Goal: Task Accomplishment & Management: Manage account settings

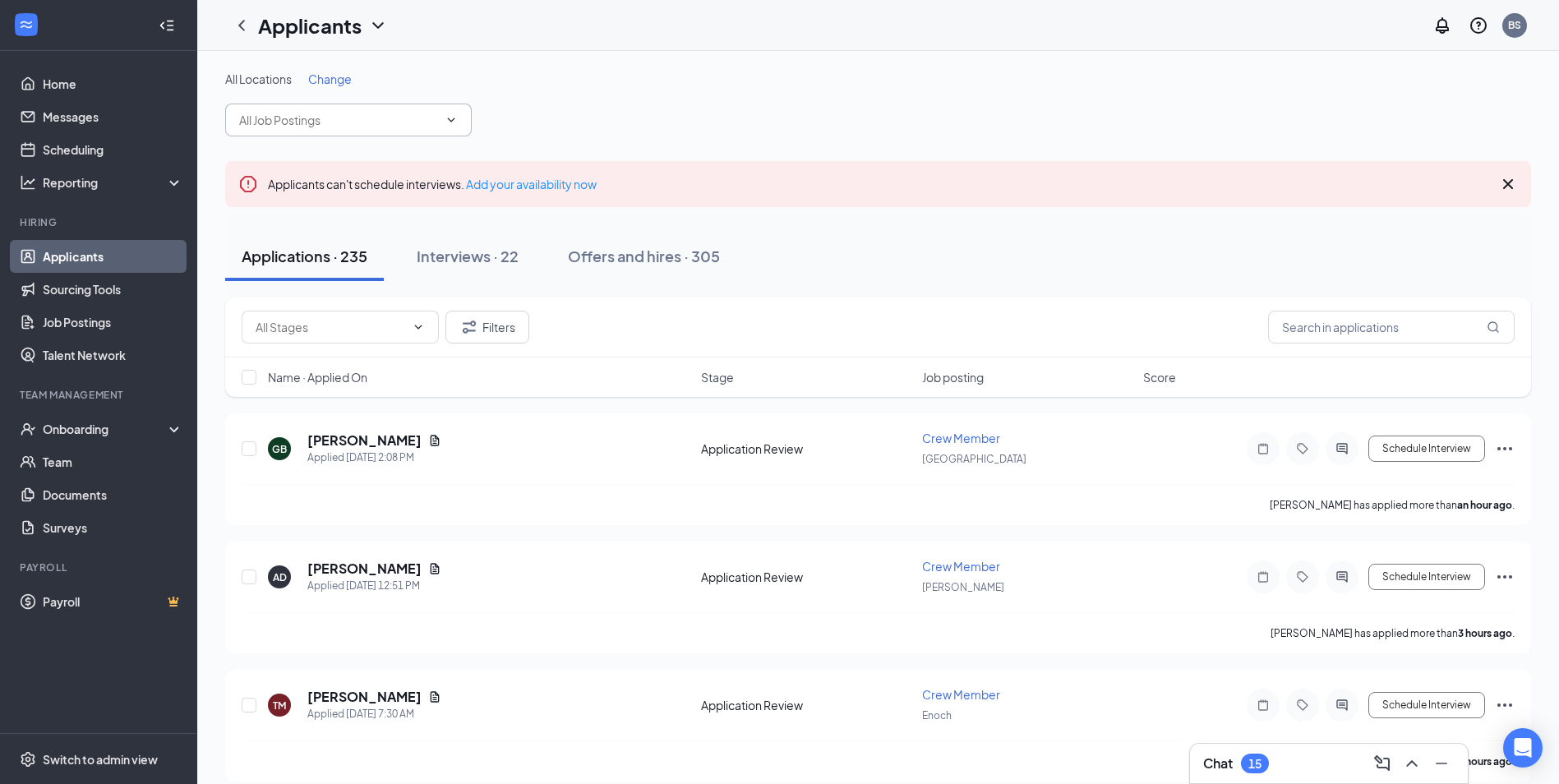
click at [290, 121] on input "text" at bounding box center [339, 120] width 199 height 18
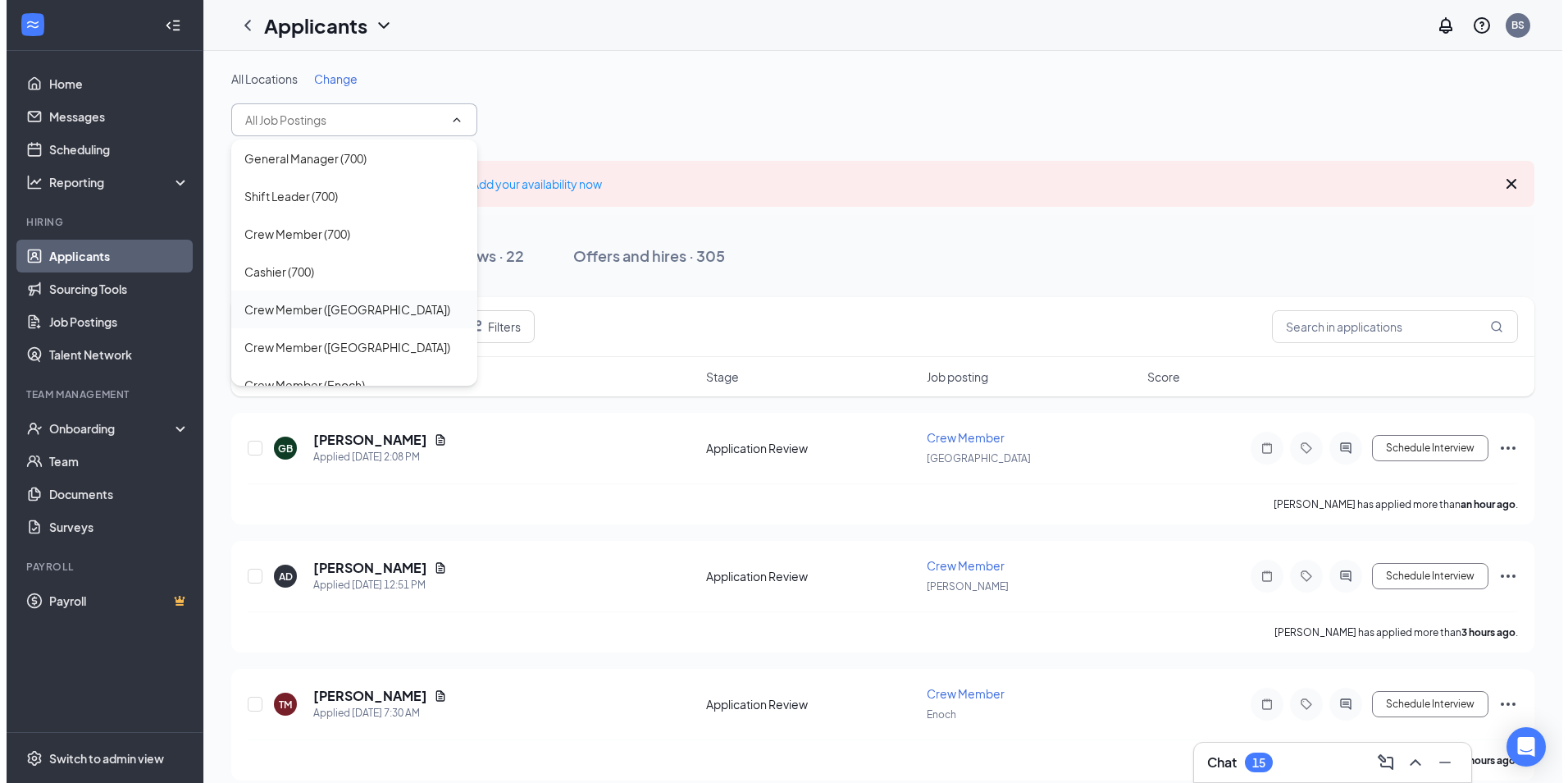
scroll to position [131, 0]
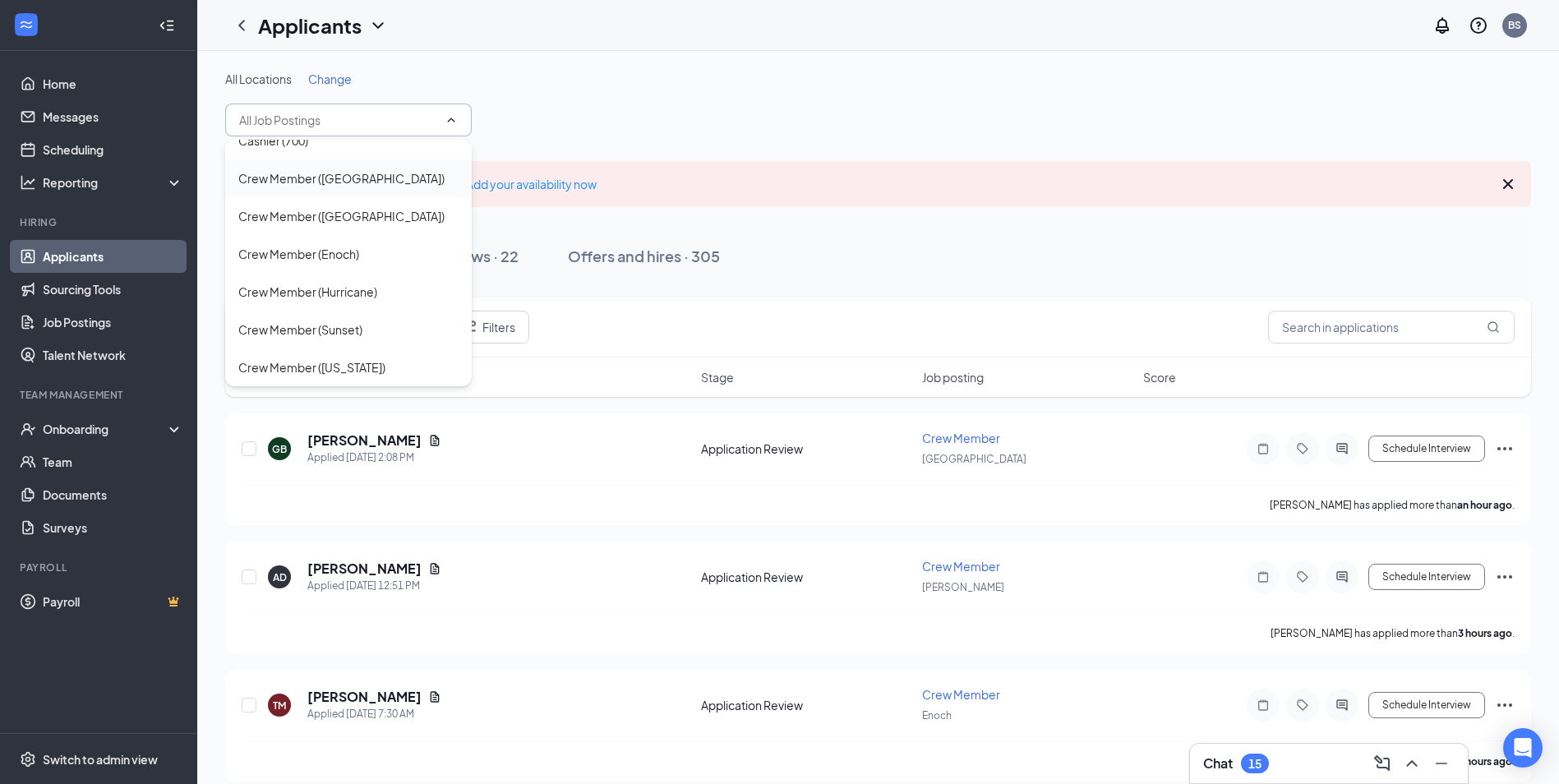
click at [327, 180] on div "Crew Member ([GEOGRAPHIC_DATA])" at bounding box center [342, 178] width 206 height 18
type input "Crew Member ([GEOGRAPHIC_DATA])"
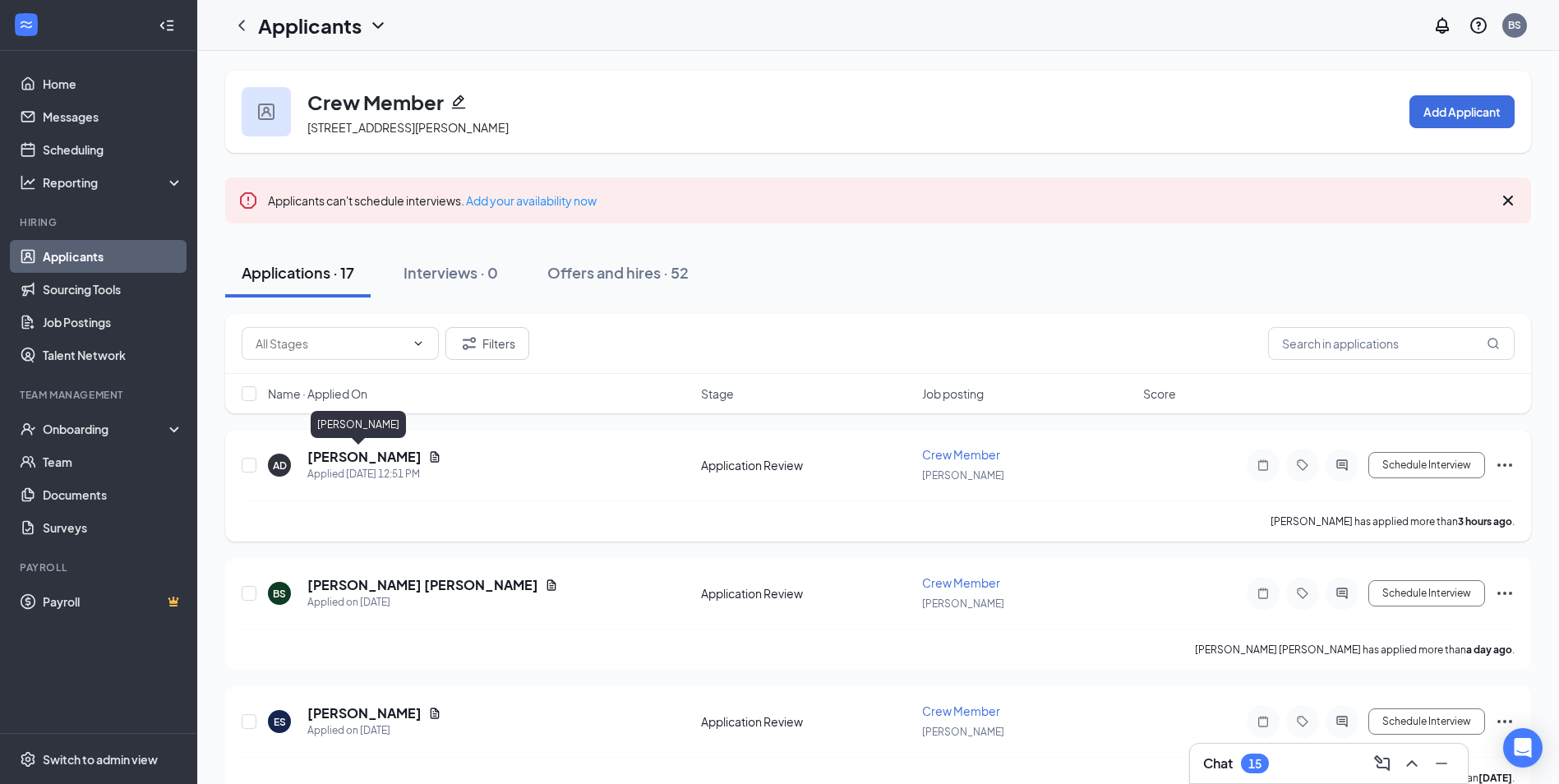
click at [321, 459] on h5 "[PERSON_NAME]" at bounding box center [364, 457] width 114 height 18
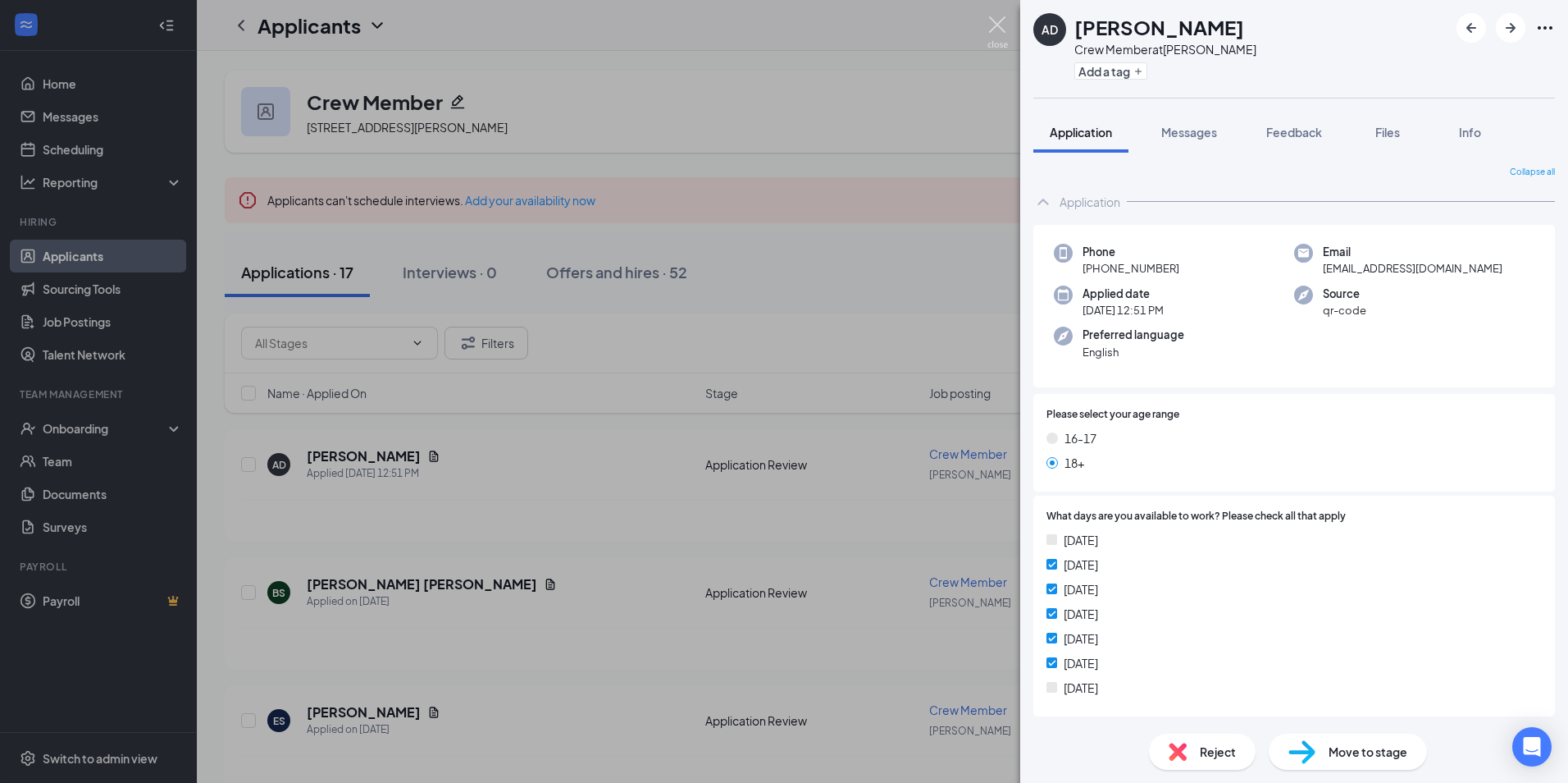
click at [999, 32] on img at bounding box center [997, 33] width 20 height 32
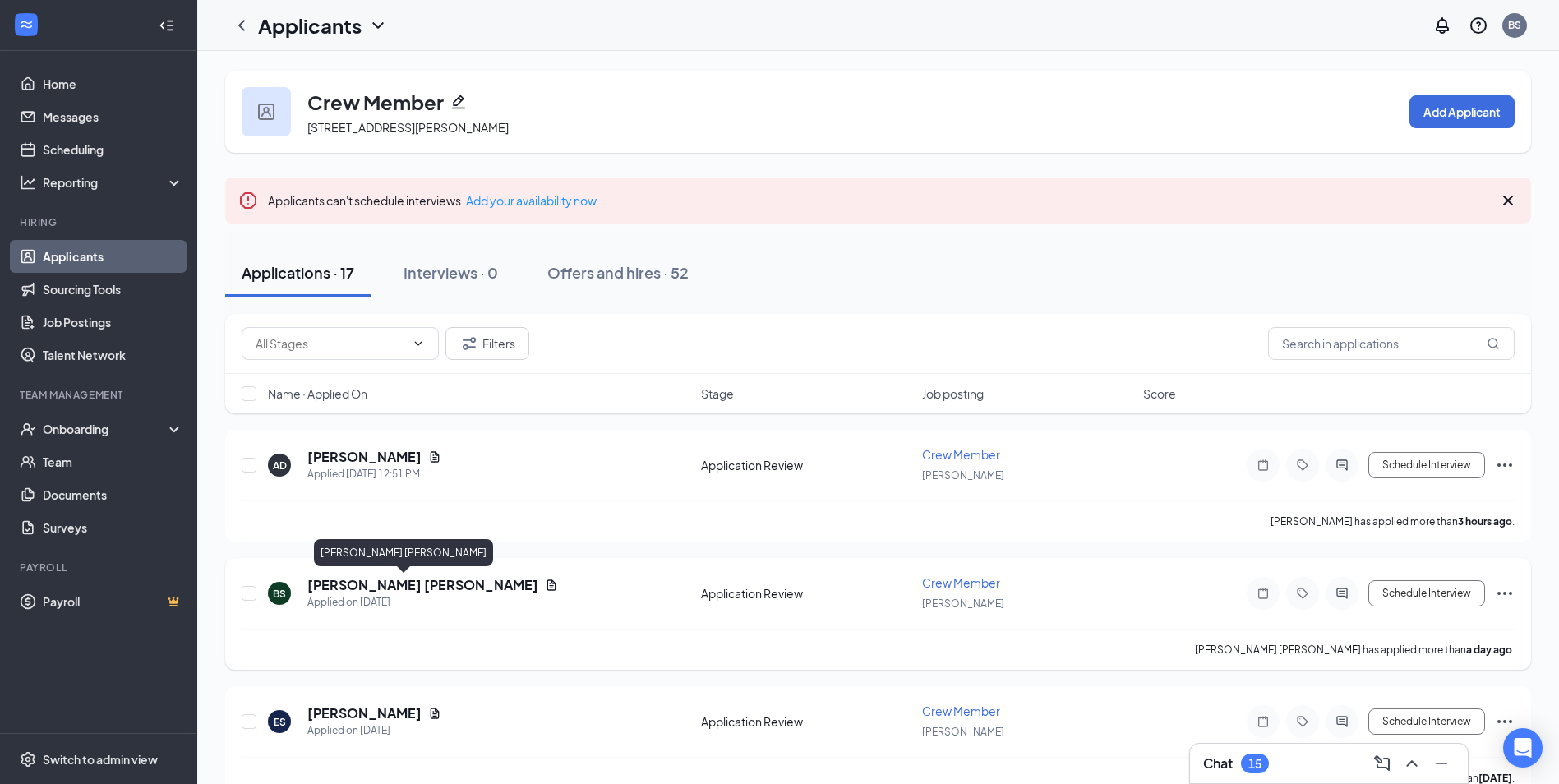
click at [357, 591] on h5 "[PERSON_NAME] [PERSON_NAME]" at bounding box center [423, 585] width 231 height 18
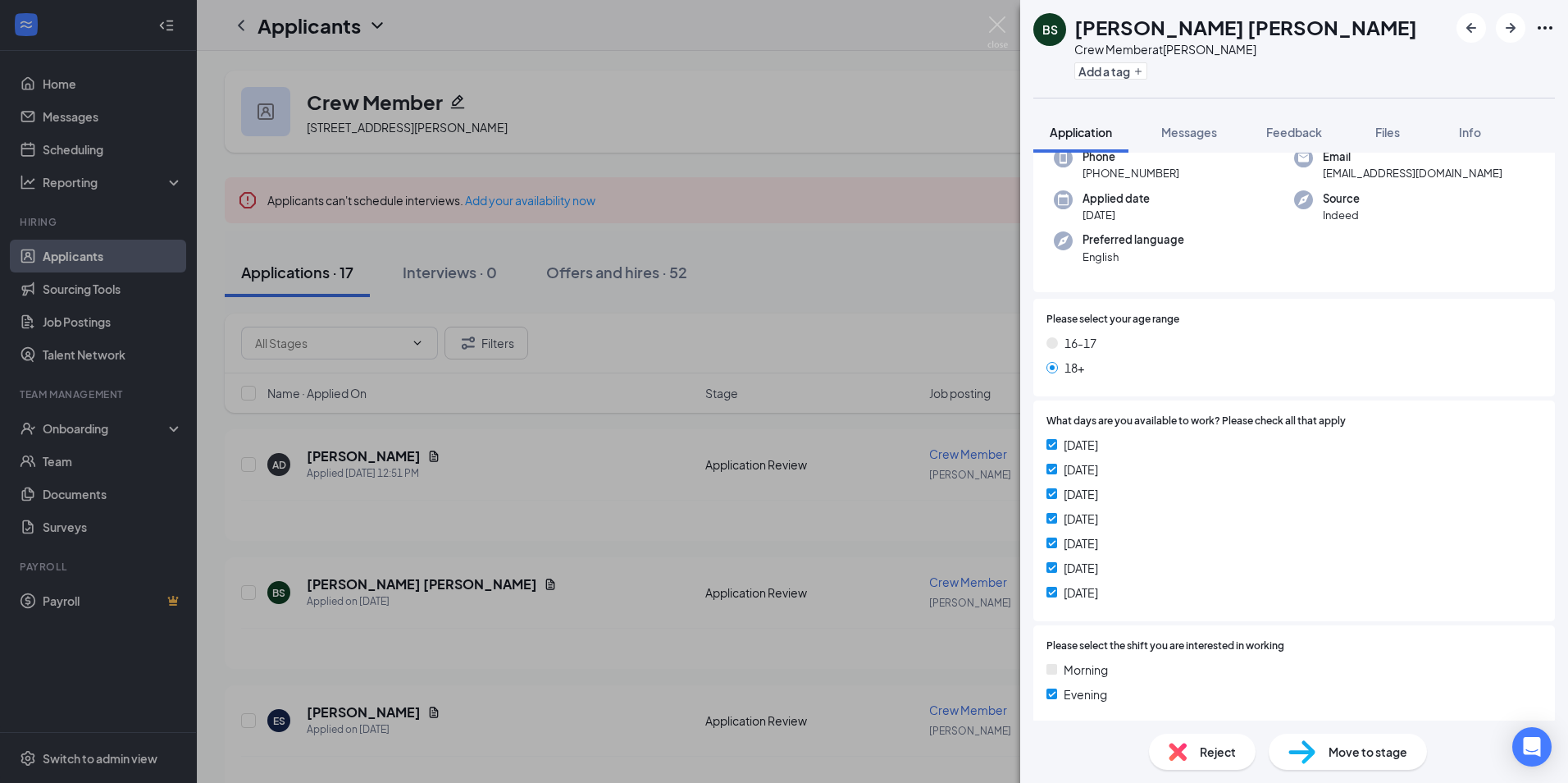
scroll to position [329, 0]
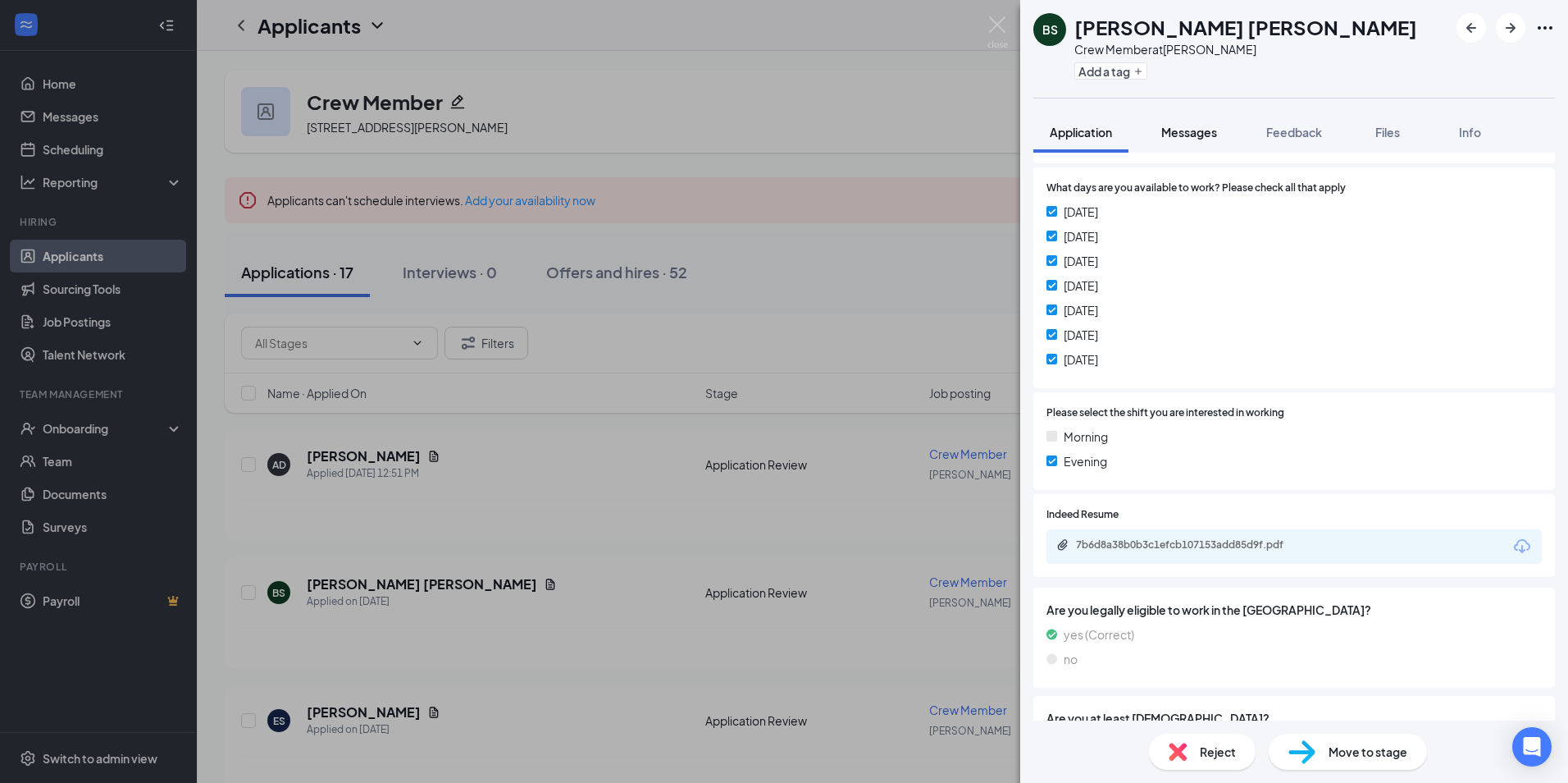
click at [1190, 141] on button "Messages" at bounding box center [1189, 132] width 89 height 41
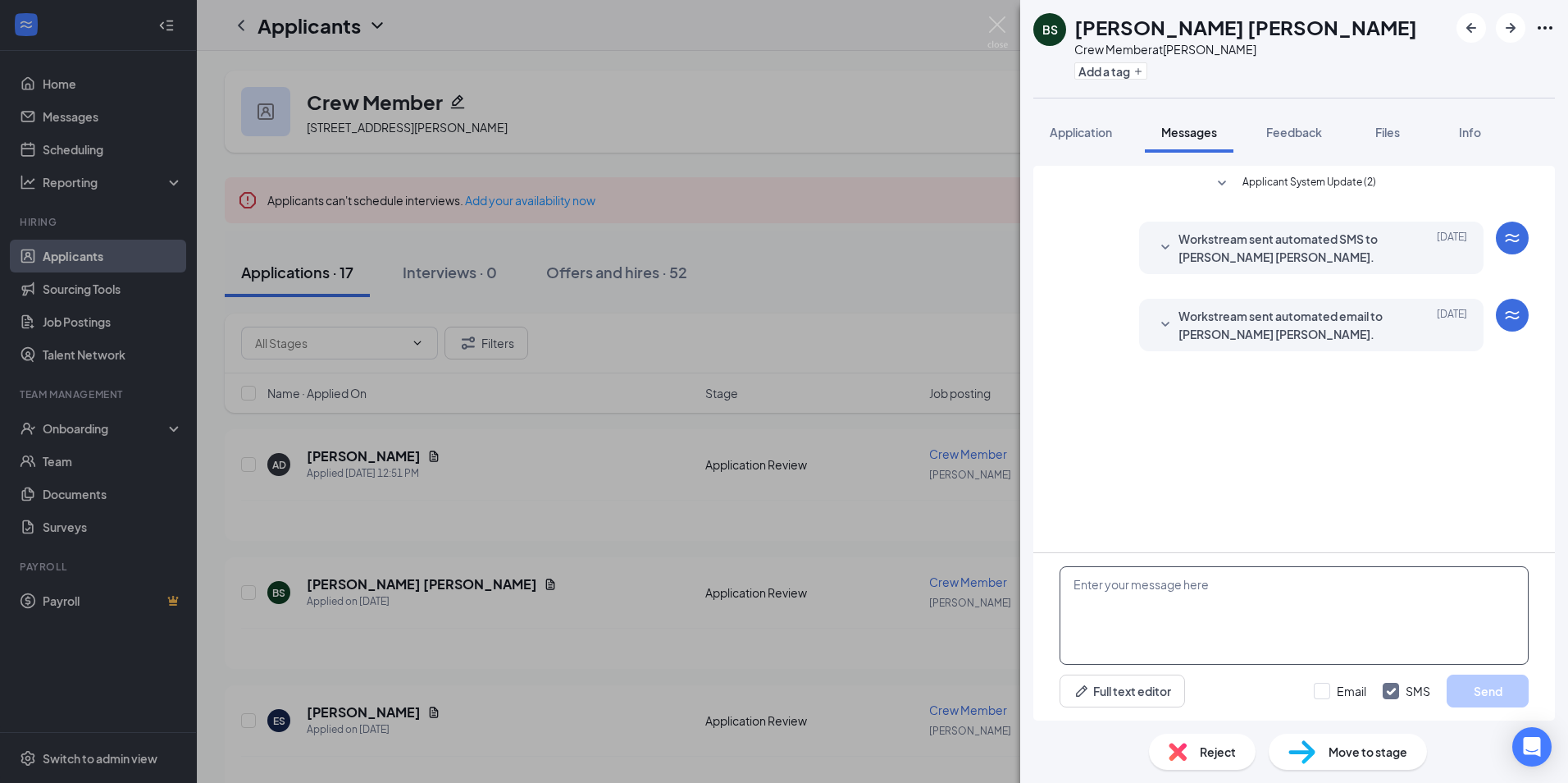
click at [1216, 623] on textarea at bounding box center [1295, 615] width 469 height 98
type textarea "We are open until 11:00 pm every night. Would be available to work until close?"
click at [1476, 686] on button "Send" at bounding box center [1487, 691] width 82 height 33
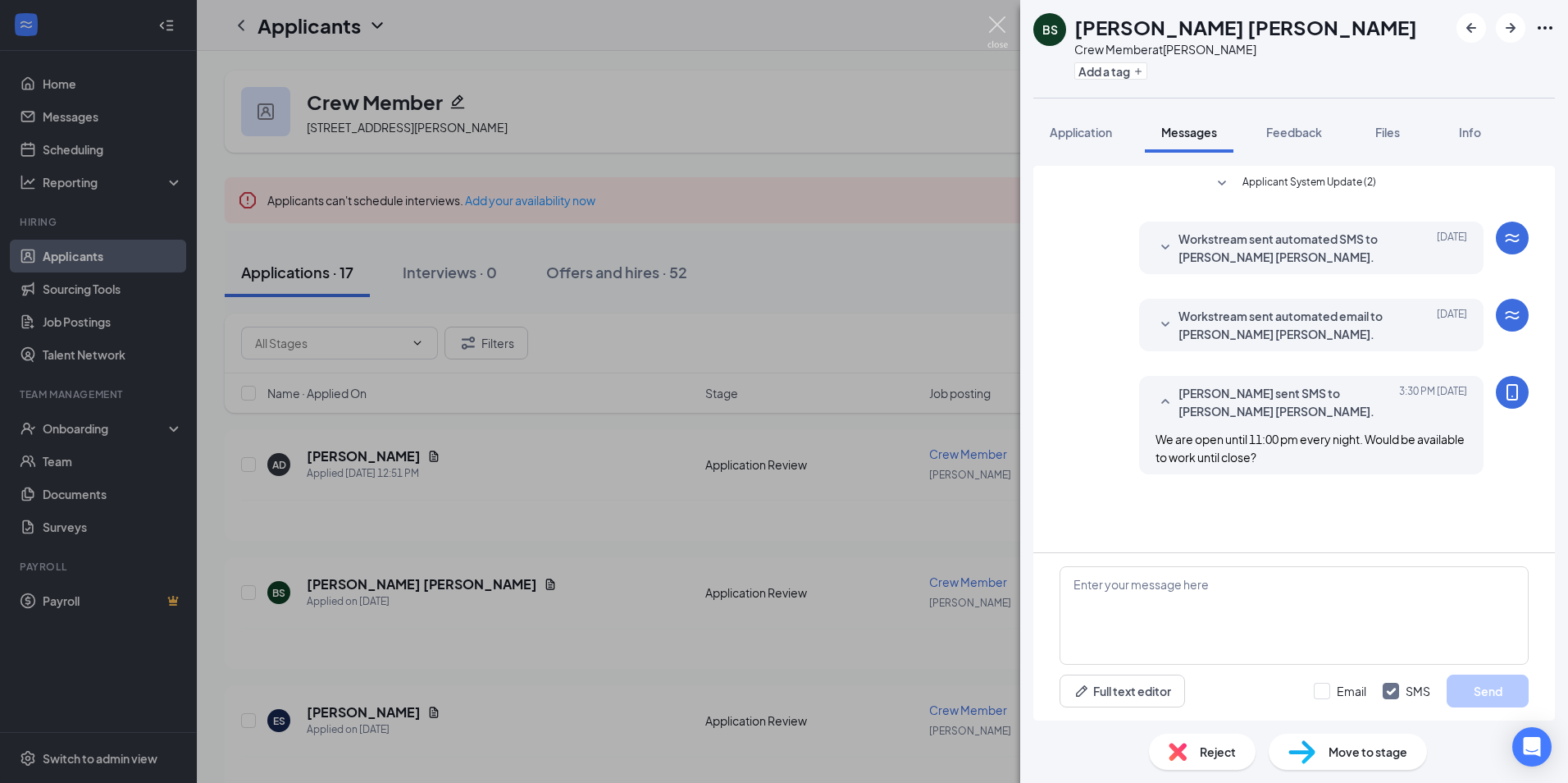
click at [992, 28] on img at bounding box center [997, 33] width 20 height 32
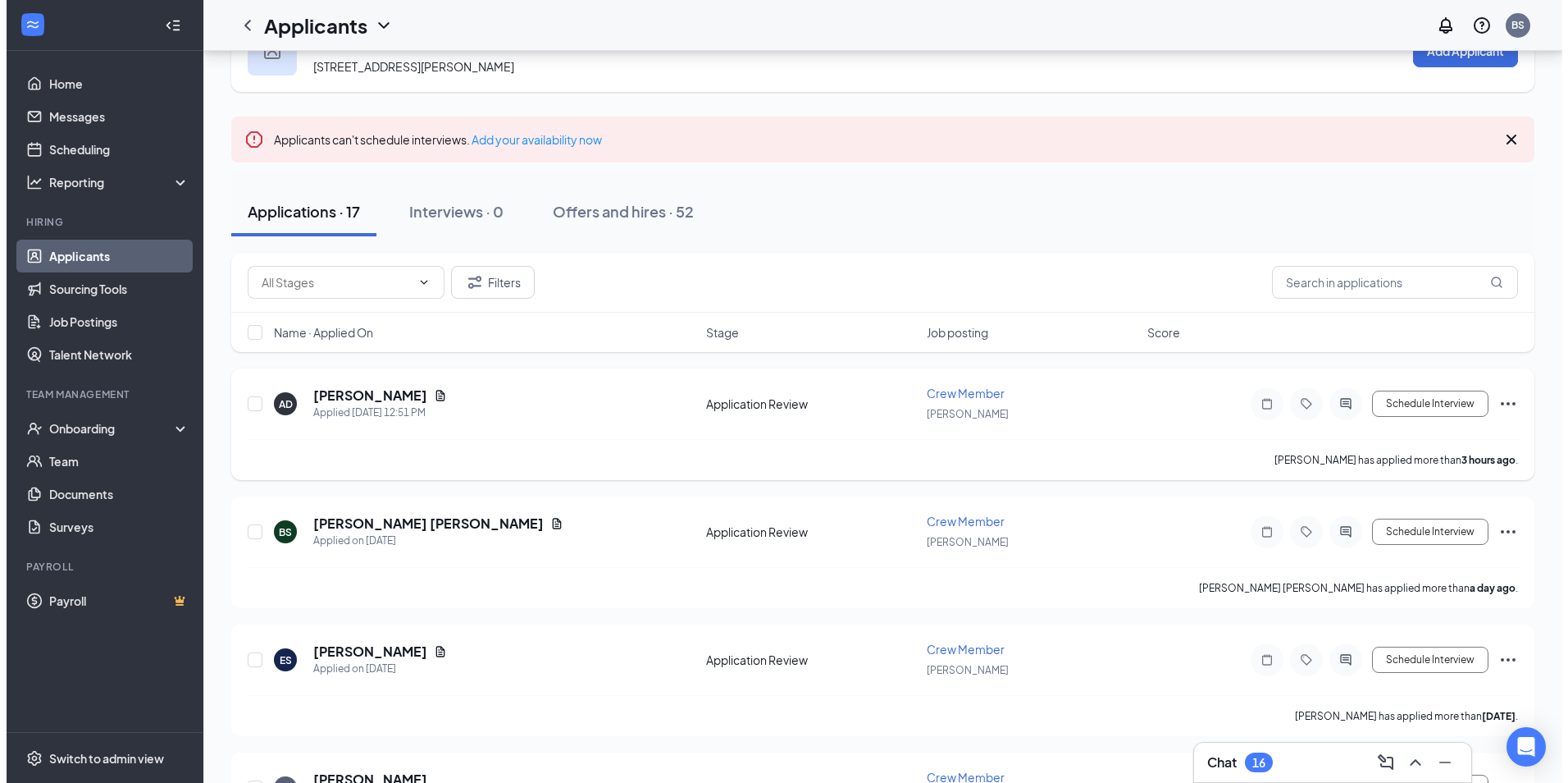
scroll to position [164, 0]
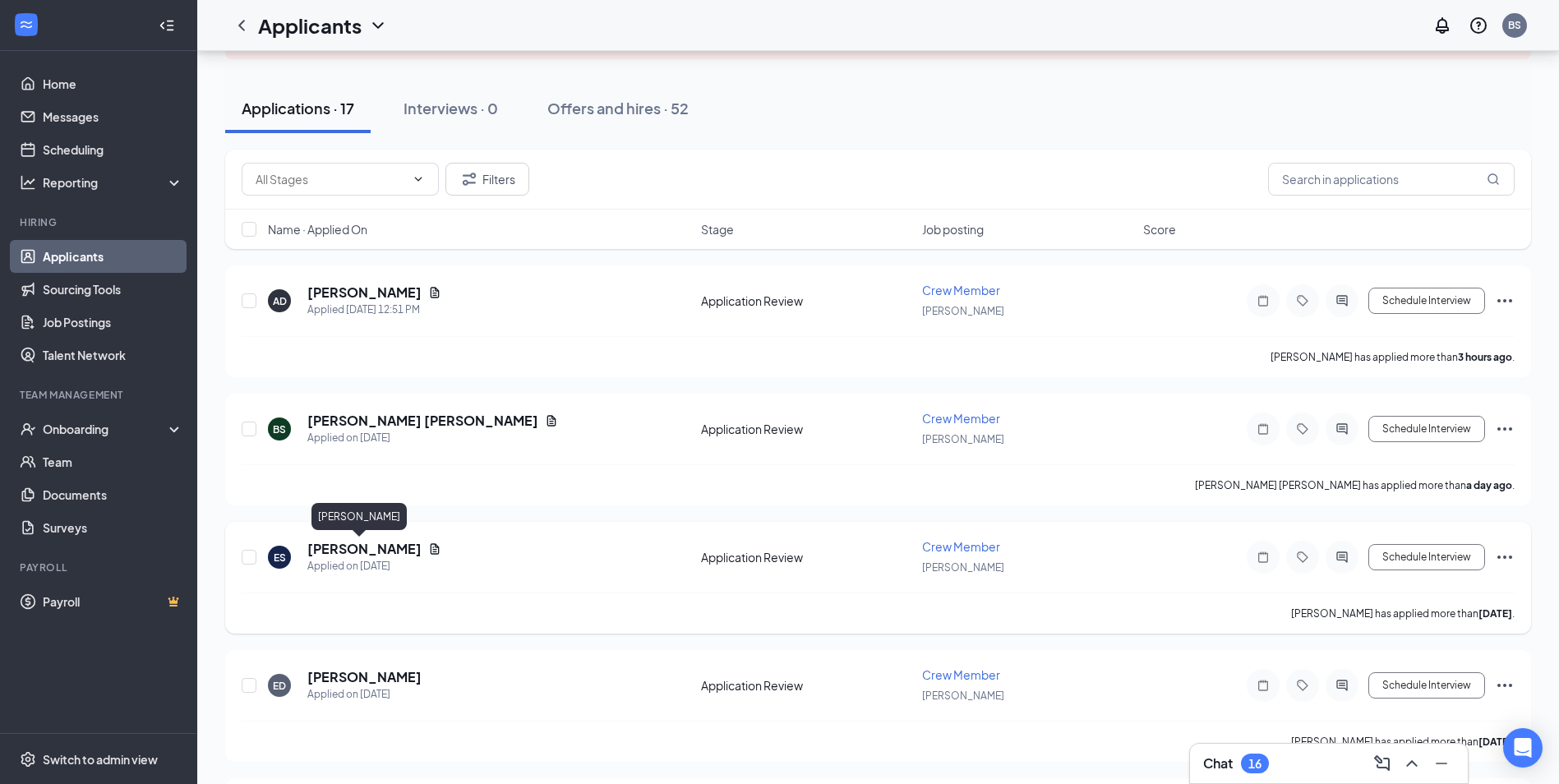
click at [332, 548] on h5 "[PERSON_NAME]" at bounding box center [364, 549] width 114 height 18
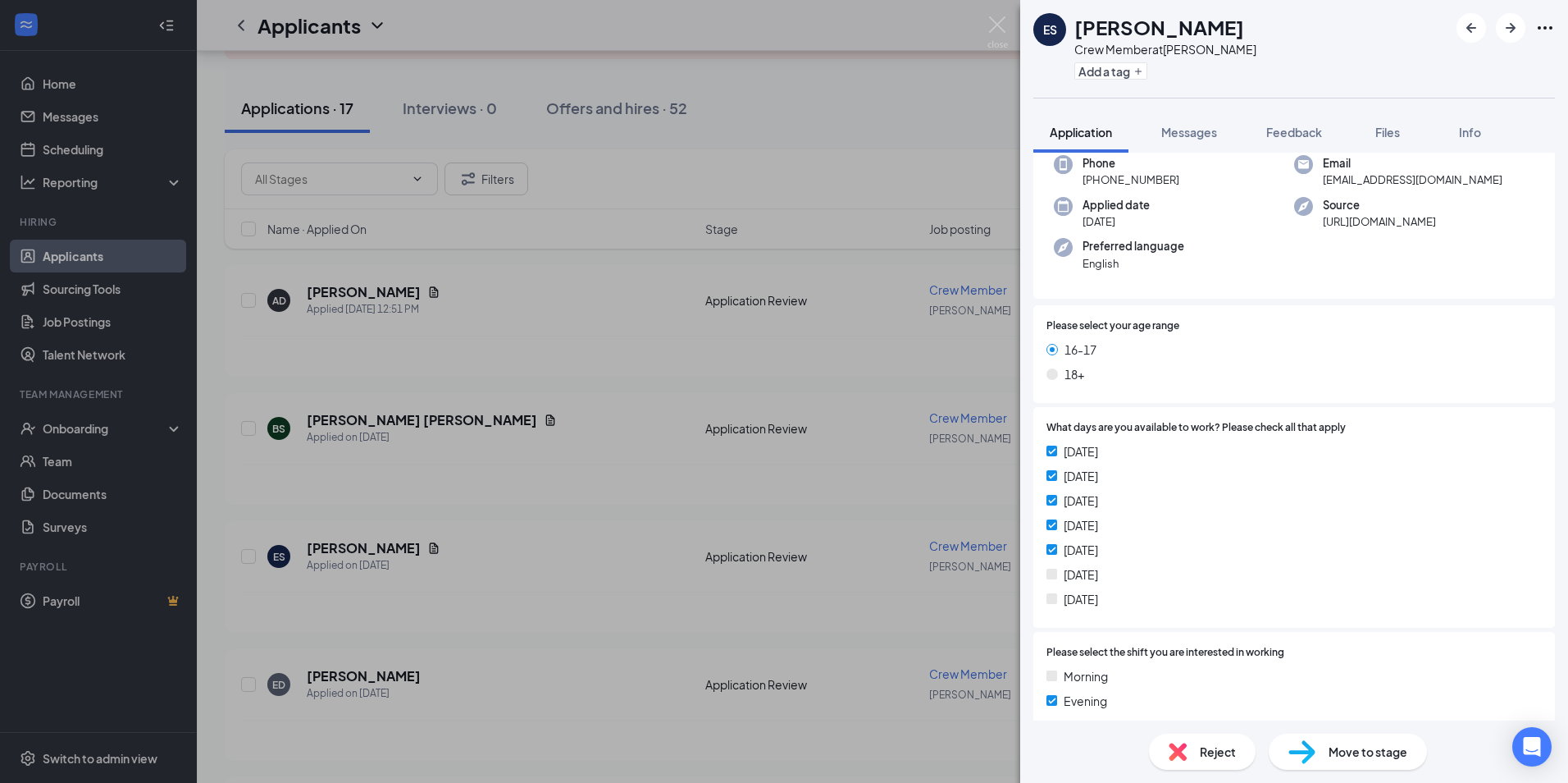
scroll to position [82, 0]
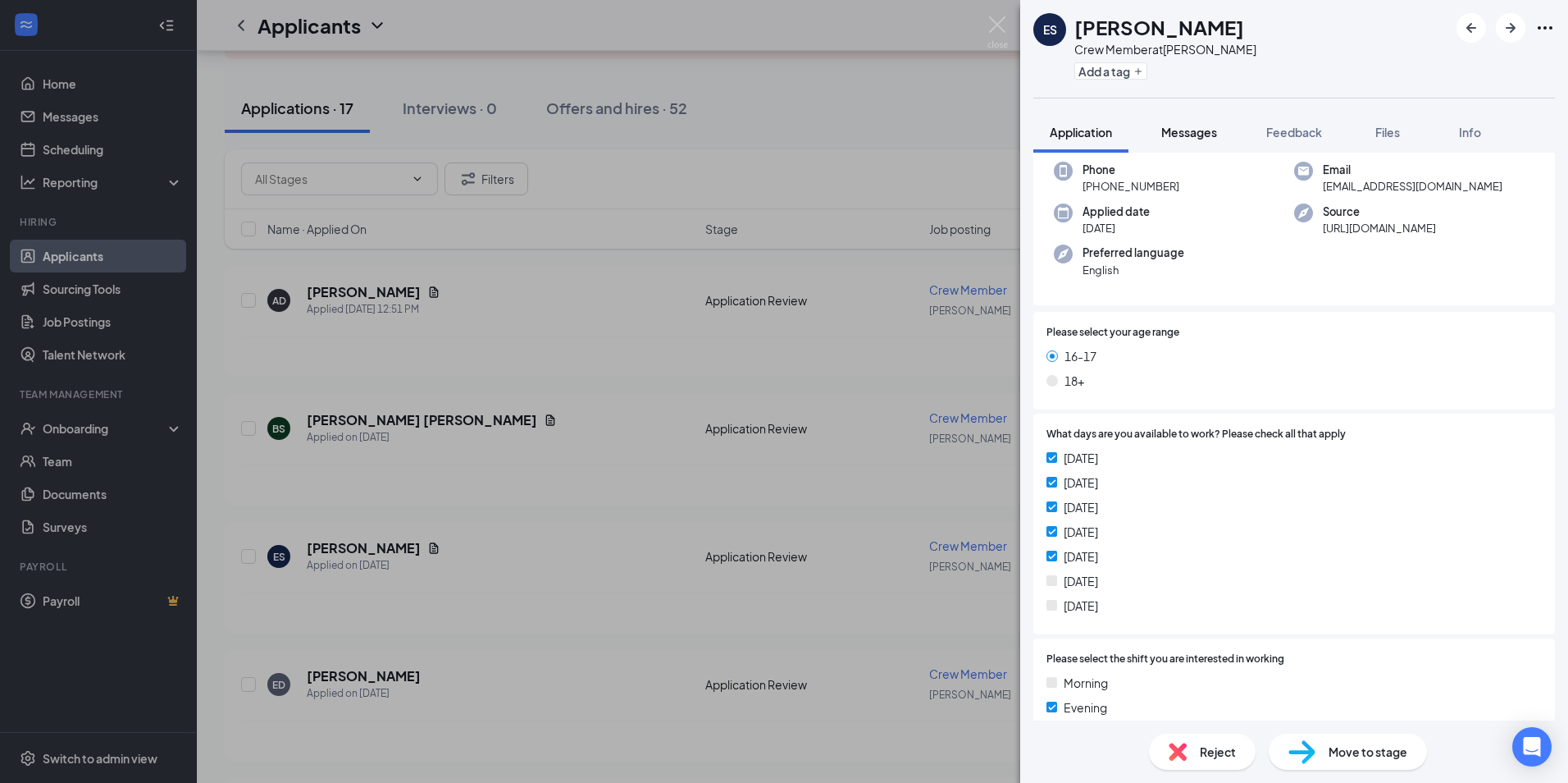
click at [1186, 141] on button "Messages" at bounding box center [1189, 132] width 89 height 41
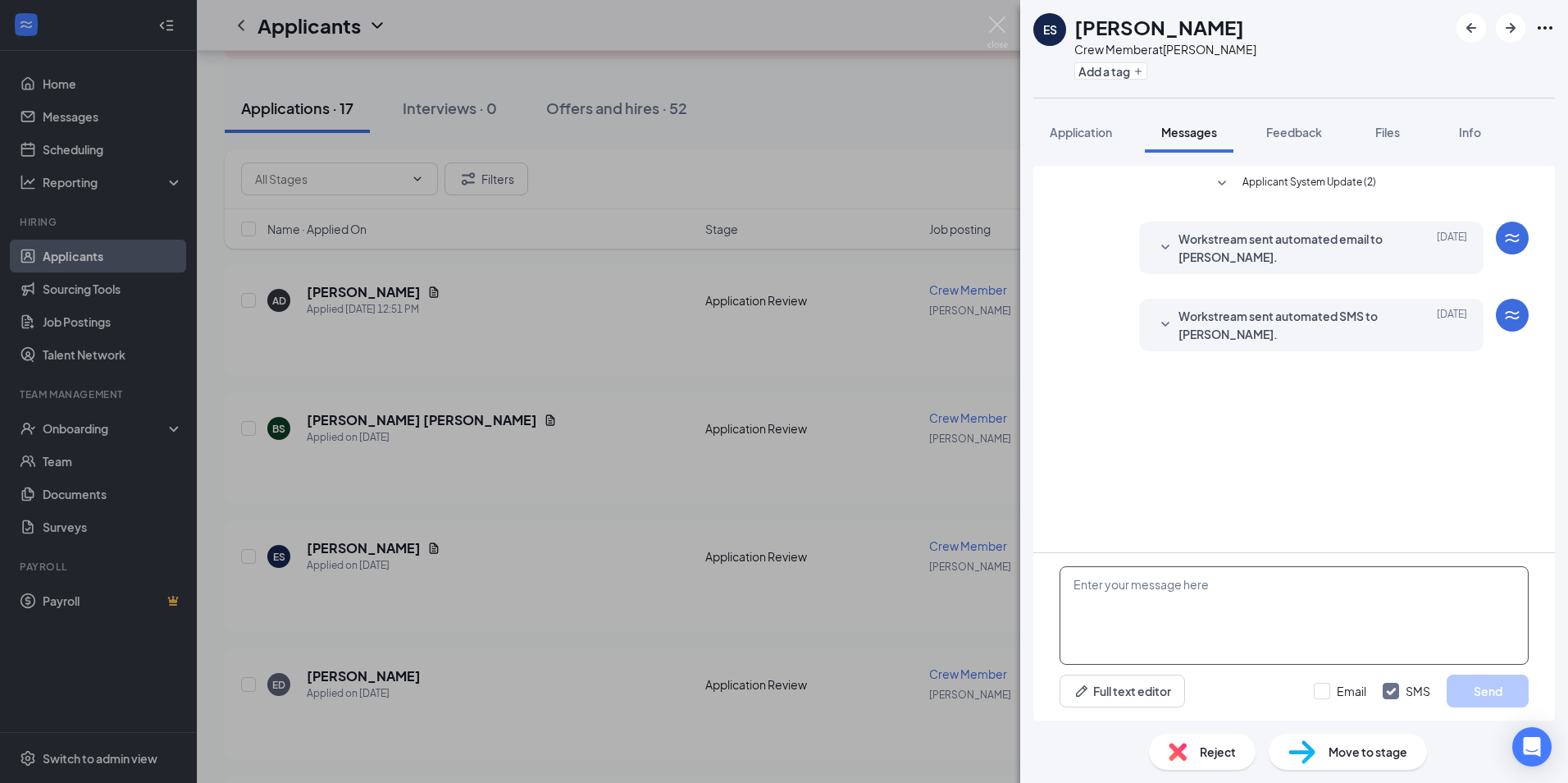
click at [1214, 604] on textarea at bounding box center [1295, 615] width 469 height 98
type textarea "We are open until 11:00pm every night. Would you be available to work until we …"
click at [1478, 688] on button "Send" at bounding box center [1487, 691] width 82 height 33
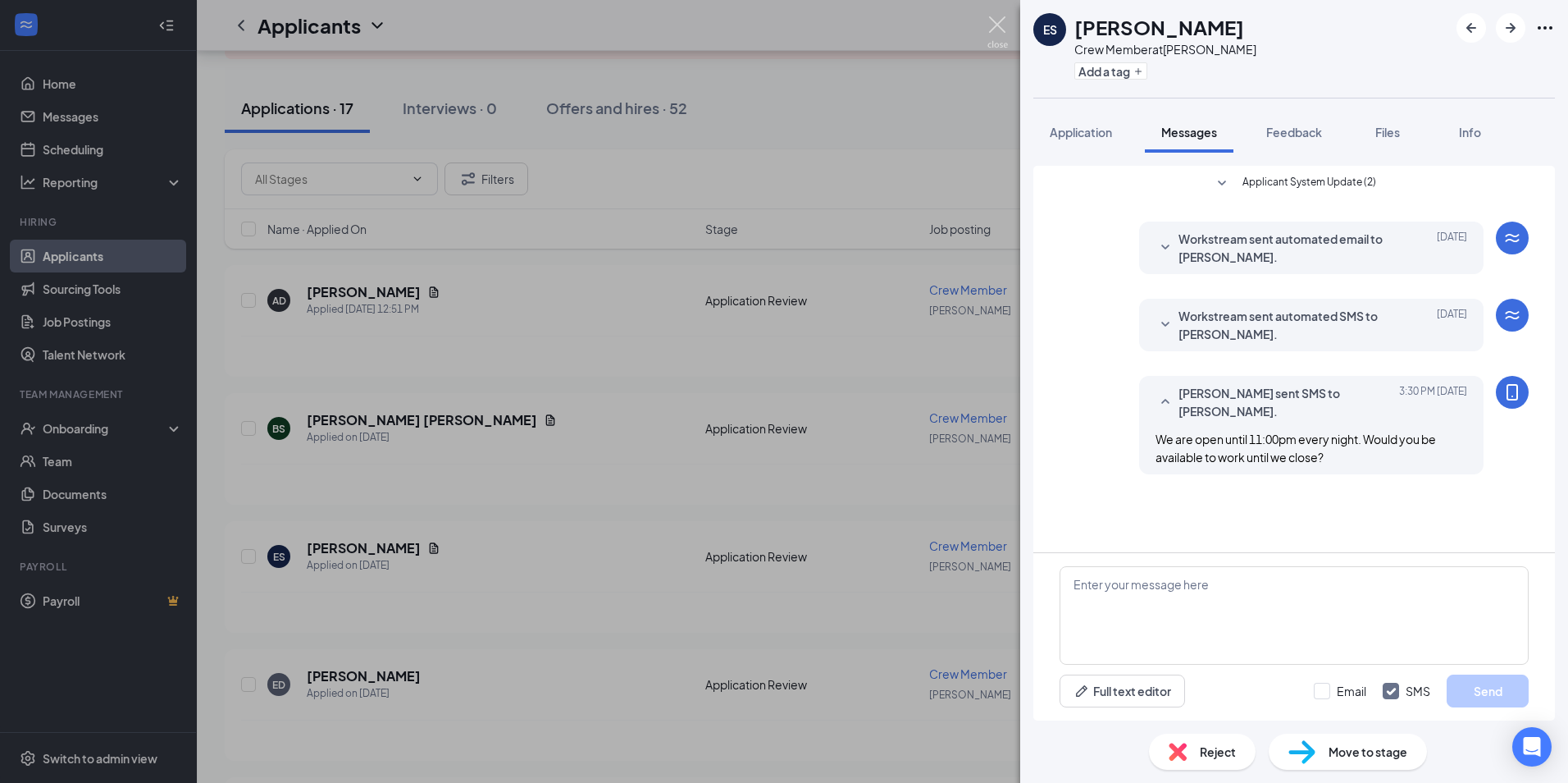
click at [991, 33] on img at bounding box center [997, 33] width 20 height 32
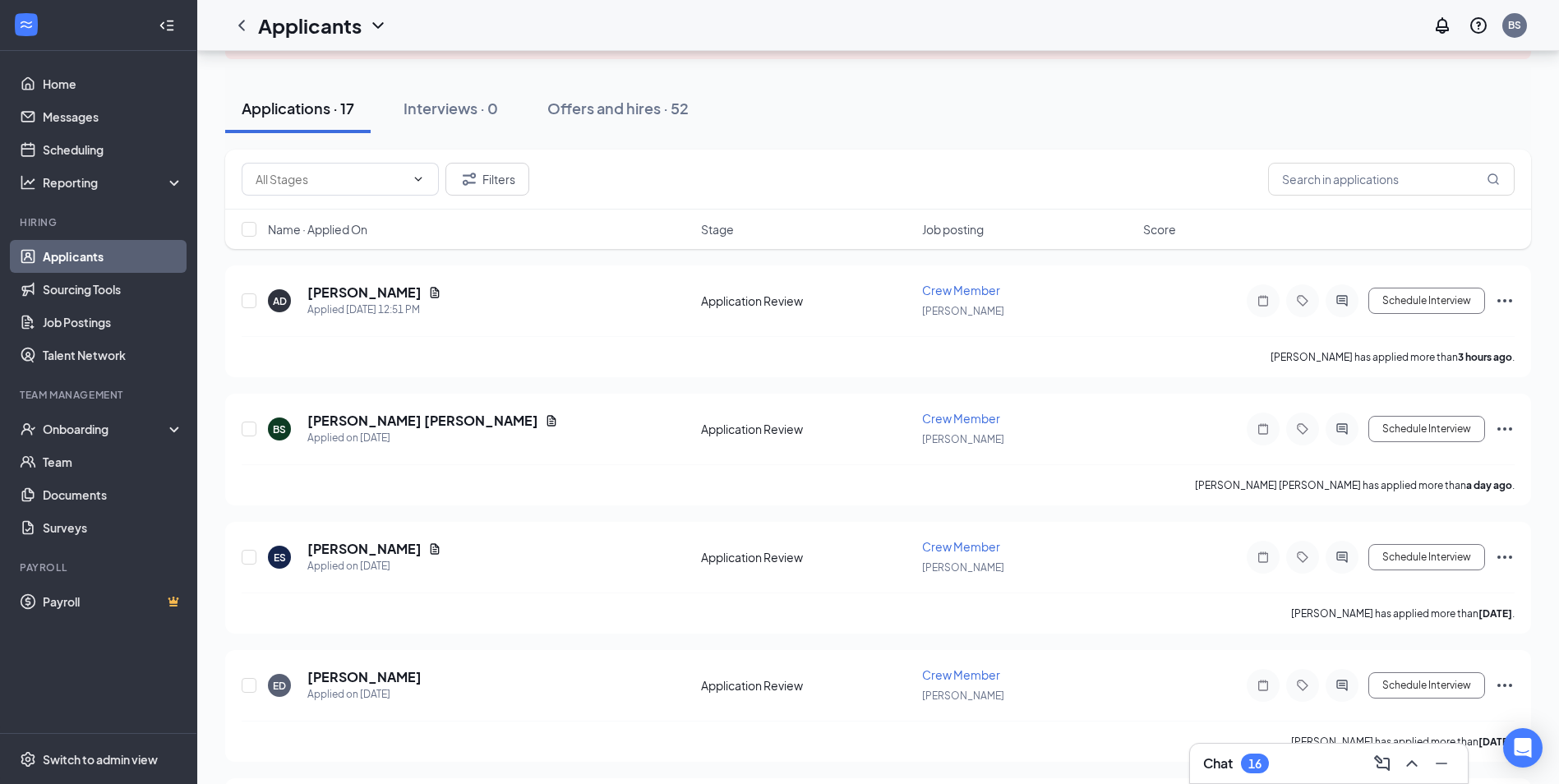
click at [1261, 753] on div "16" at bounding box center [1255, 763] width 28 height 19
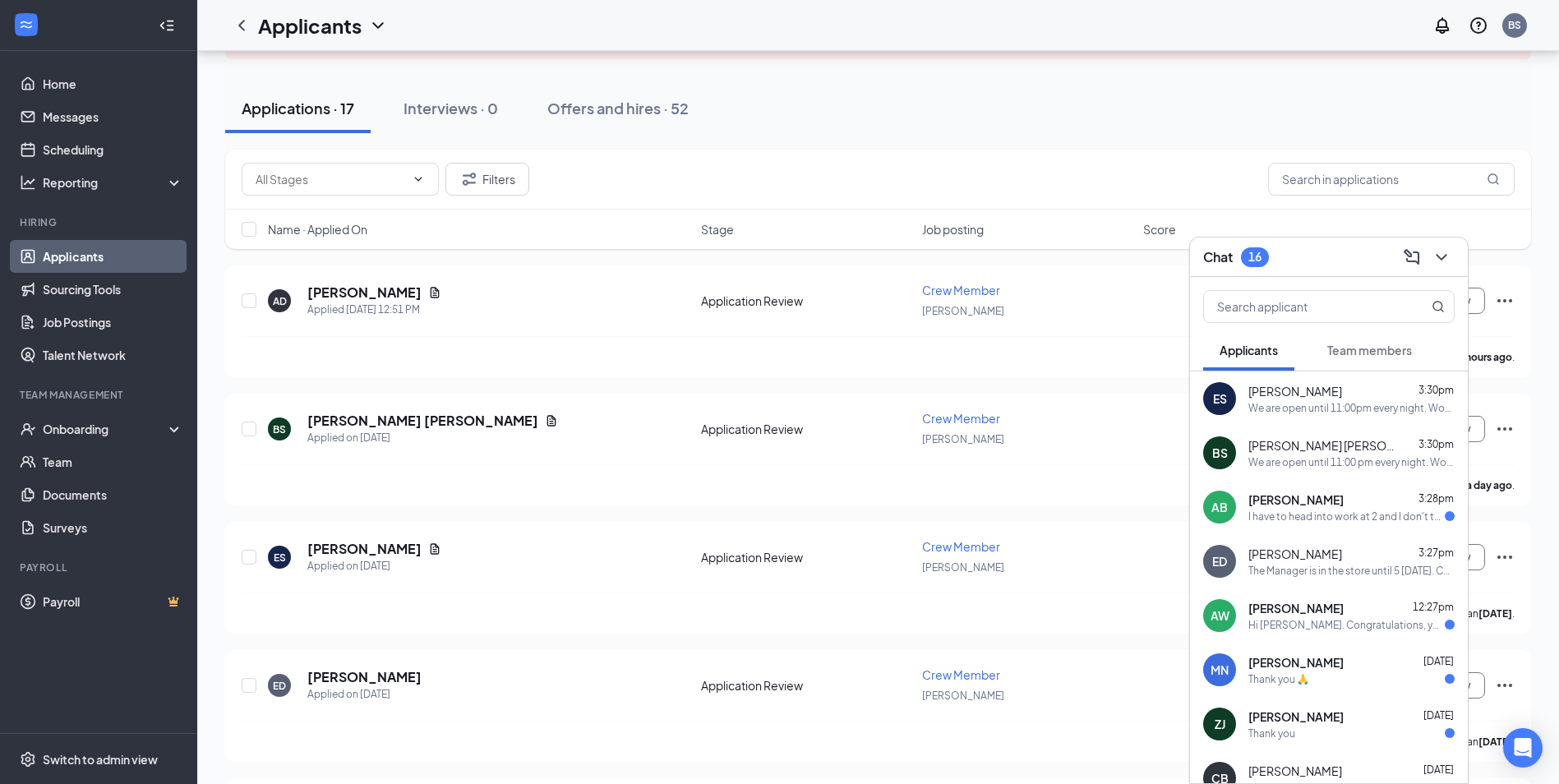
click at [1327, 503] on span "[PERSON_NAME]" at bounding box center [1296, 499] width 95 height 17
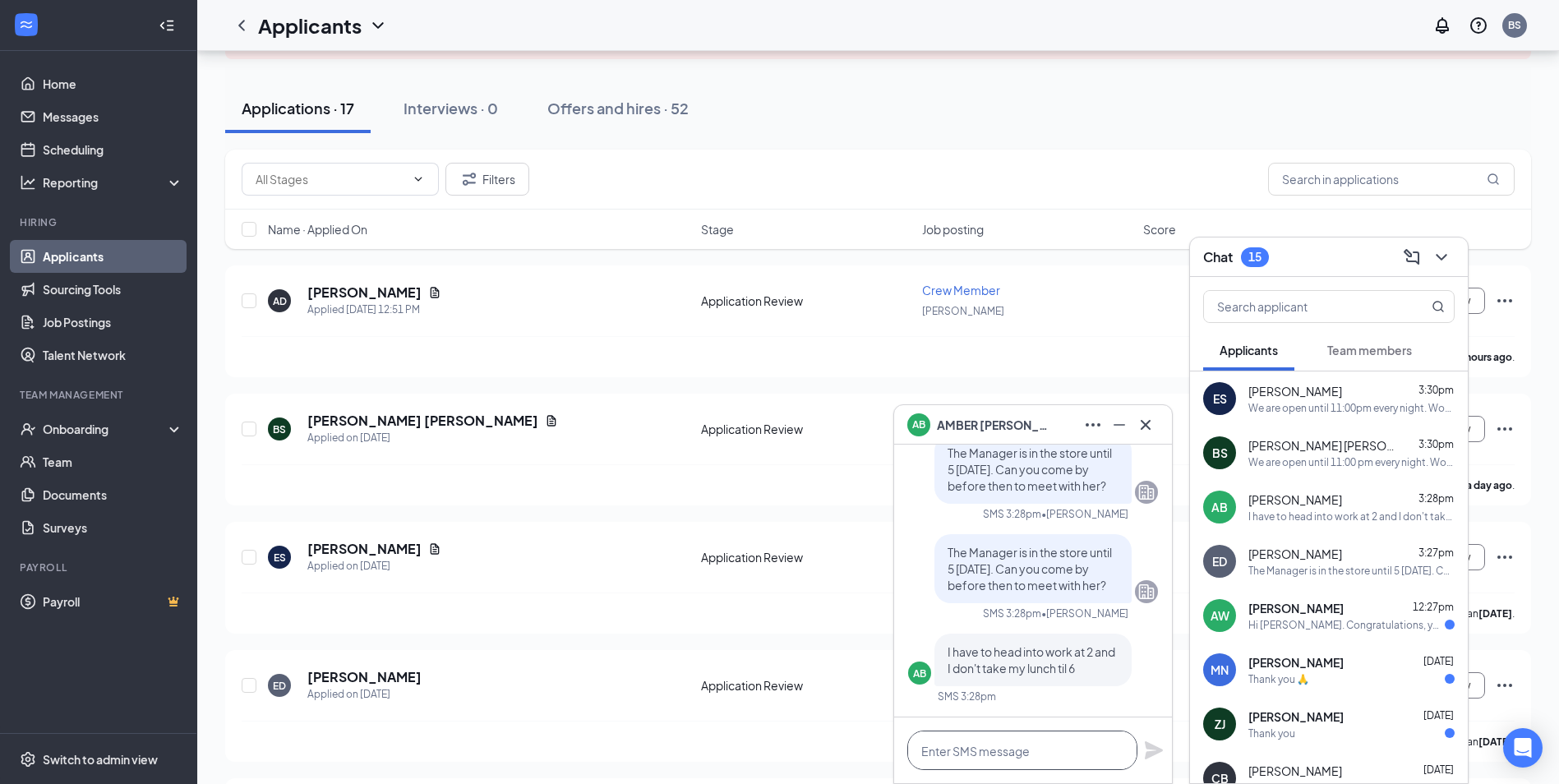
click at [1013, 755] on textarea at bounding box center [1022, 750] width 230 height 40
type textarea "W"
type textarea "Z"
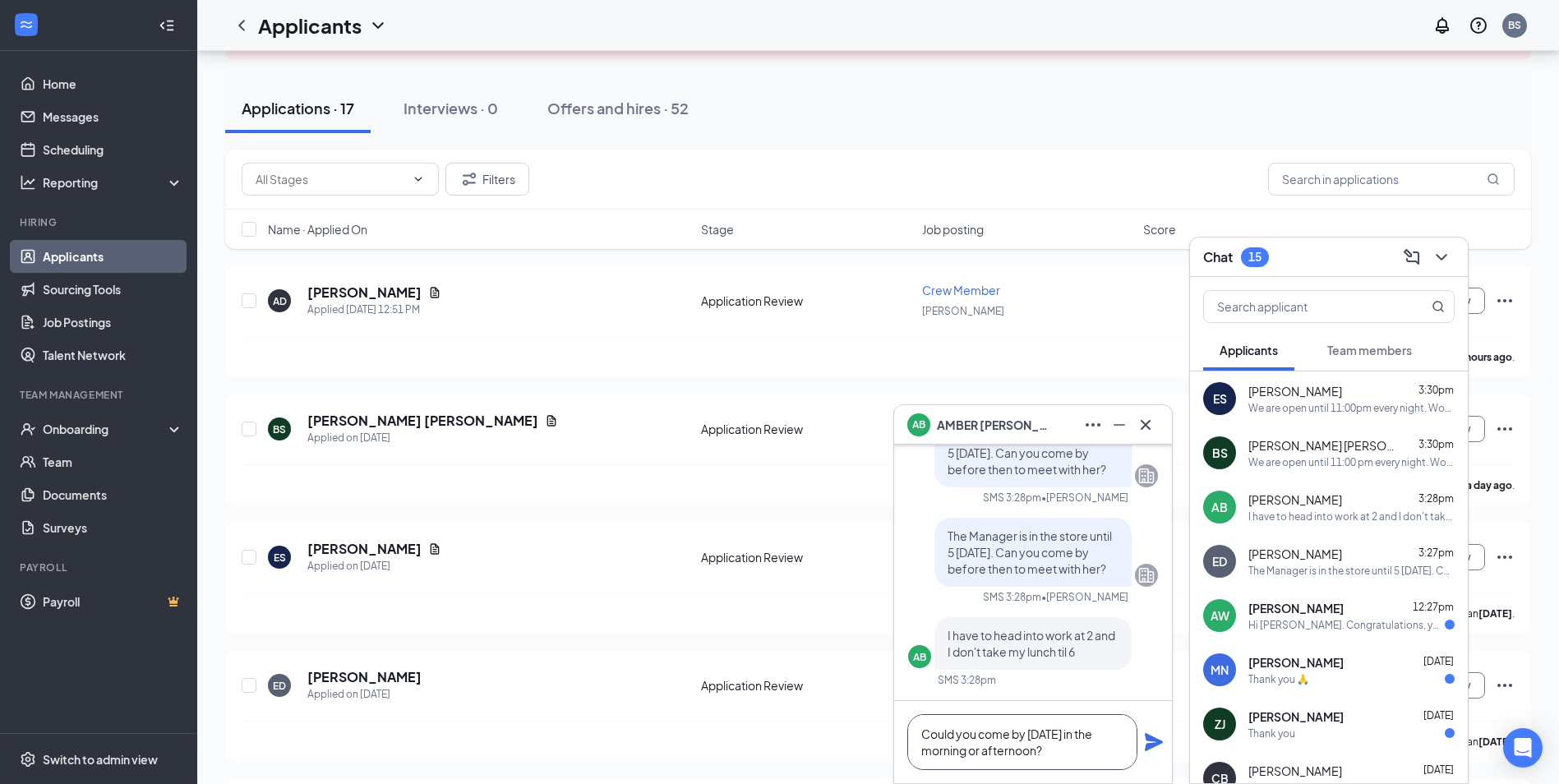
type textarea "Could you come by [DATE] in the morning or afternoon?"
click at [1151, 741] on icon "Plane" at bounding box center [1154, 742] width 18 height 18
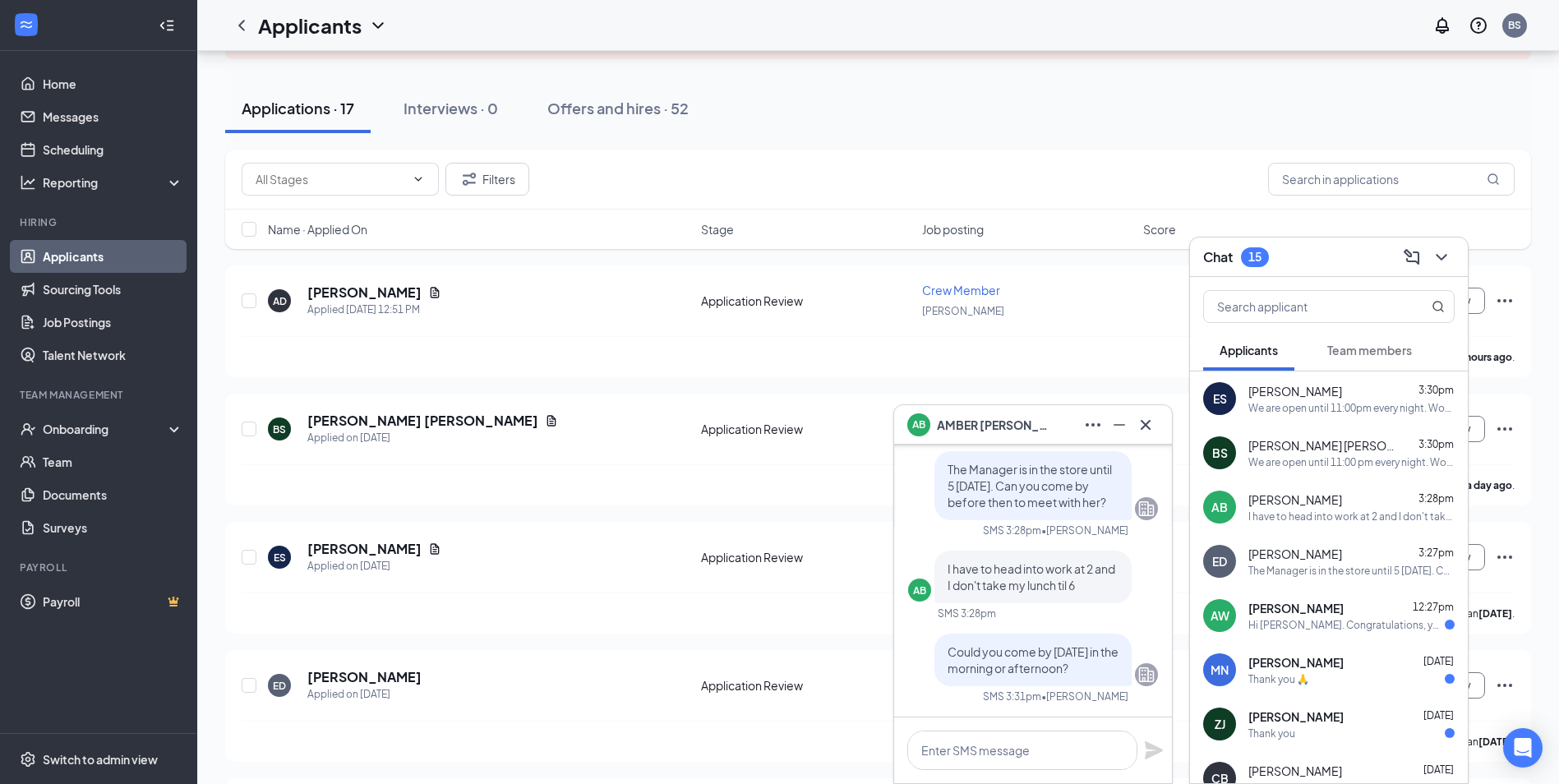
scroll to position [0, 0]
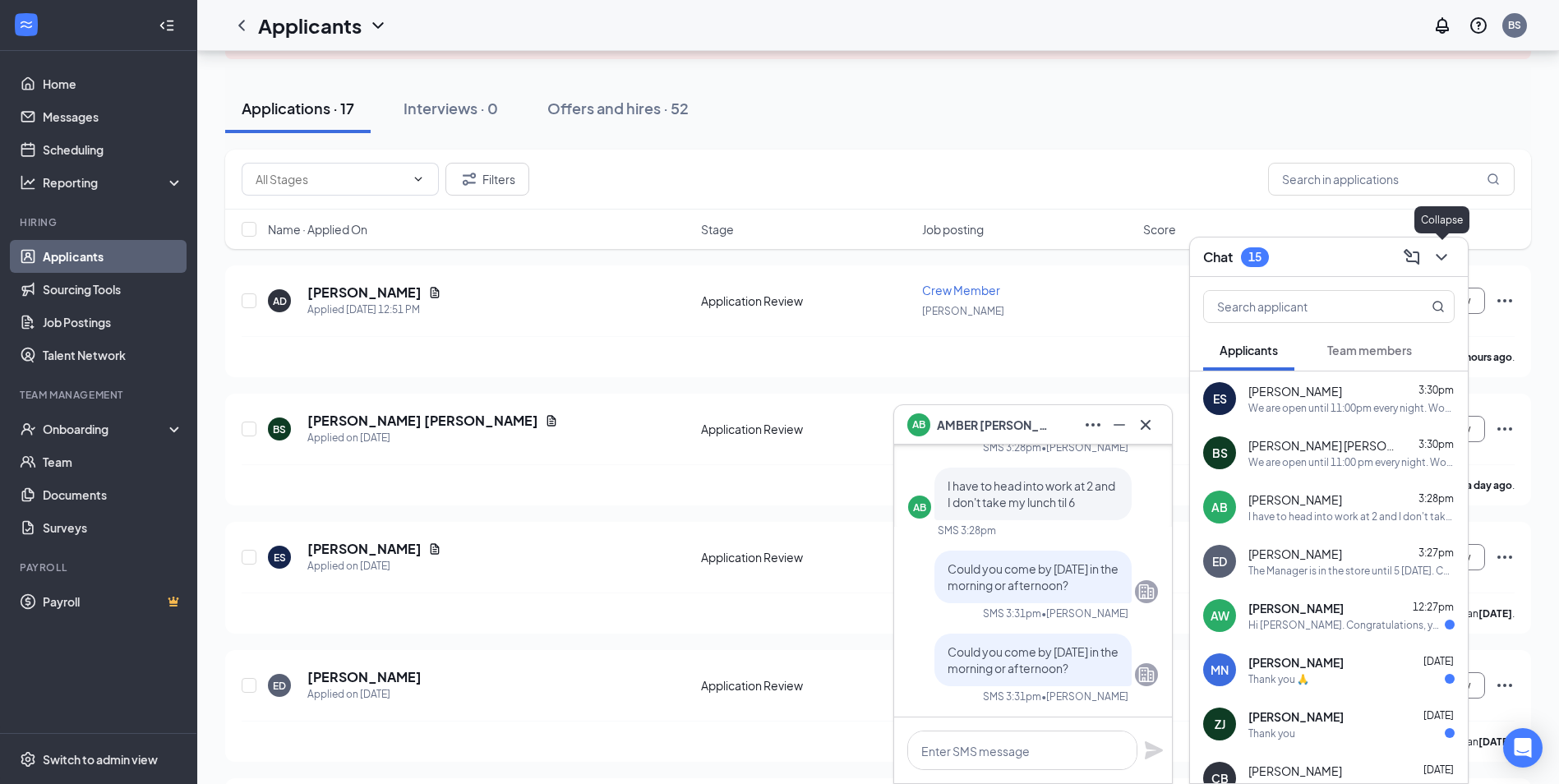
click at [1437, 254] on icon "ChevronDown" at bounding box center [1441, 257] width 11 height 6
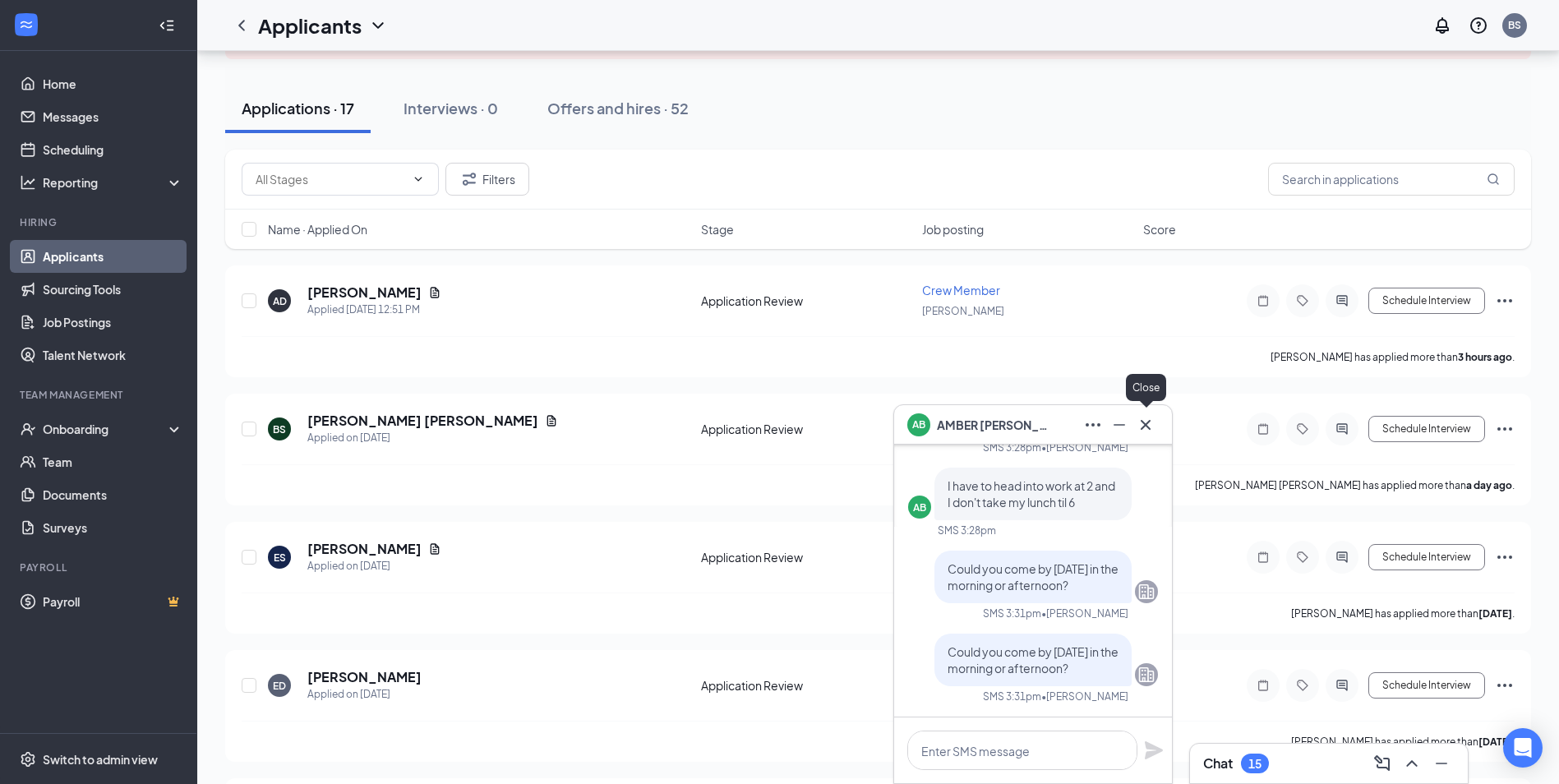
click at [1144, 428] on icon "Cross" at bounding box center [1145, 423] width 10 height 10
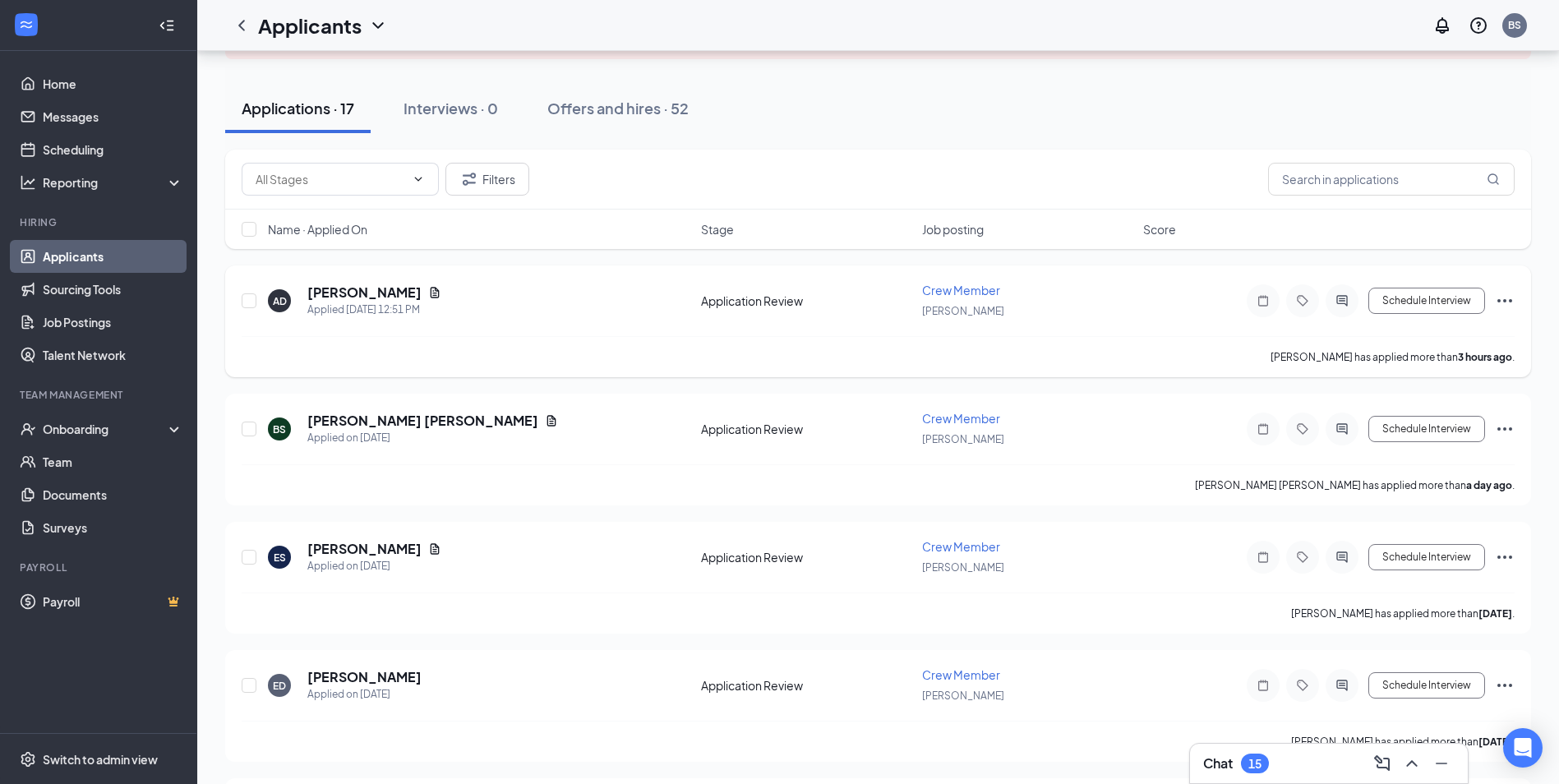
click at [1500, 297] on icon "Ellipses" at bounding box center [1505, 301] width 19 height 19
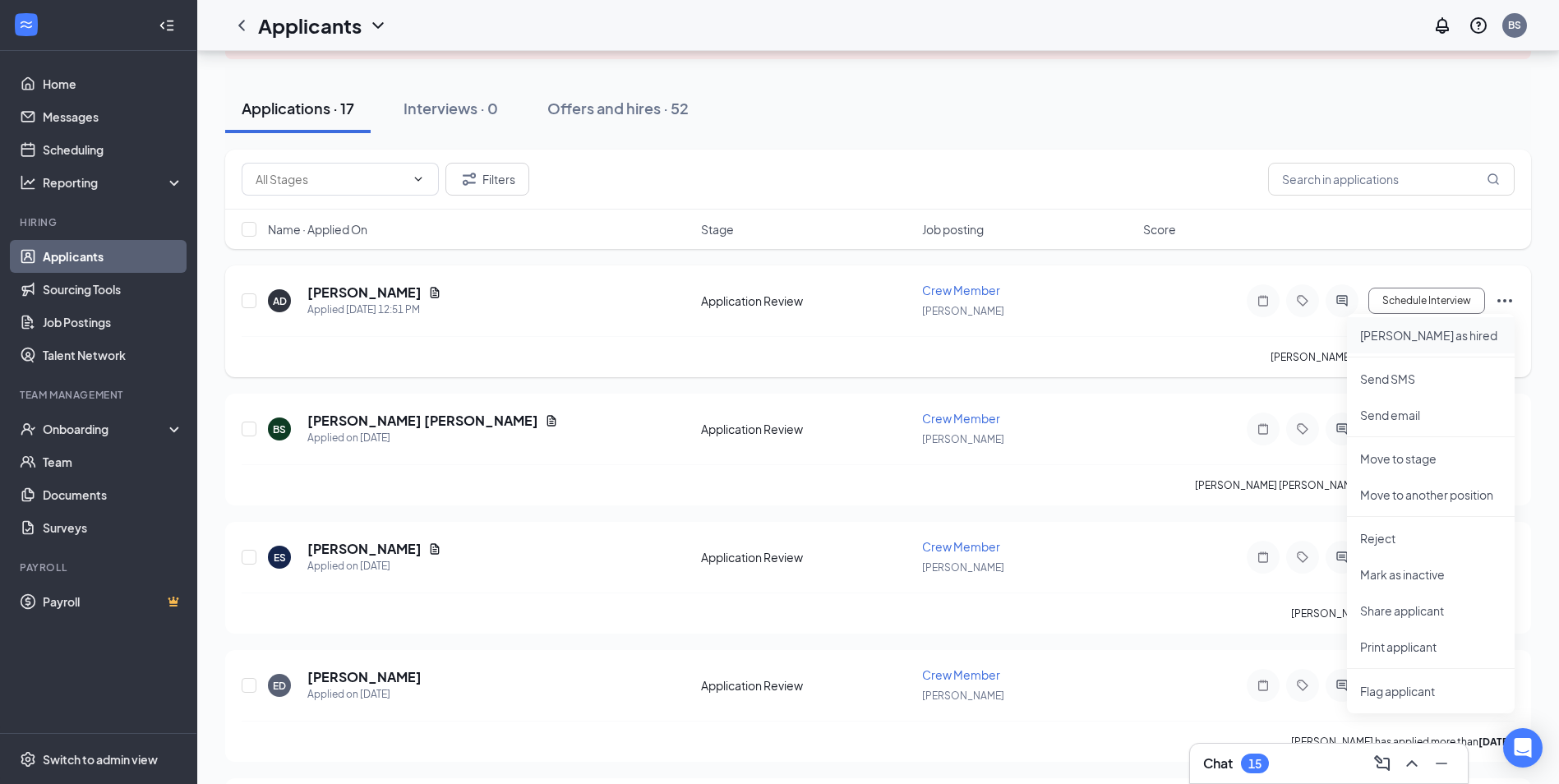
click at [1386, 333] on p "[PERSON_NAME] as hired" at bounding box center [1430, 335] width 142 height 17
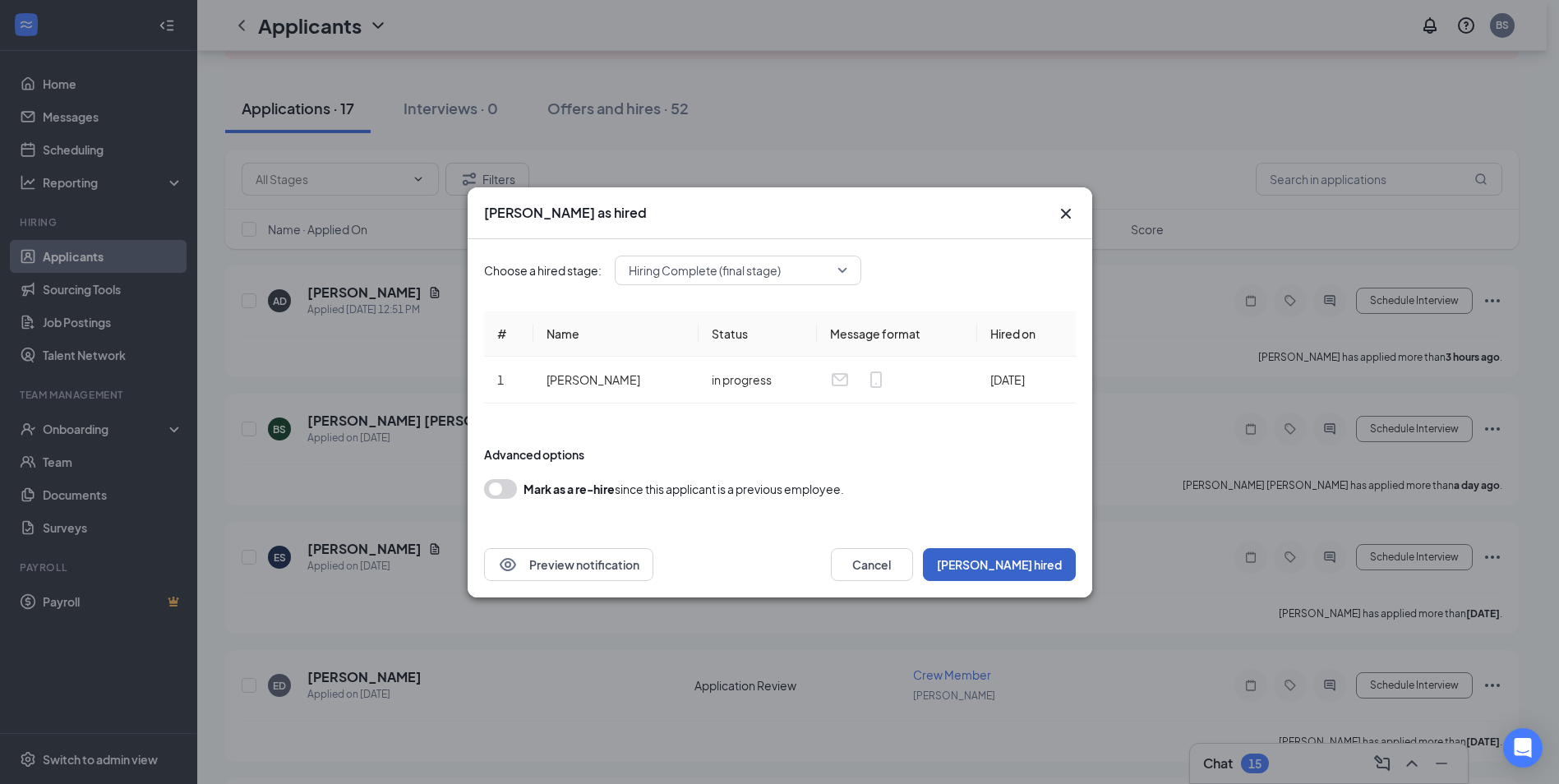
click at [1011, 560] on button "[PERSON_NAME] hired" at bounding box center [1000, 564] width 153 height 33
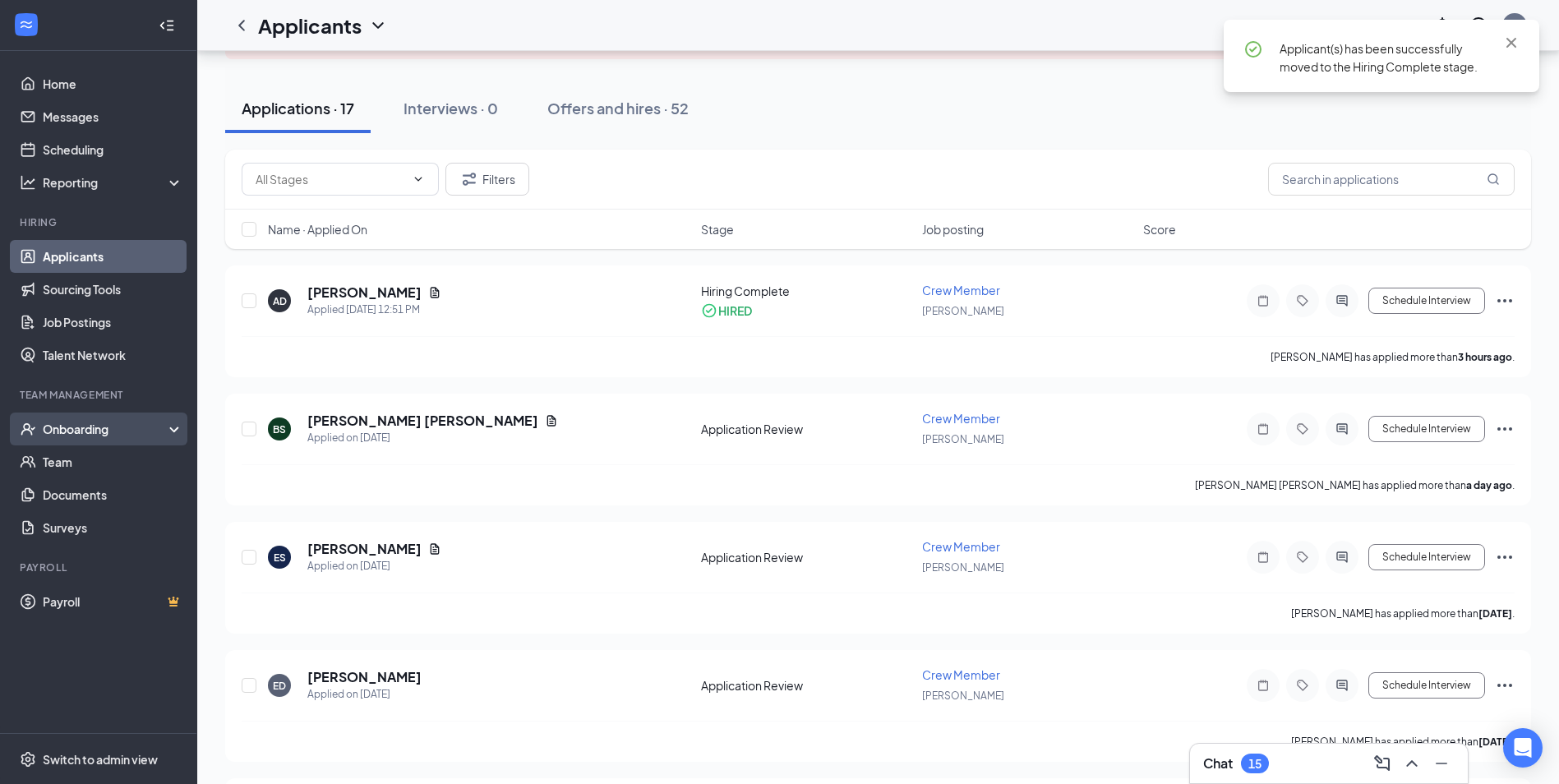
click at [102, 438] on div "Onboarding" at bounding box center [99, 429] width 197 height 33
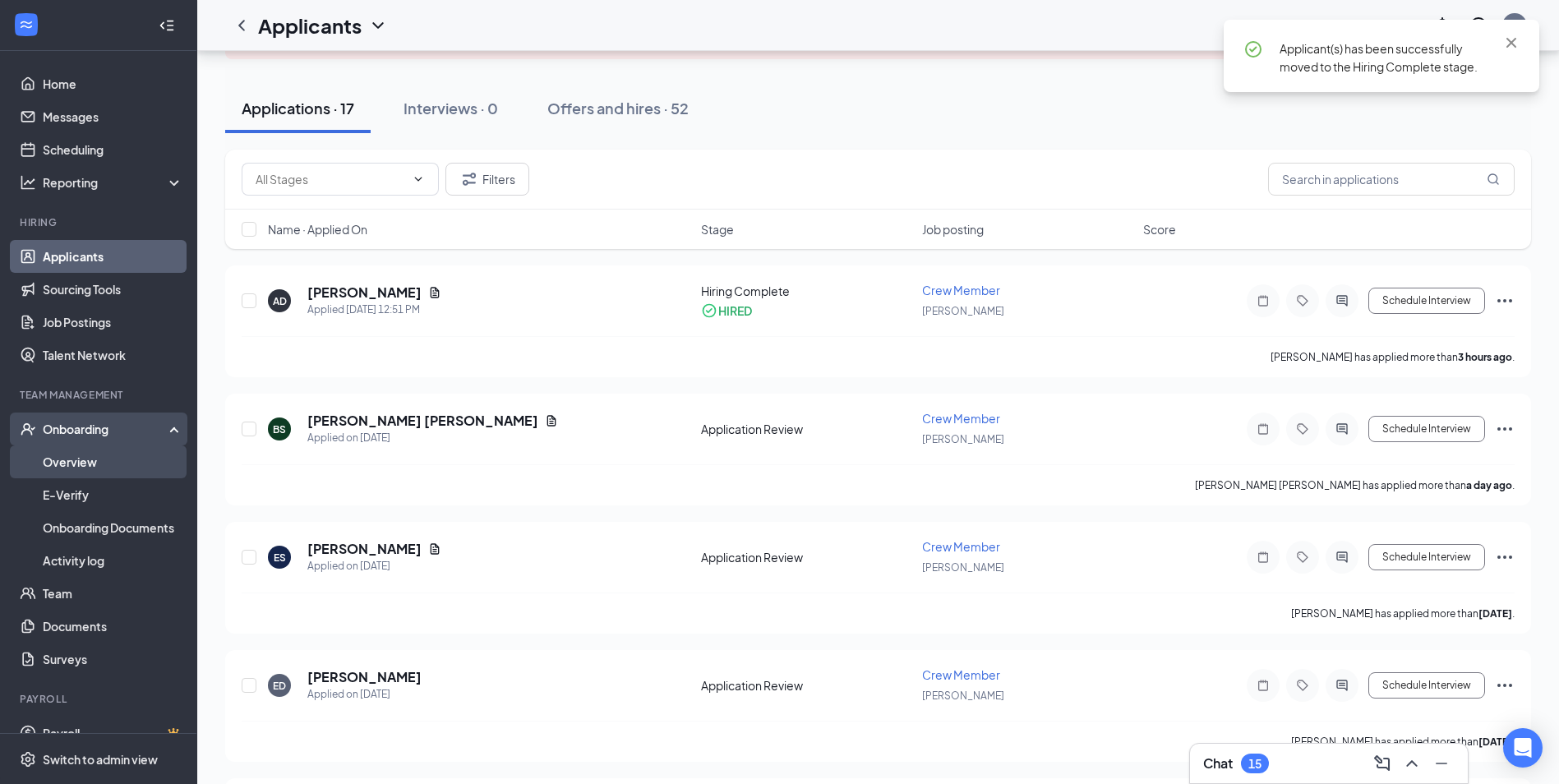
click at [93, 458] on link "Overview" at bounding box center [114, 461] width 141 height 33
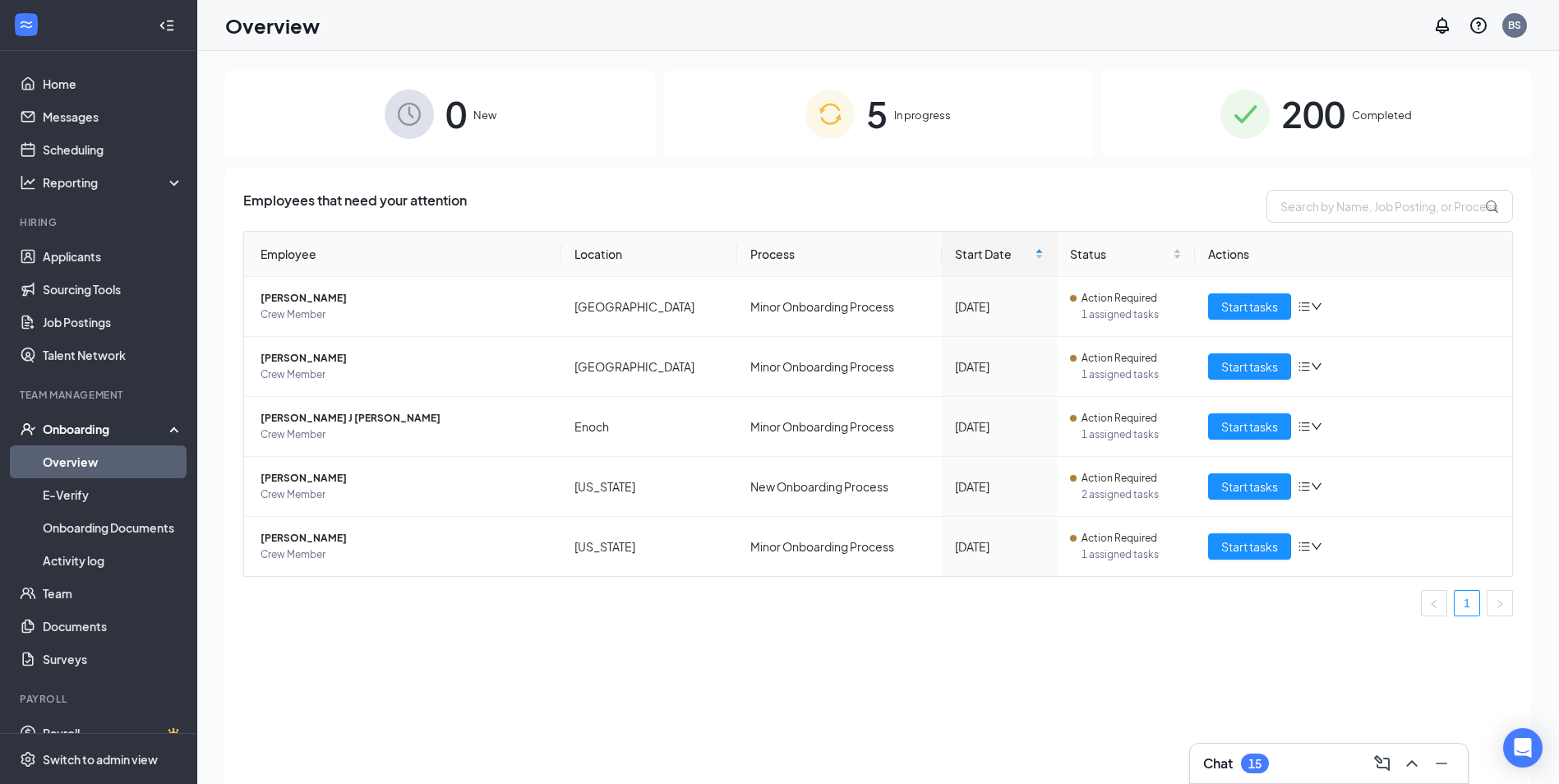
click at [533, 109] on div "0 New" at bounding box center [440, 114] width 430 height 86
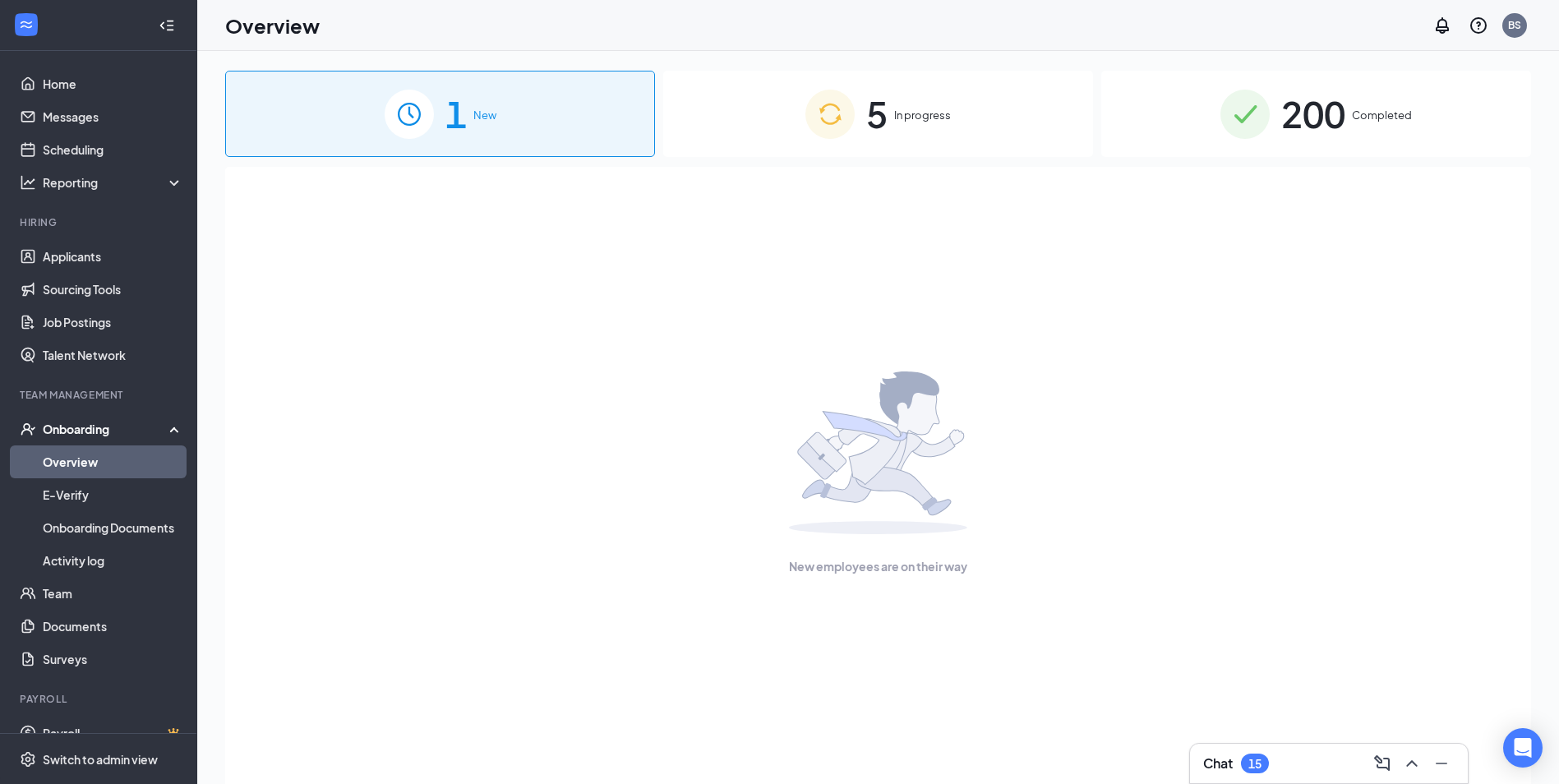
click at [466, 136] on span "1" at bounding box center [456, 114] width 21 height 56
click at [823, 135] on img at bounding box center [830, 114] width 49 height 49
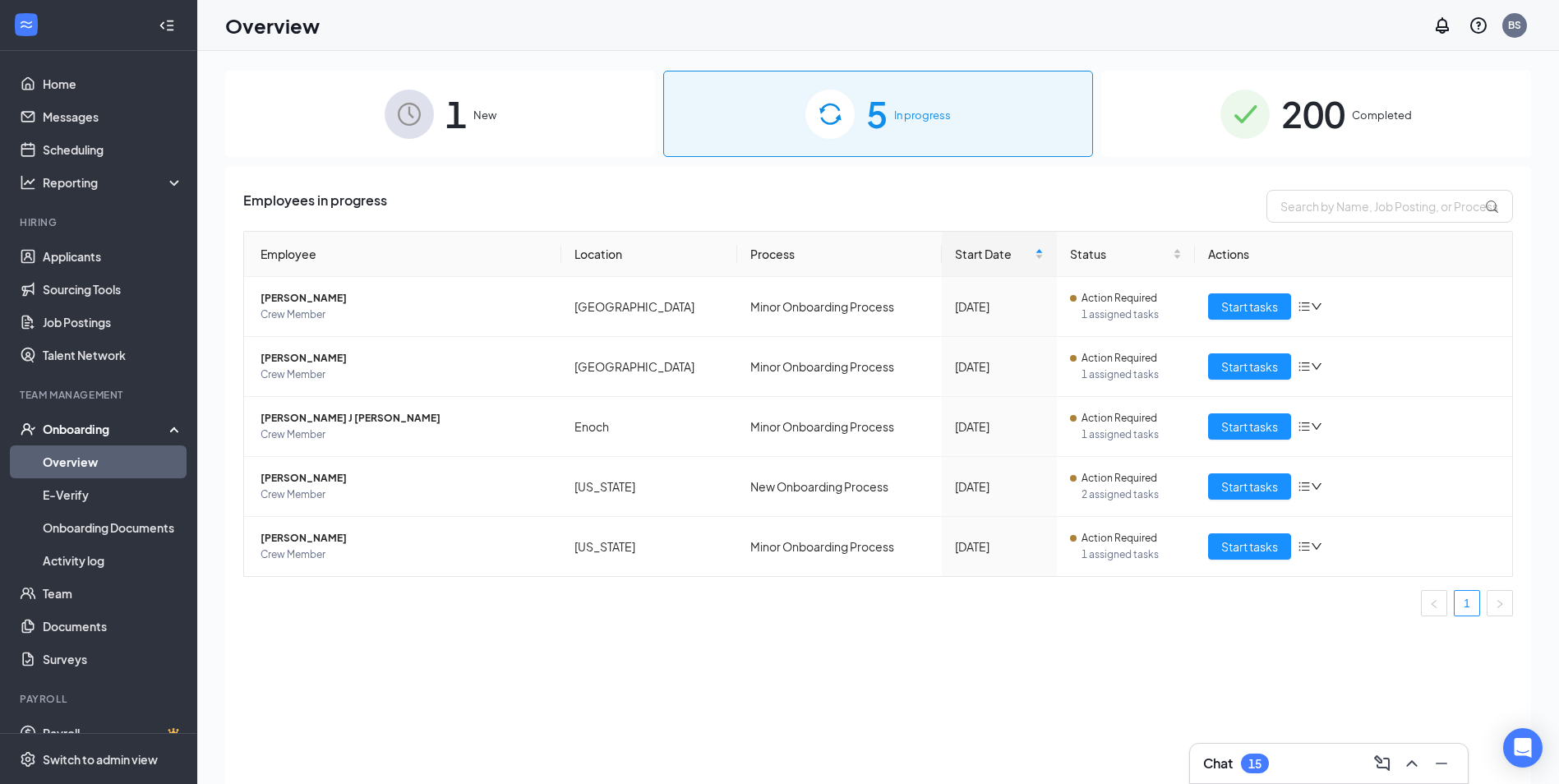
click at [541, 99] on div "1 New" at bounding box center [440, 114] width 430 height 86
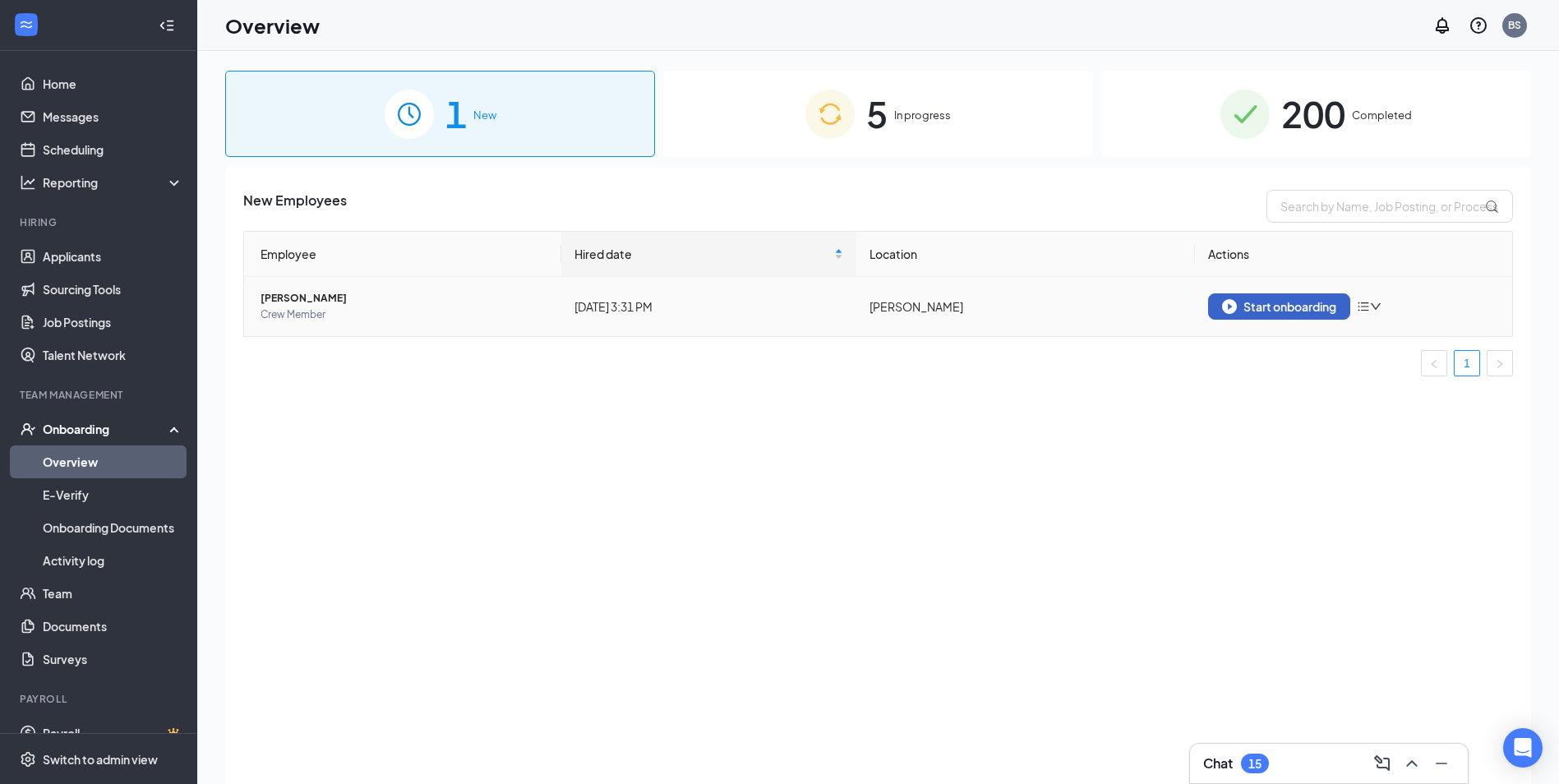
click at [1286, 304] on div "Start onboarding" at bounding box center [1280, 306] width 114 height 15
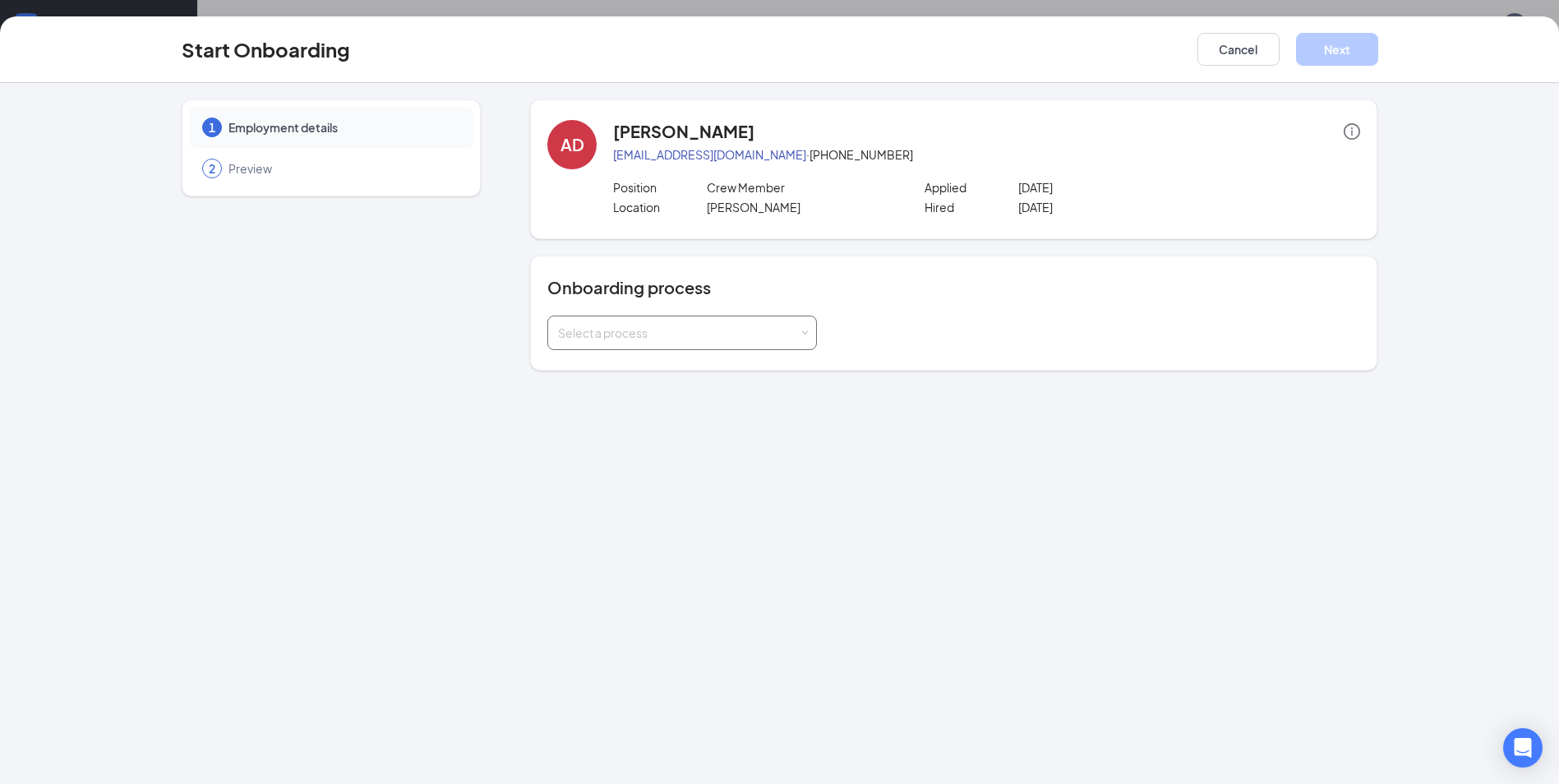
click at [761, 321] on div "Select a process" at bounding box center [682, 333] width 248 height 33
click at [660, 406] on li "New Onboarding Process" at bounding box center [682, 398] width 269 height 30
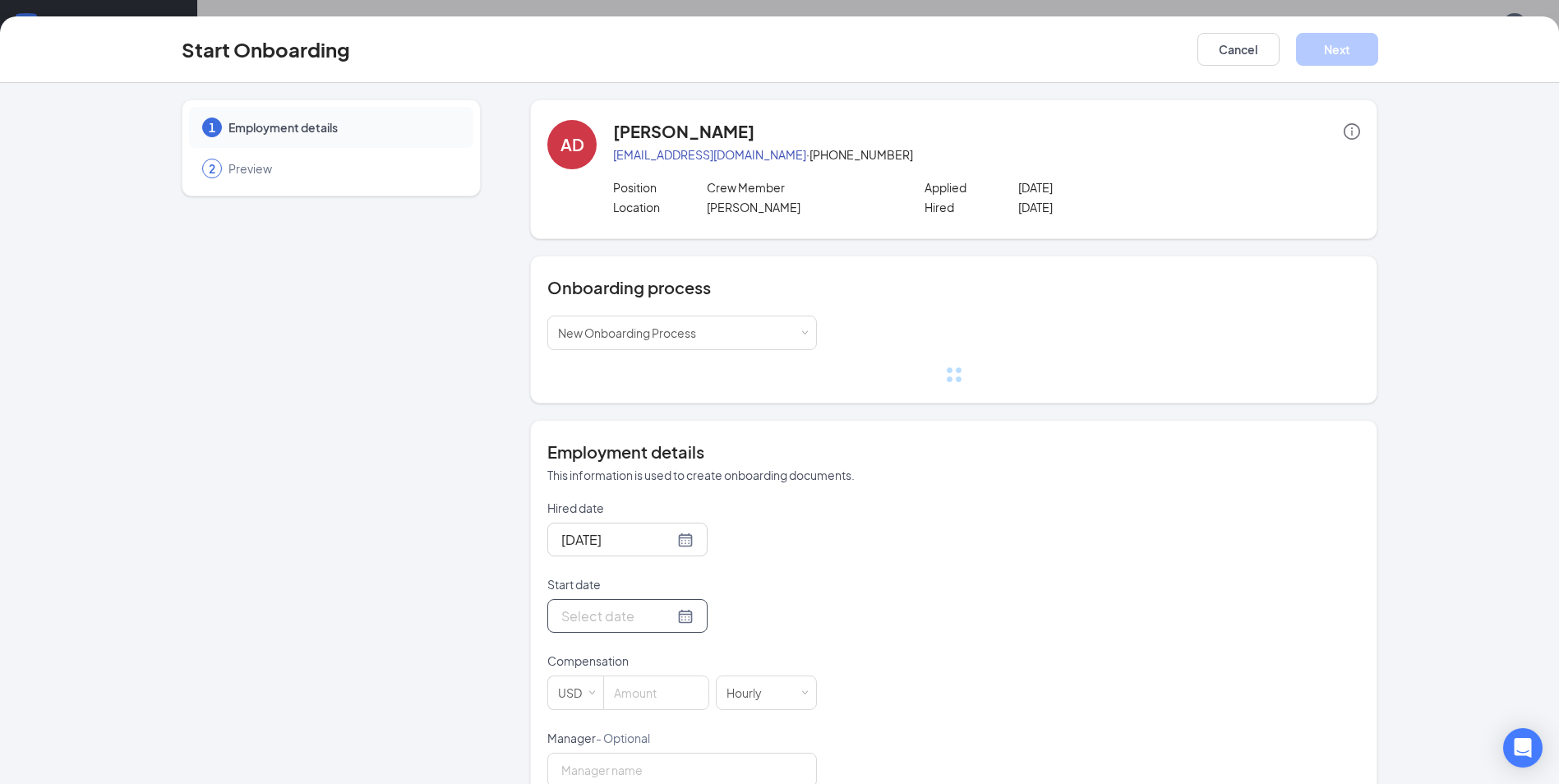
click at [664, 615] on div at bounding box center [628, 615] width 132 height 20
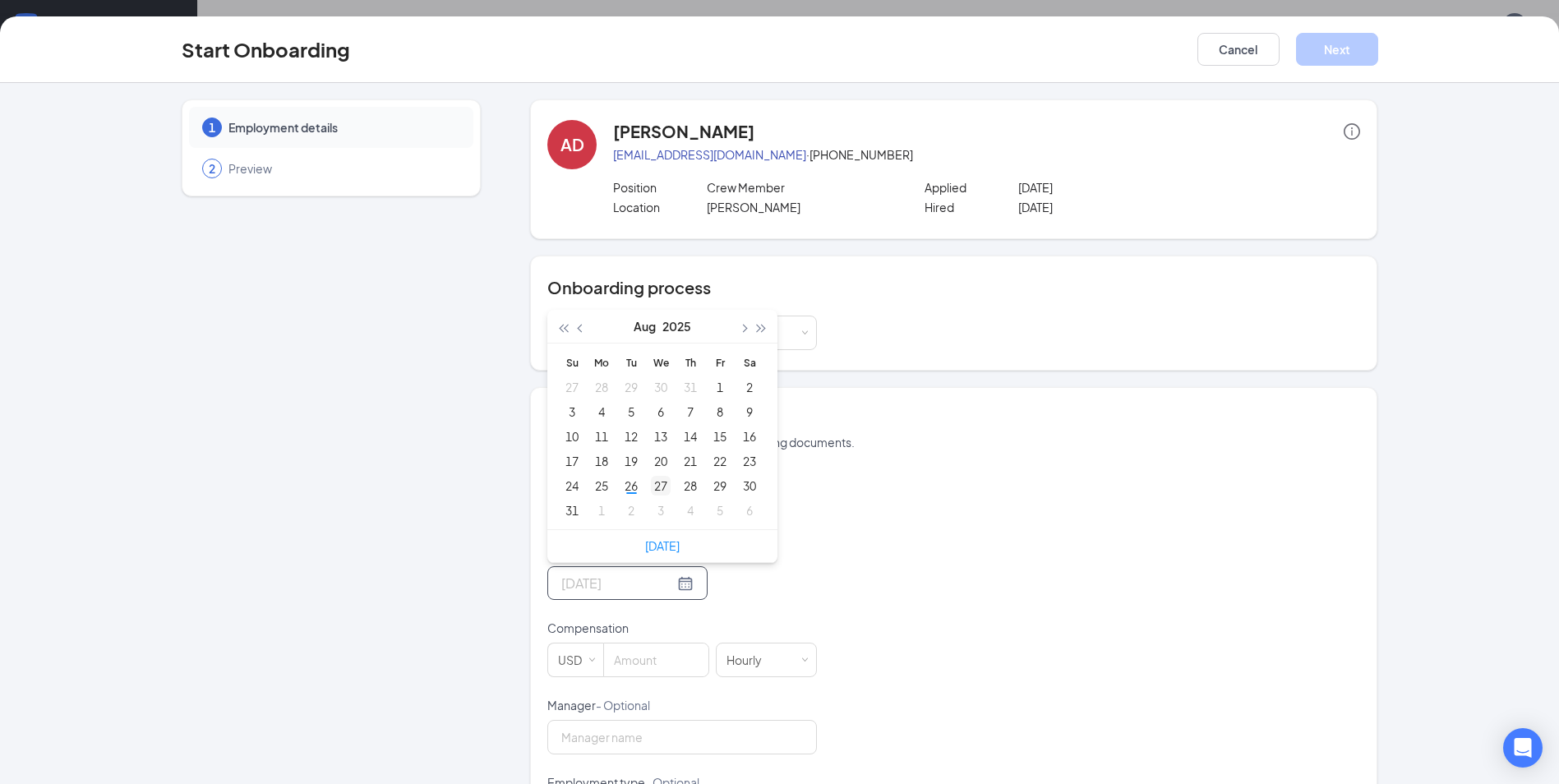
type input "[DATE]"
click at [651, 491] on div "27" at bounding box center [661, 486] width 19 height 19
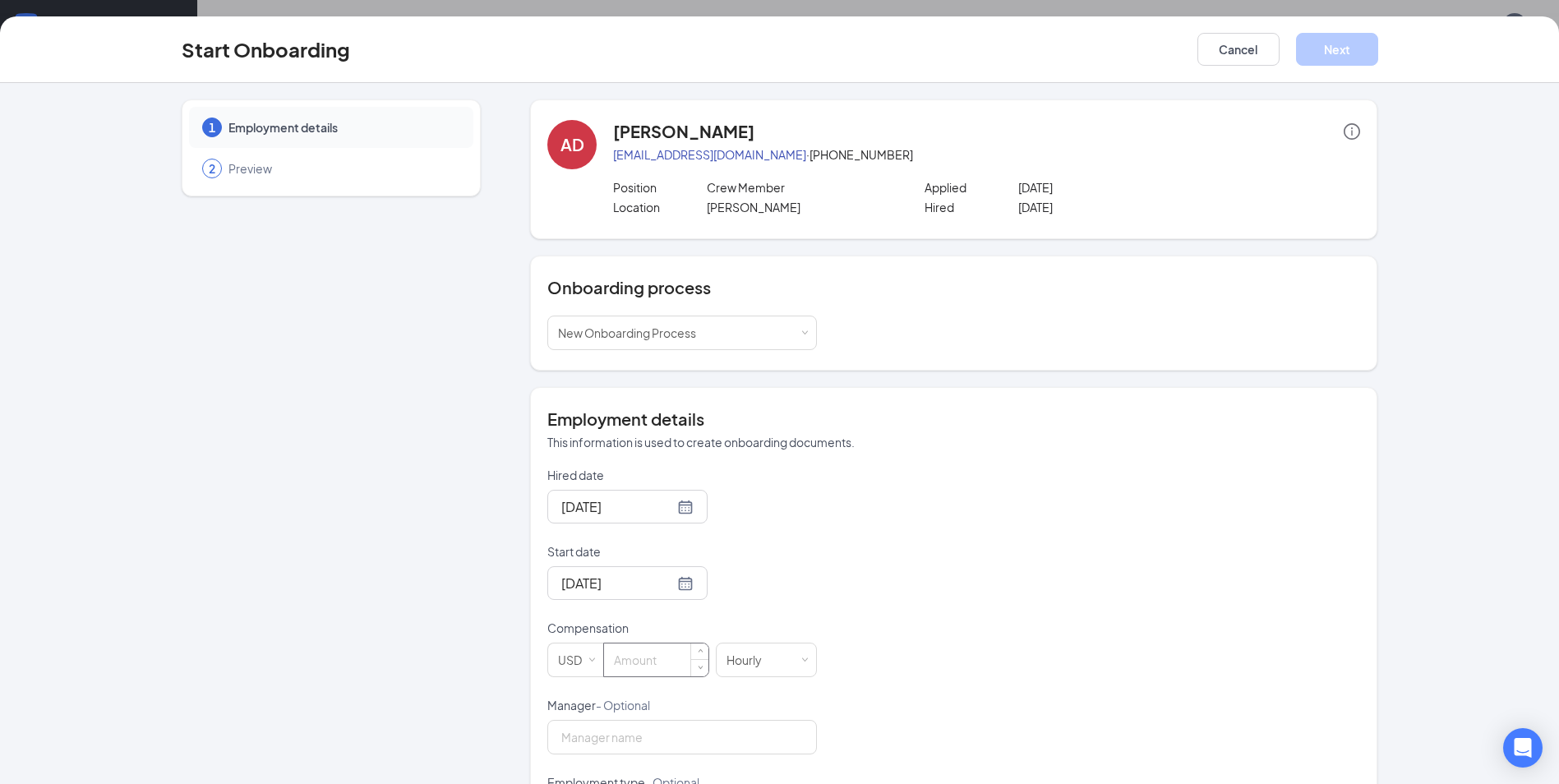
click at [659, 663] on input at bounding box center [656, 659] width 105 height 33
type input "12"
click at [1369, 55] on button "Next" at bounding box center [1337, 48] width 82 height 33
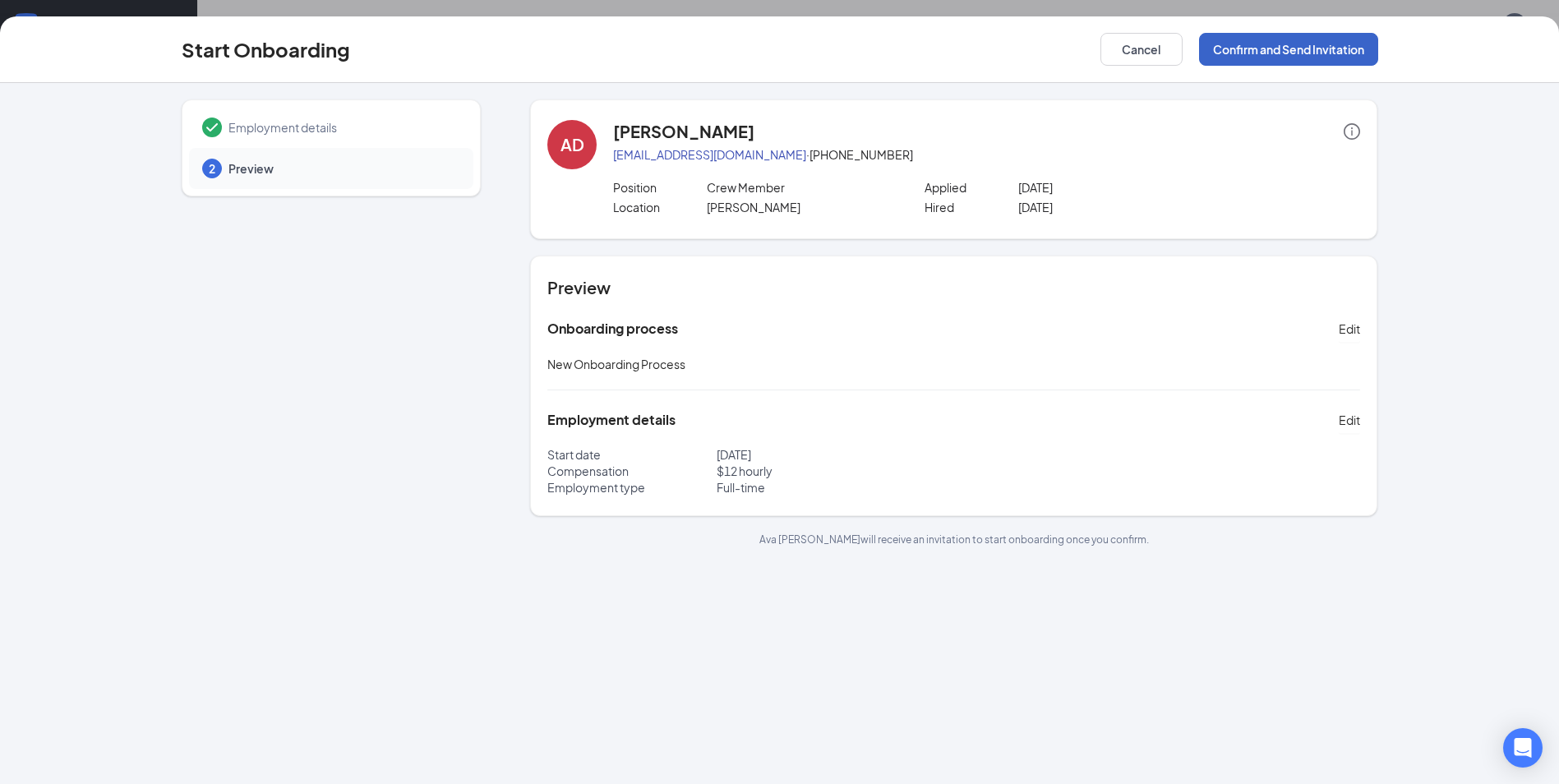
click at [1246, 55] on button "Confirm and Send Invitation" at bounding box center [1289, 48] width 180 height 33
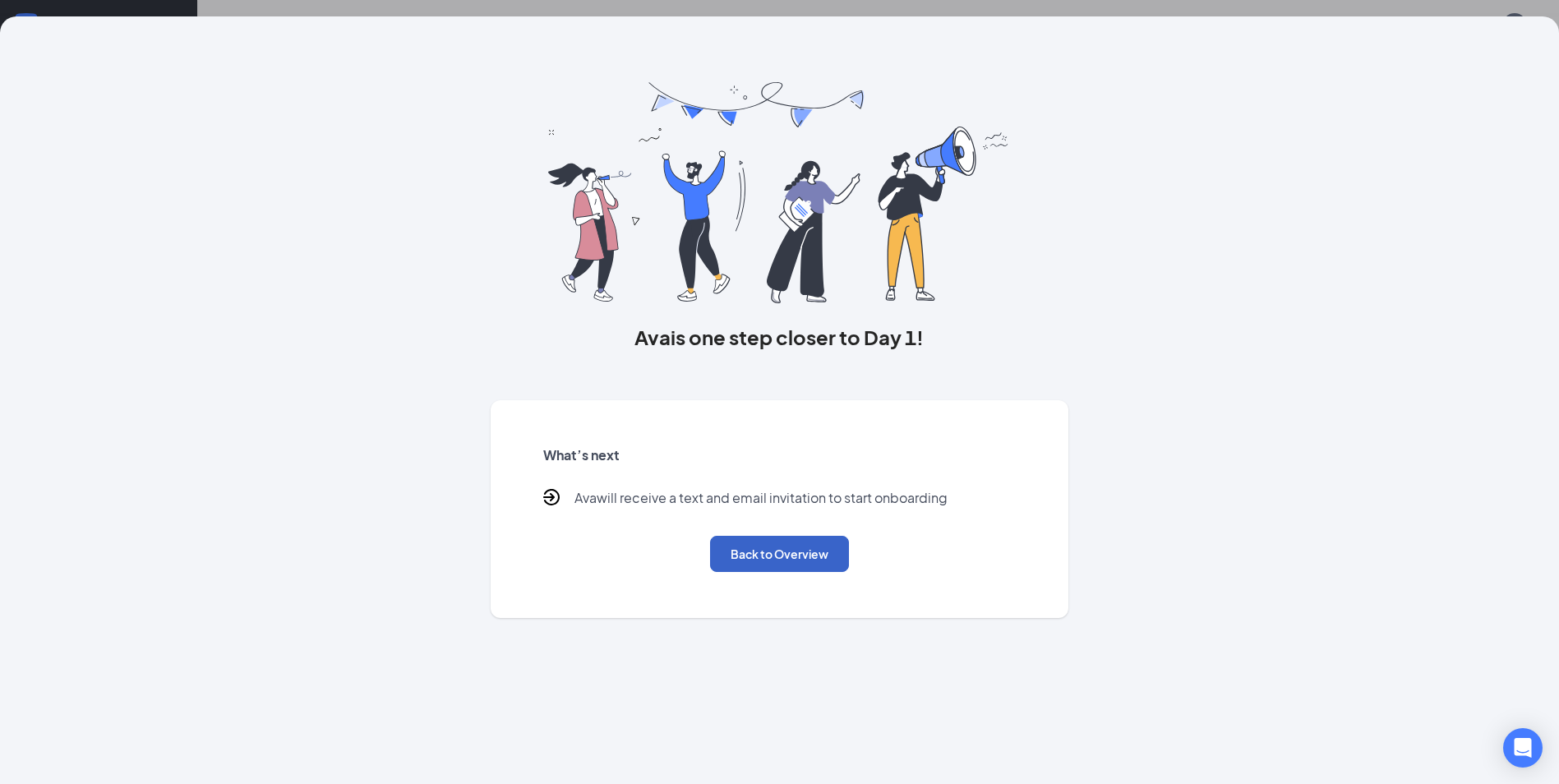
click at [787, 560] on button "Back to Overview" at bounding box center [780, 553] width 139 height 36
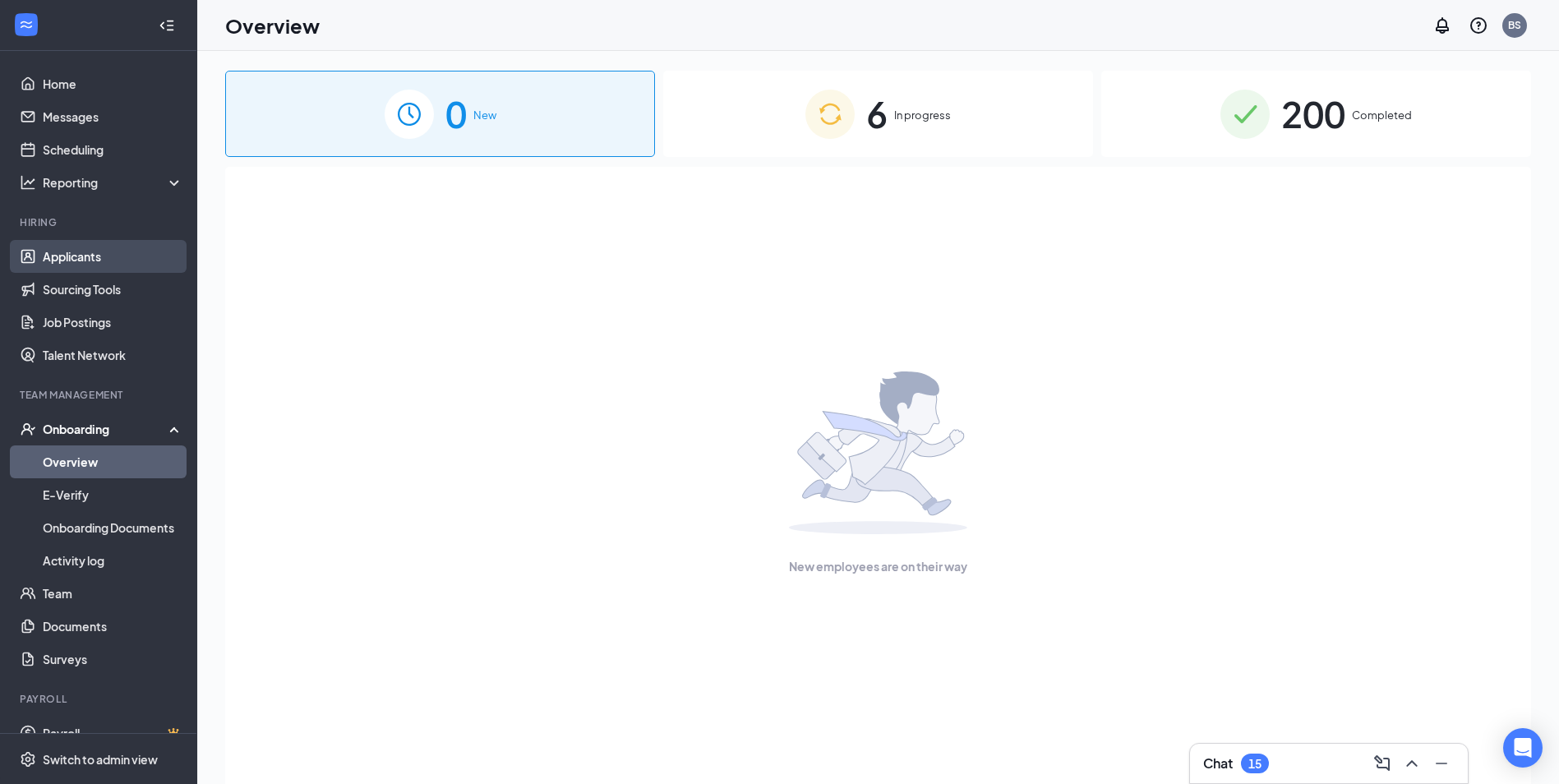
click at [81, 260] on link "Applicants" at bounding box center [114, 256] width 141 height 33
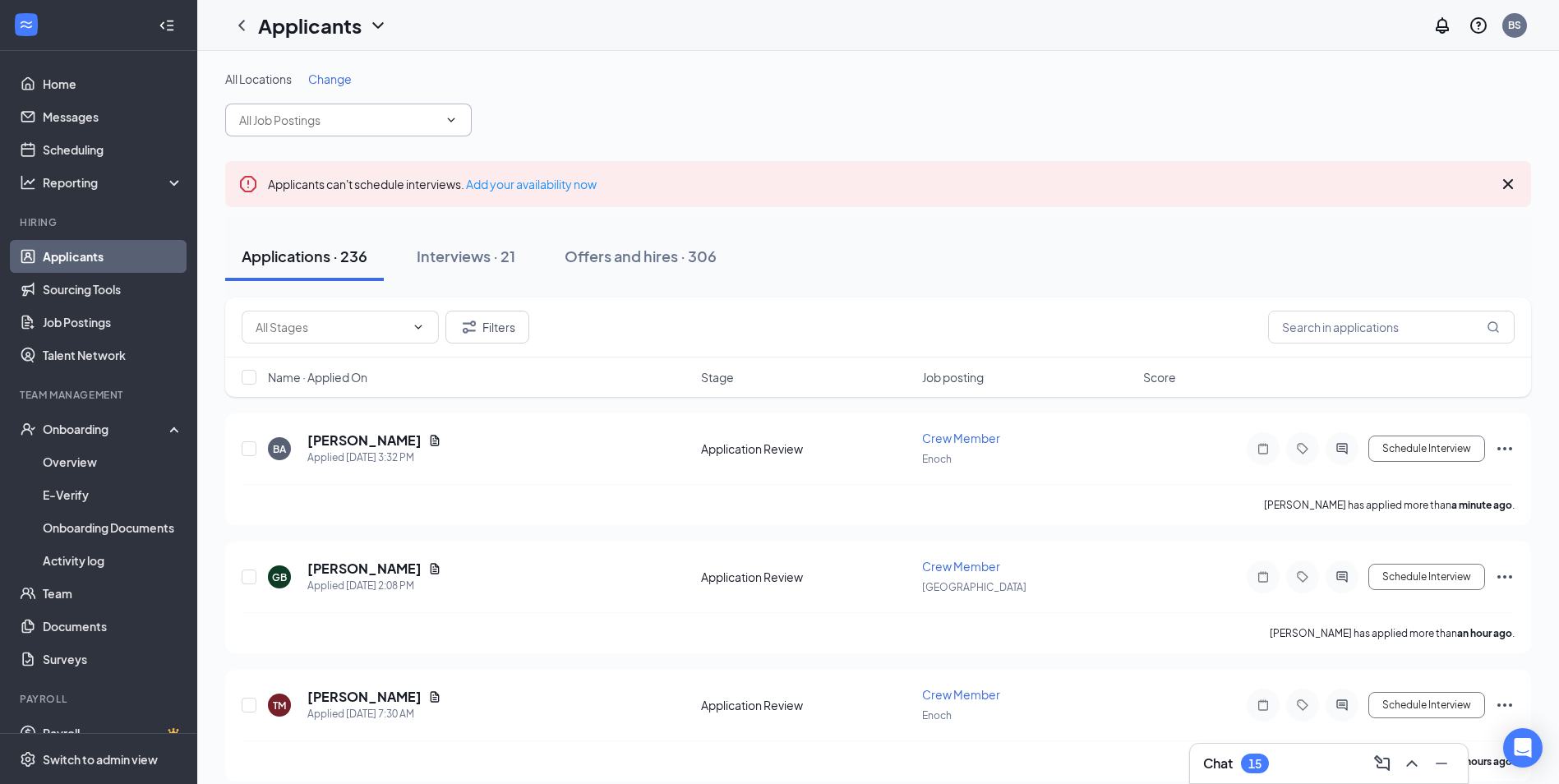
click at [389, 129] on span at bounding box center [349, 120] width 246 height 33
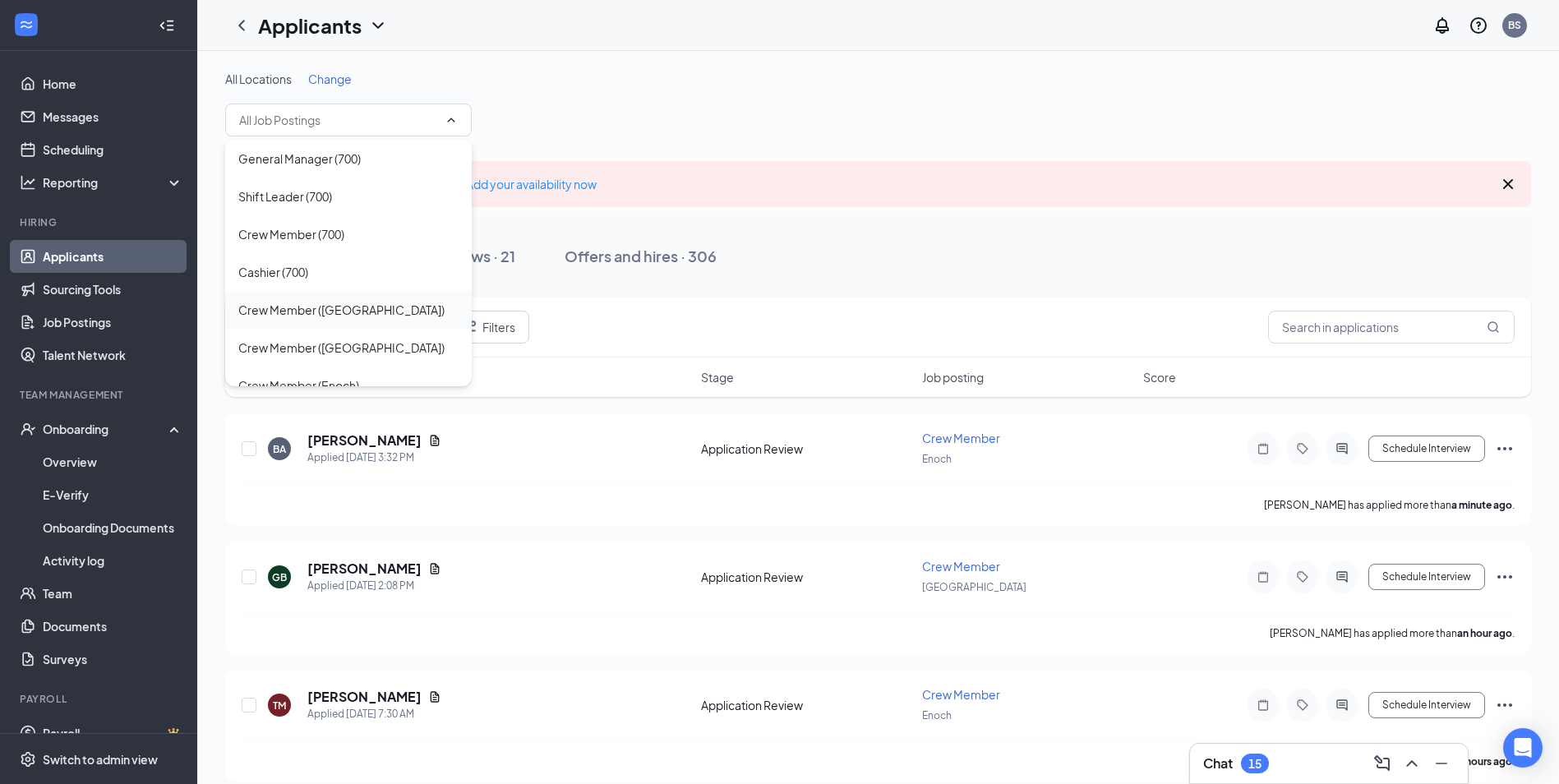
click at [349, 316] on div "Crew Member ([GEOGRAPHIC_DATA])" at bounding box center [342, 310] width 206 height 18
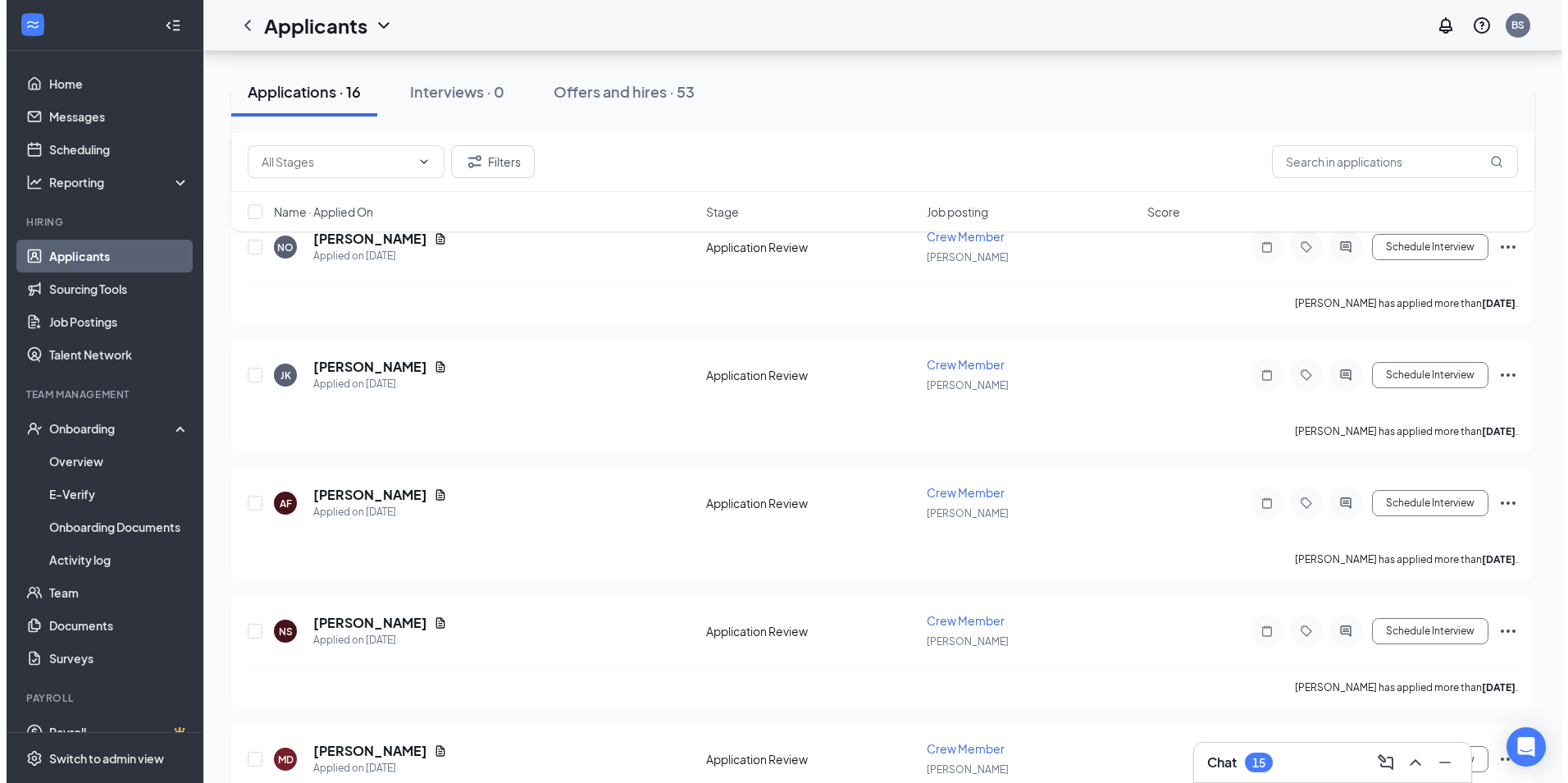
scroll to position [738, 0]
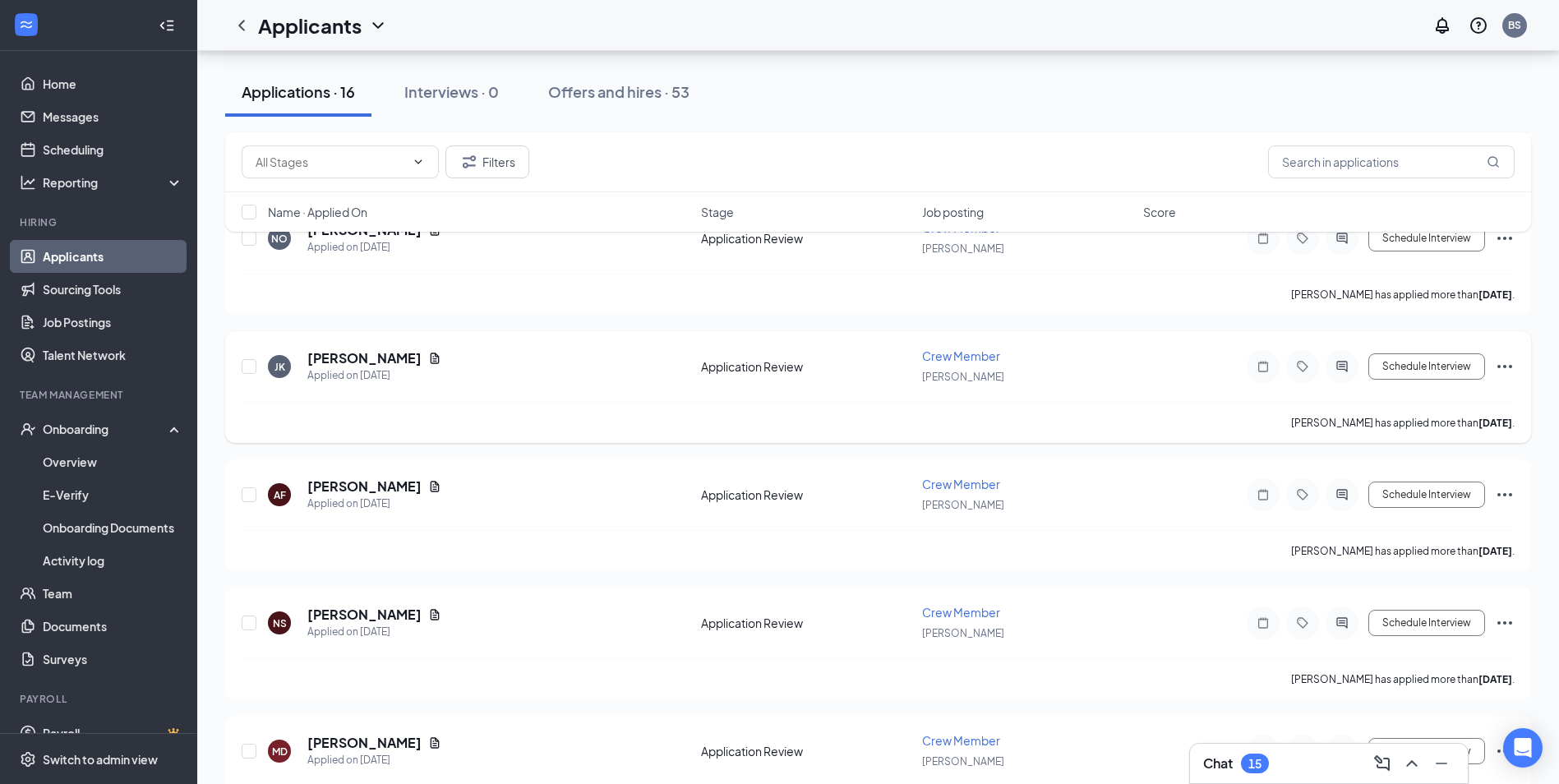
click at [1356, 363] on div at bounding box center [1342, 366] width 33 height 33
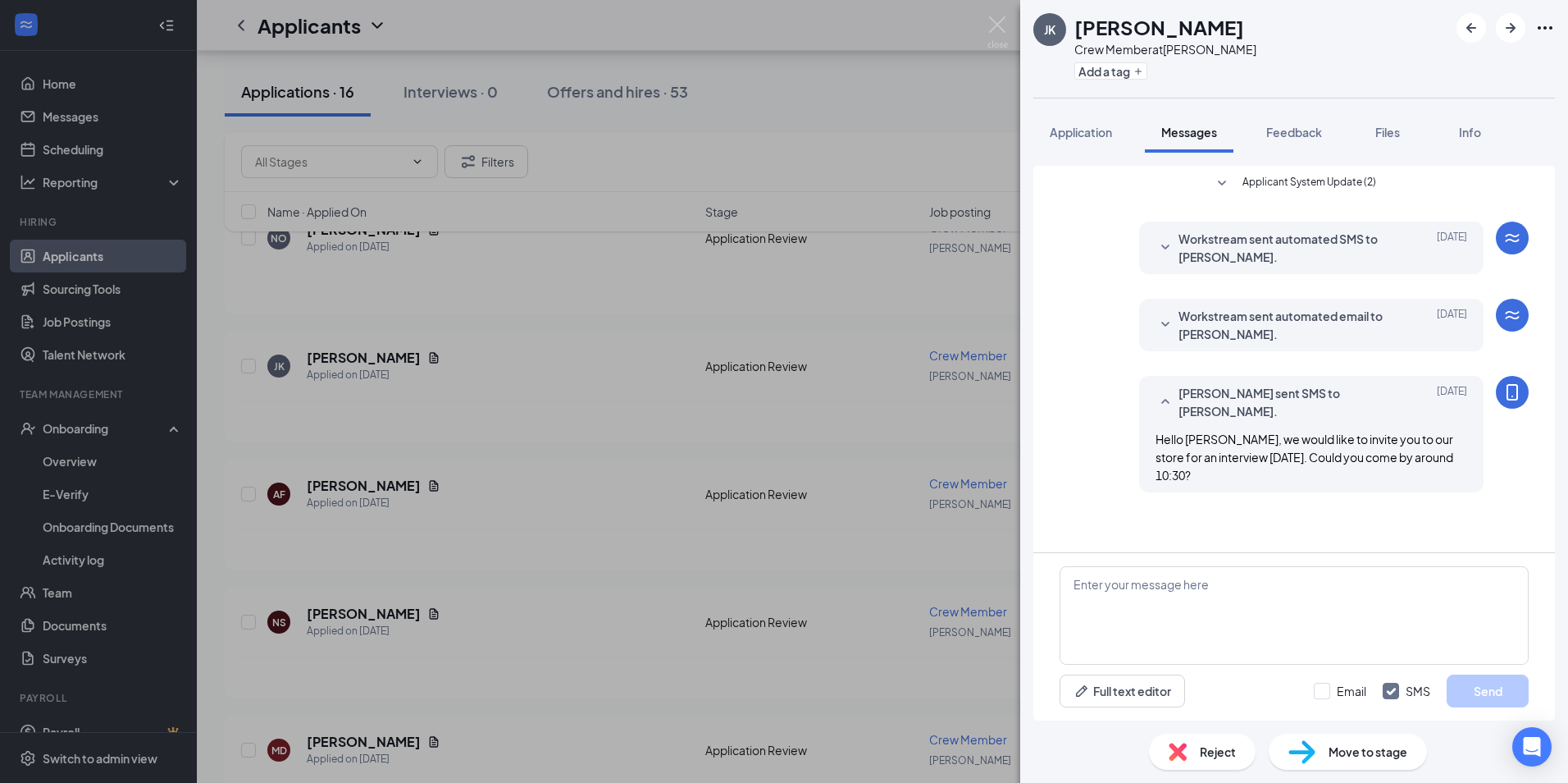
click at [994, 22] on img at bounding box center [997, 33] width 20 height 32
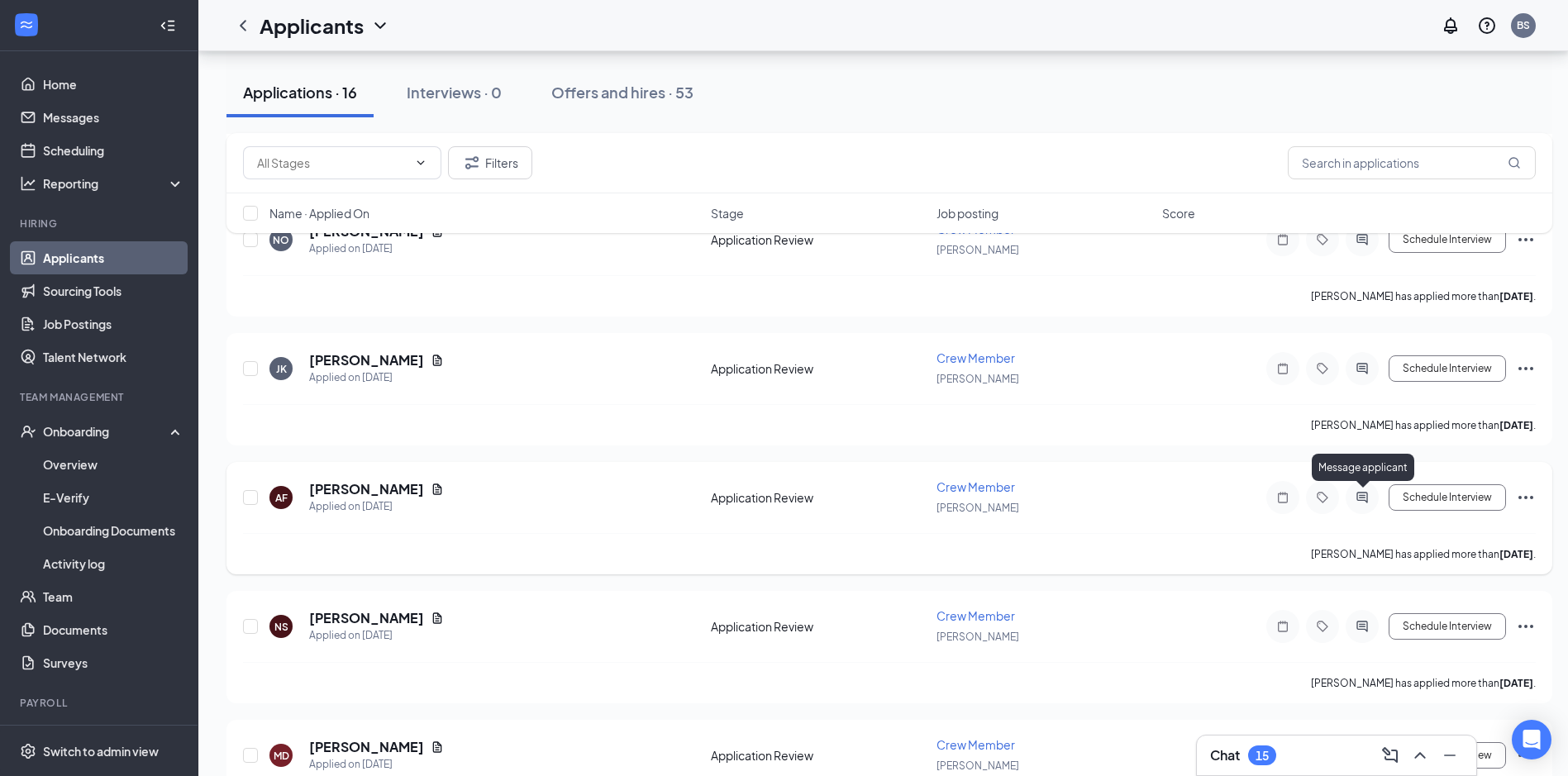
click at [1368, 495] on icon "ActiveChat" at bounding box center [1363, 497] width 19 height 13
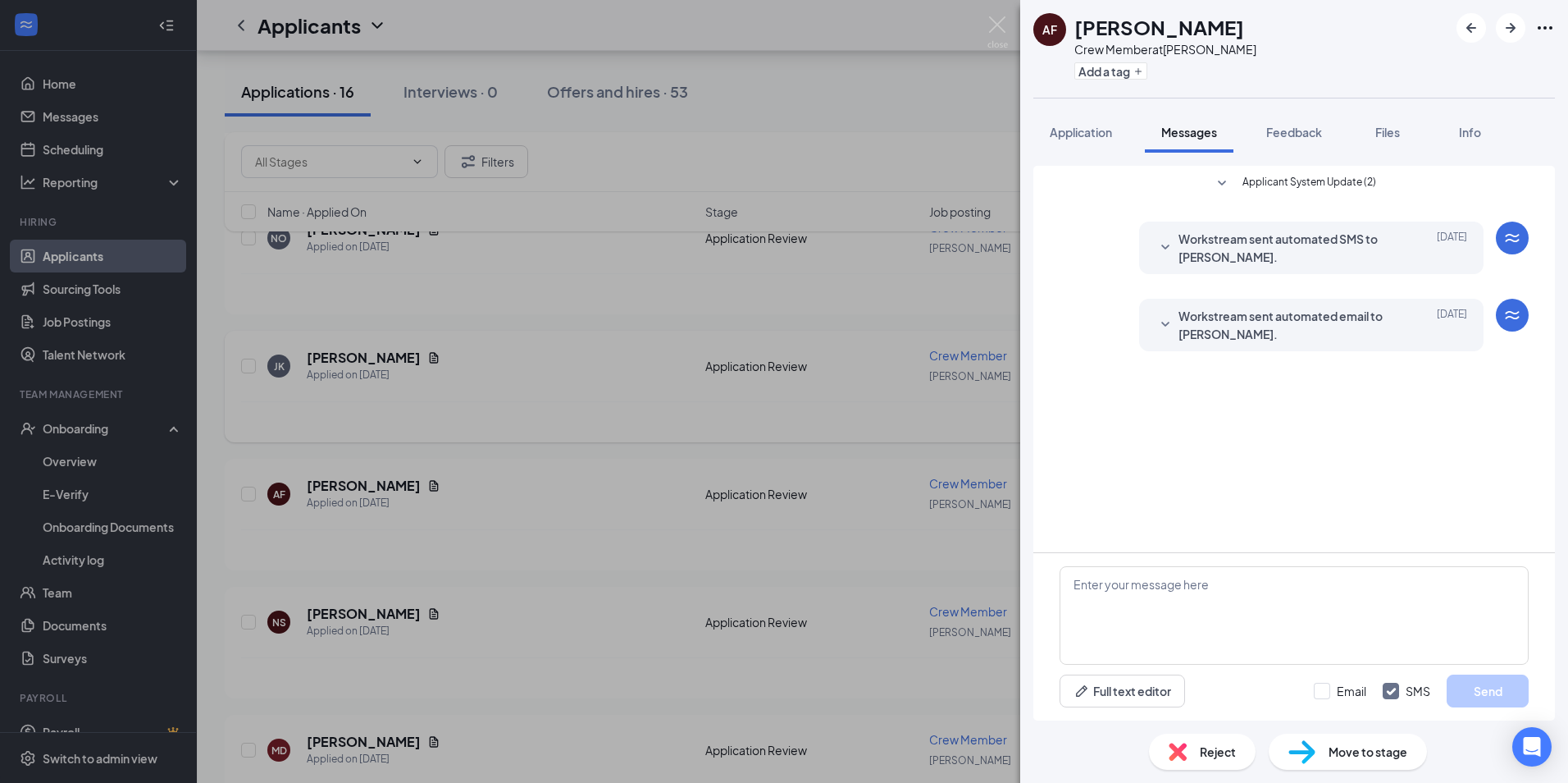
click at [1006, 25] on img at bounding box center [997, 33] width 20 height 32
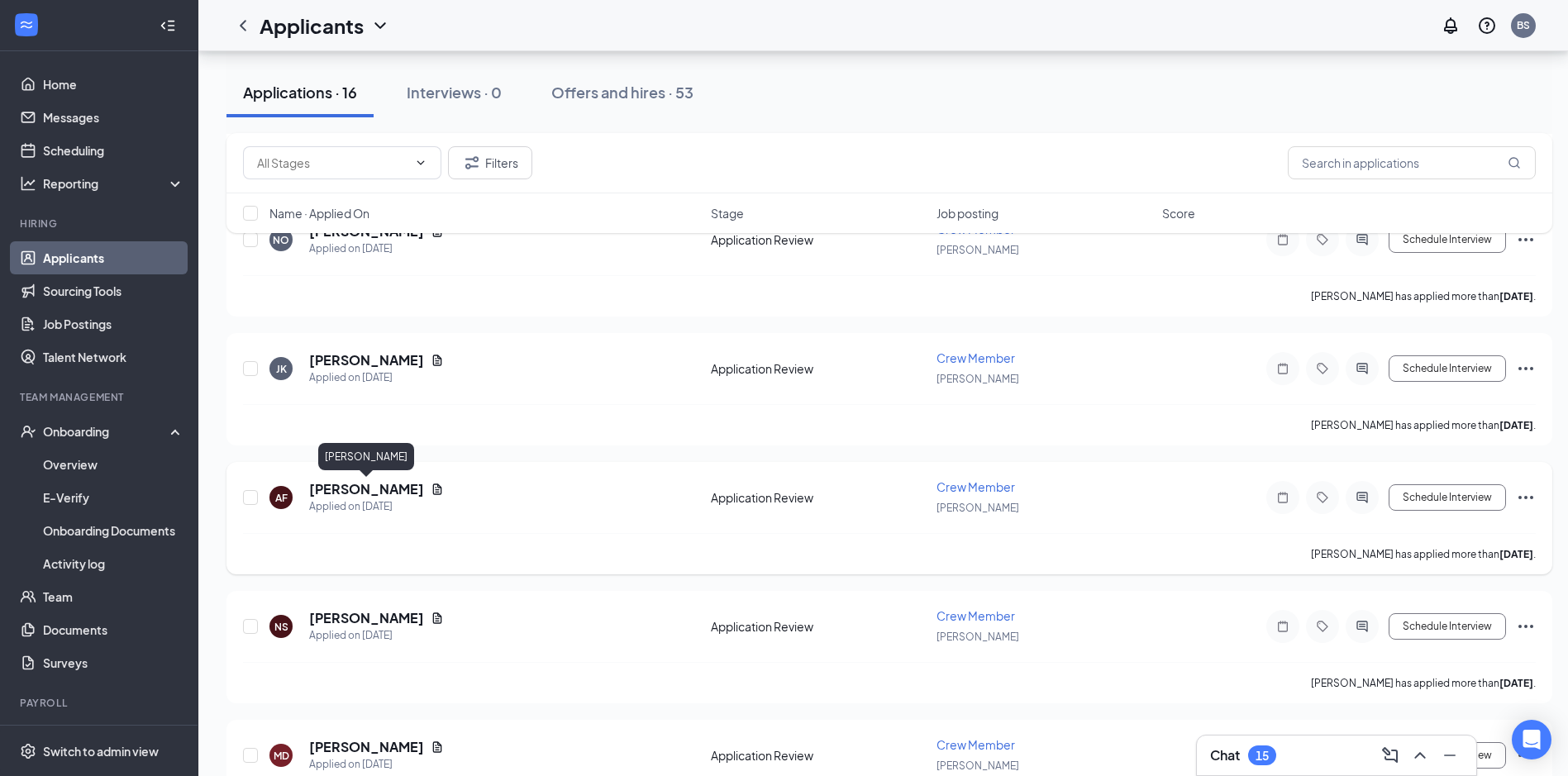
click at [364, 488] on h5 "[PERSON_NAME]" at bounding box center [367, 489] width 115 height 19
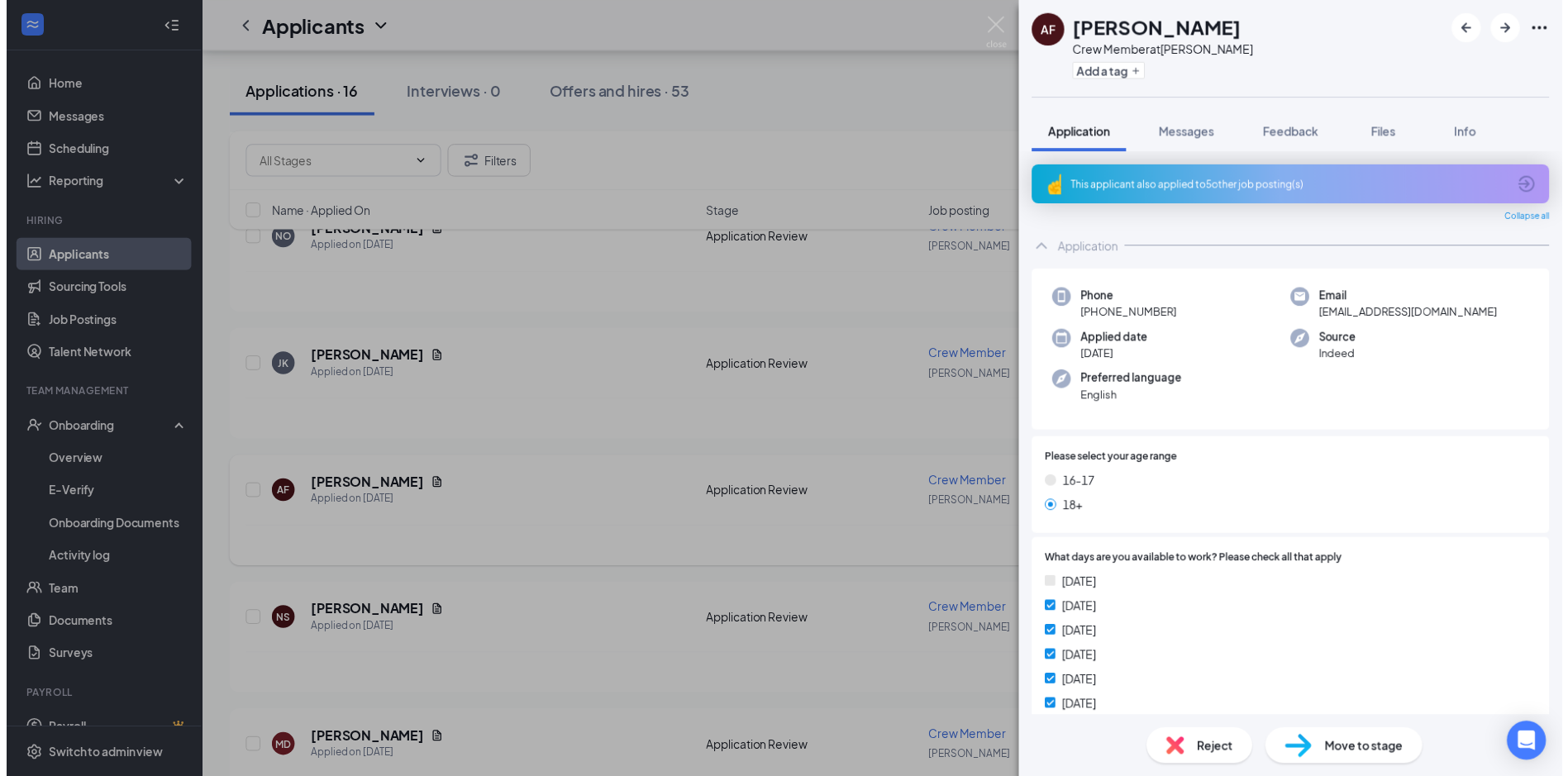
scroll to position [743, 0]
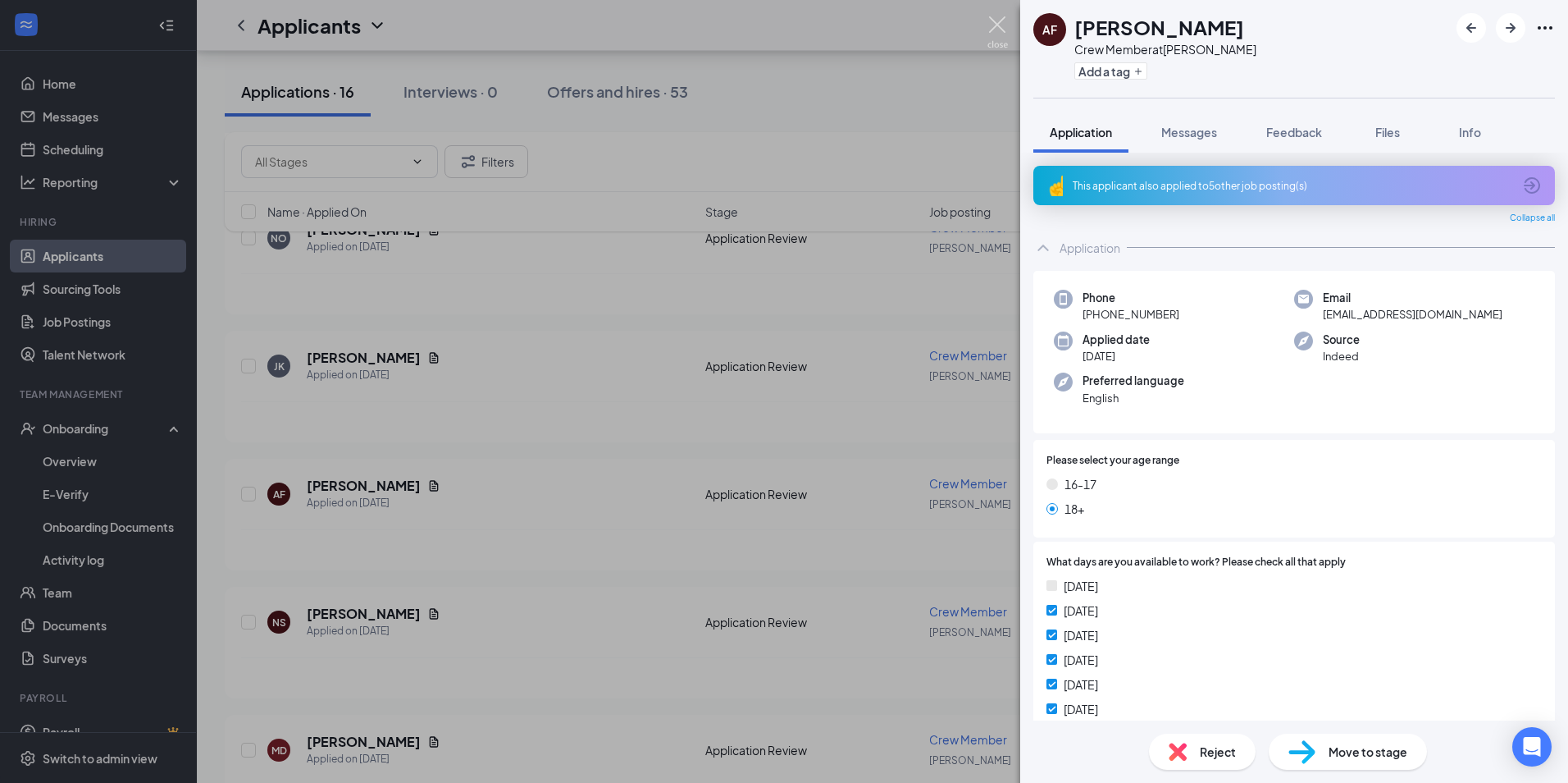
click at [996, 21] on img at bounding box center [997, 33] width 20 height 32
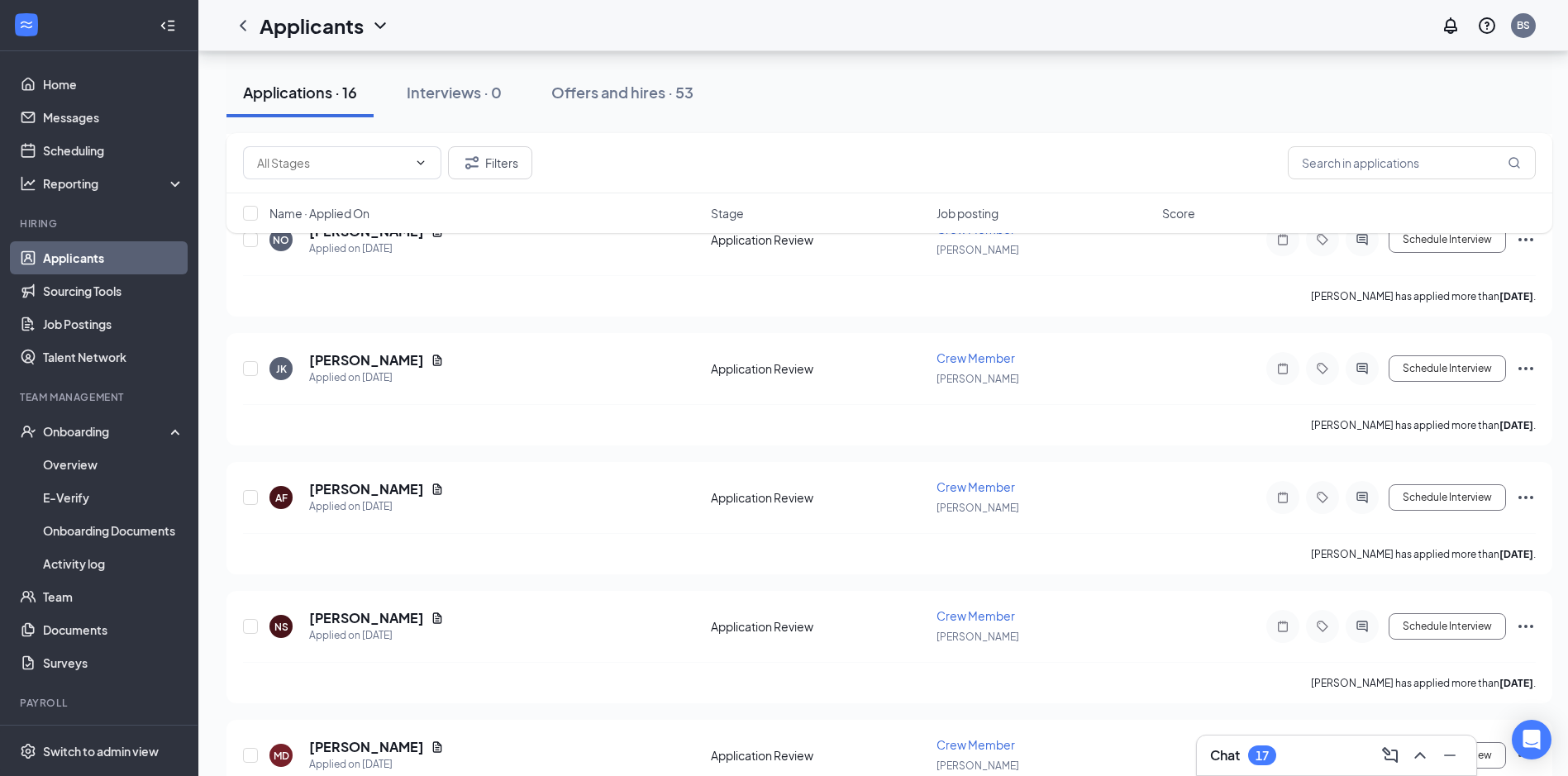
click at [1277, 769] on div "Chat 17" at bounding box center [1337, 755] width 280 height 40
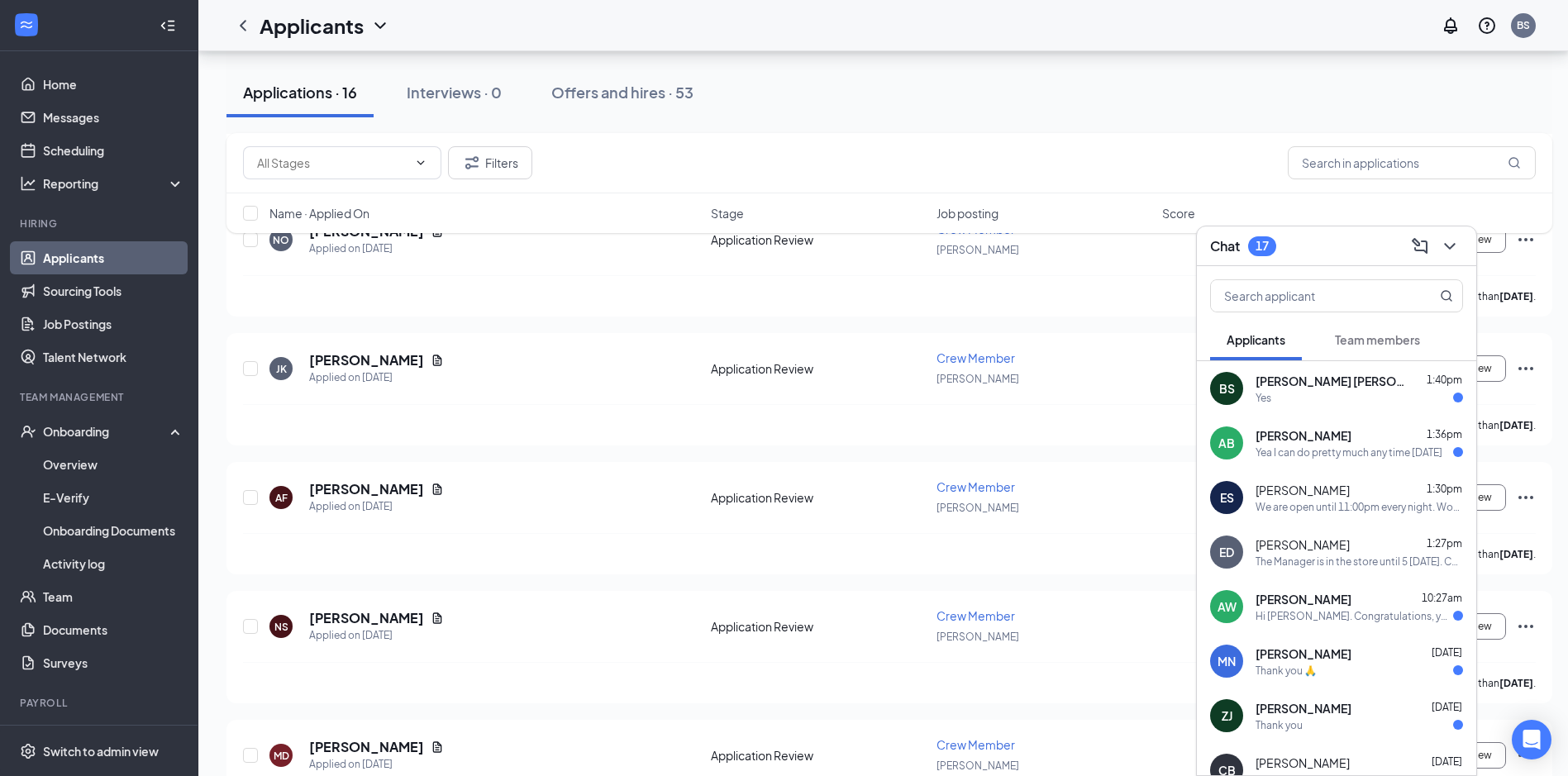
click at [1319, 437] on span "[PERSON_NAME]" at bounding box center [1303, 435] width 96 height 17
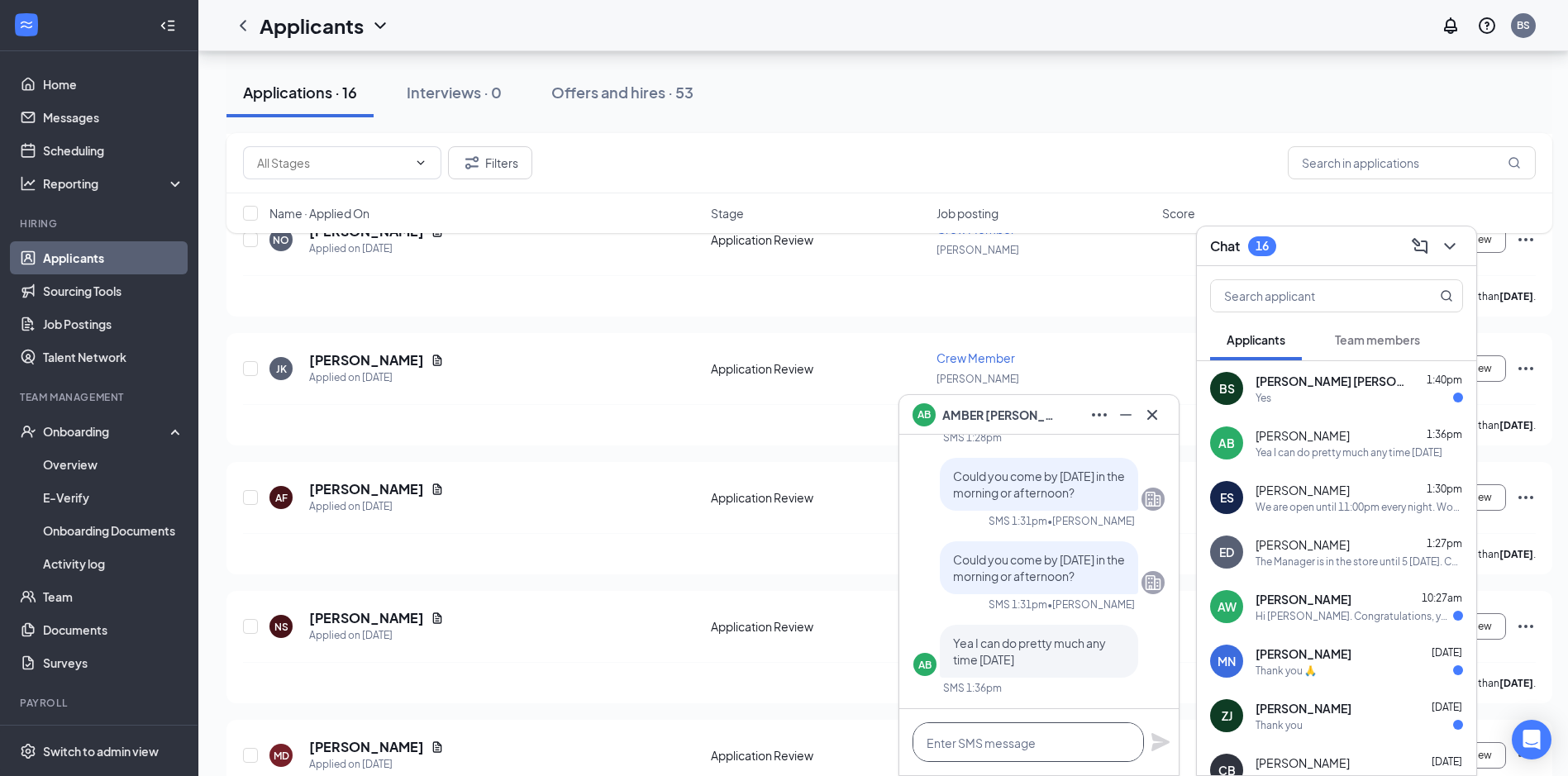
click at [1047, 741] on textarea at bounding box center [1028, 741] width 231 height 40
type textarea "C"
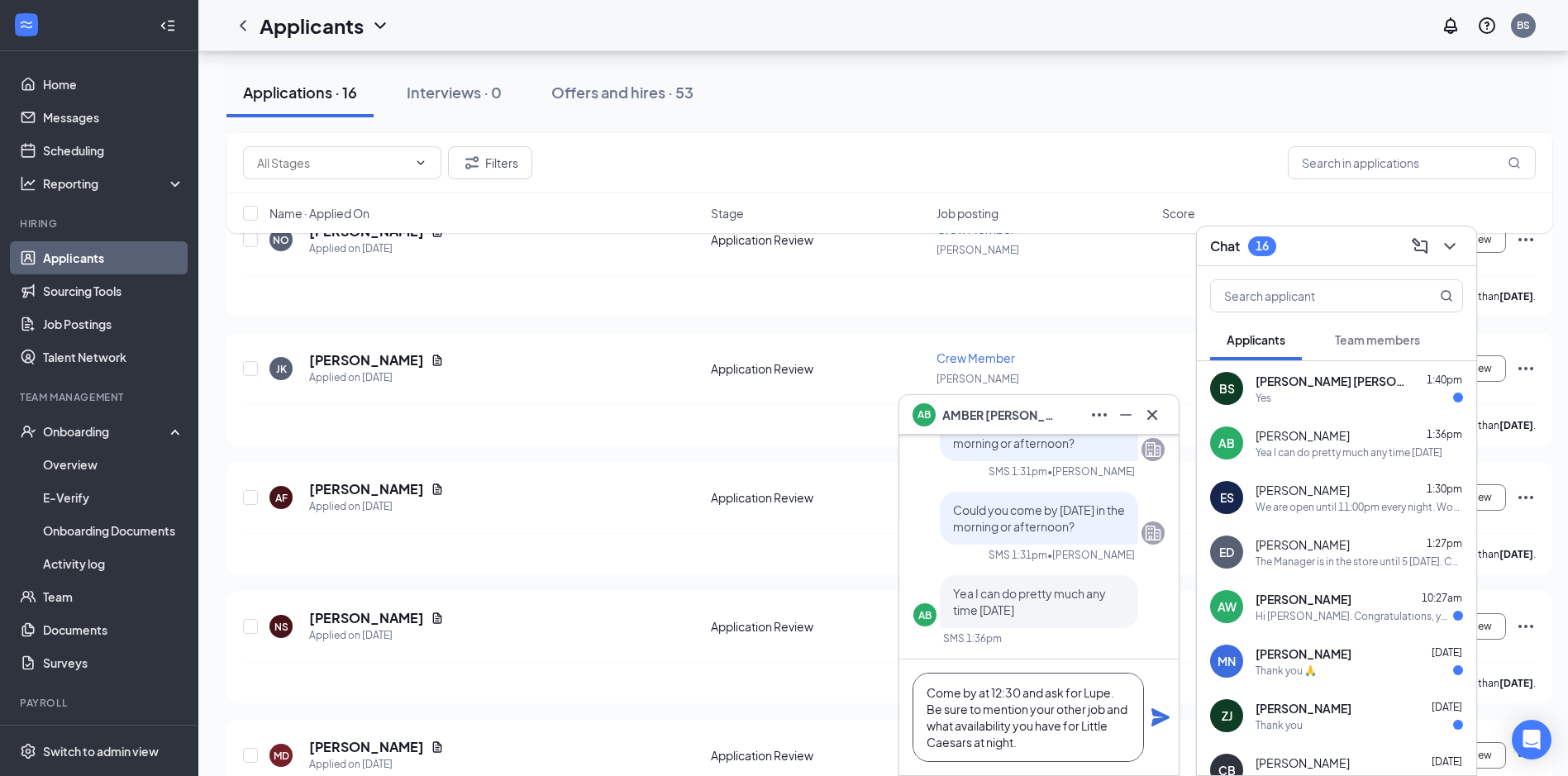
type textarea "Come by at 12:30 and ask for Lupe. Be sure to mention your other job and what a…"
click at [1162, 711] on icon "Plane" at bounding box center [1161, 717] width 19 height 19
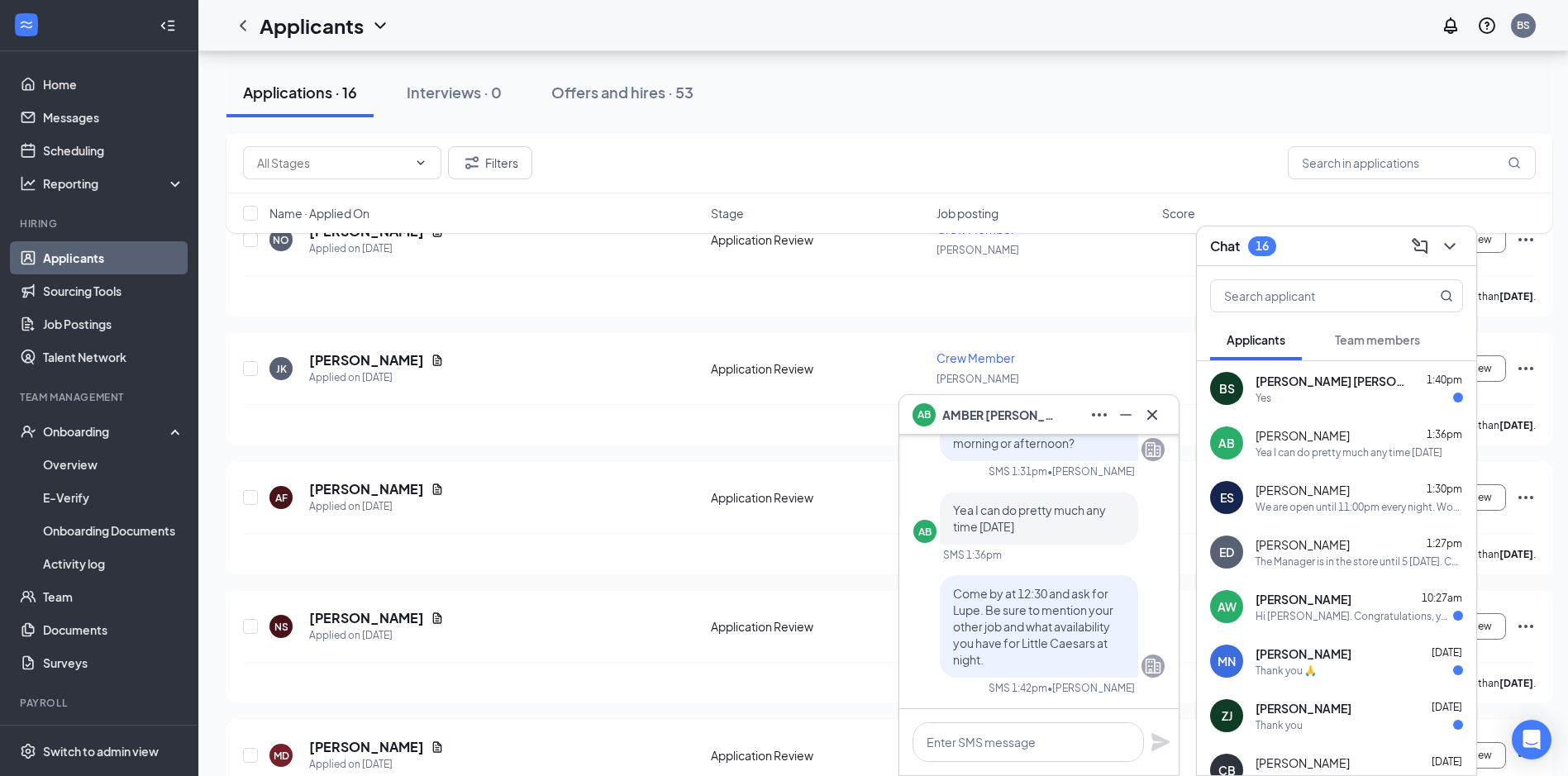
scroll to position [0, 0]
click at [1340, 409] on div "[PERSON_NAME] 1:40pm Yes" at bounding box center [1337, 388] width 280 height 55
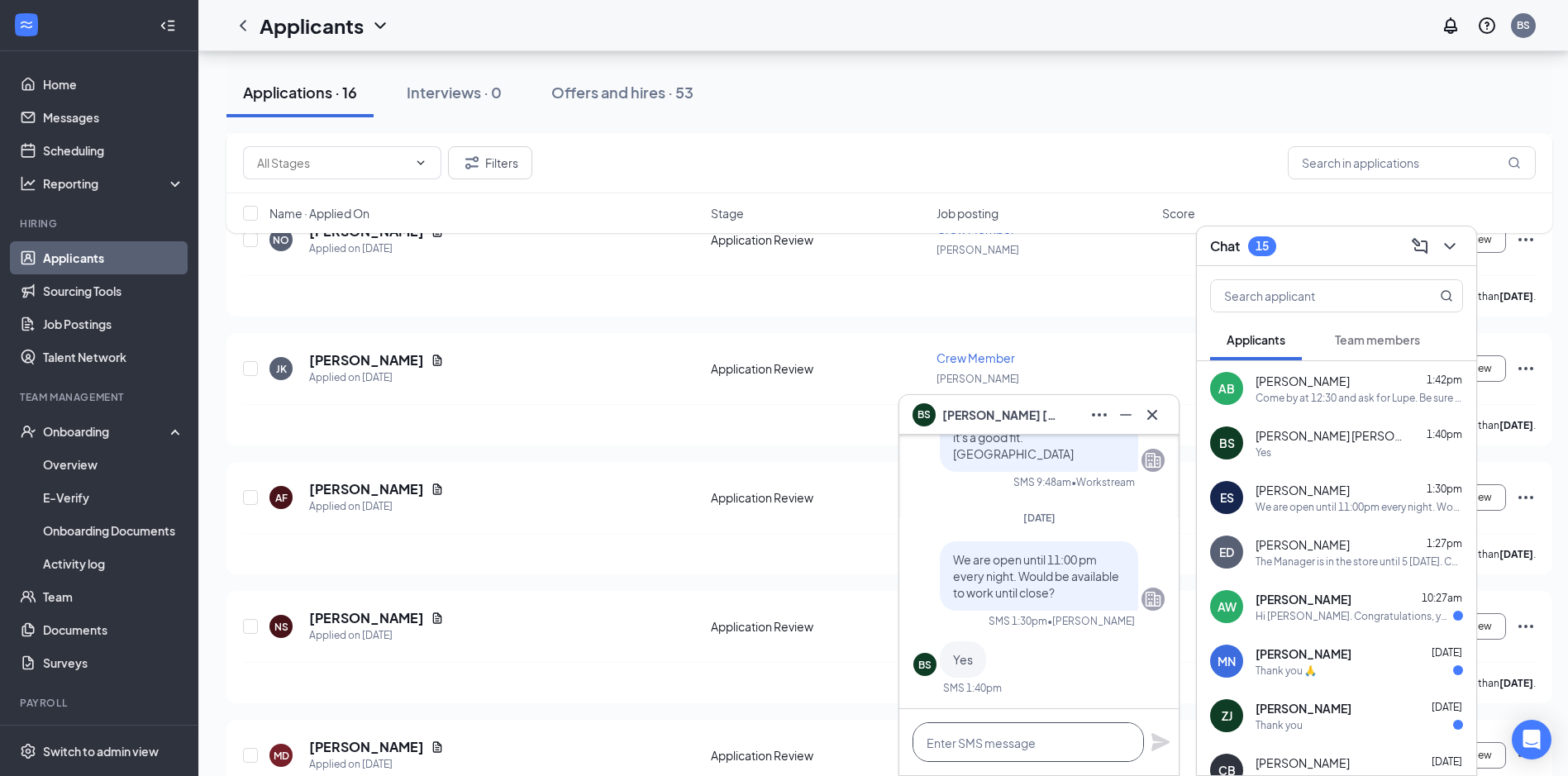
click at [1008, 738] on textarea at bounding box center [1028, 741] width 231 height 40
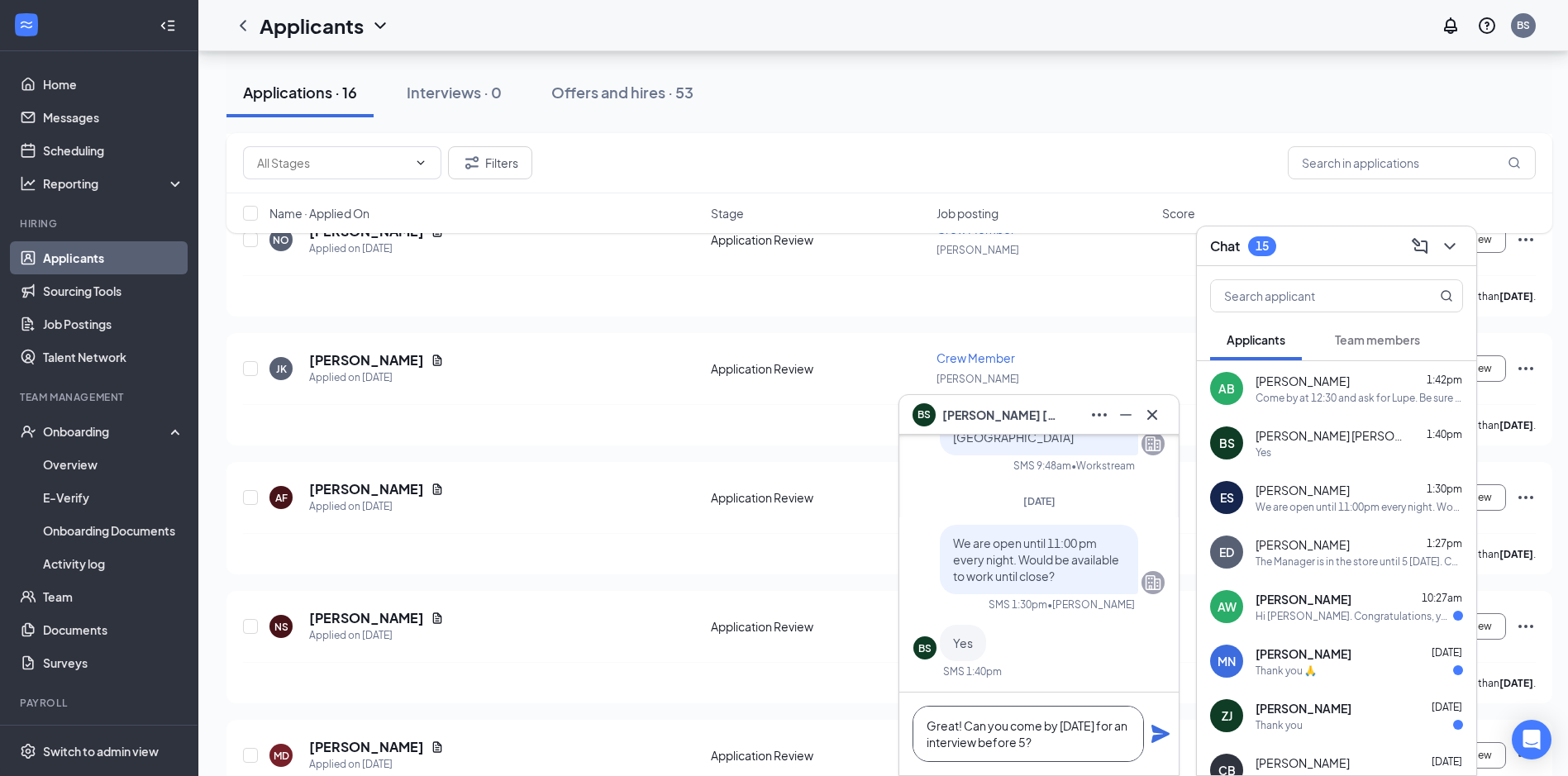
type textarea "Great! Can you come by [DATE] for an interview before 5?"
click at [1165, 731] on icon "Plane" at bounding box center [1161, 734] width 19 height 19
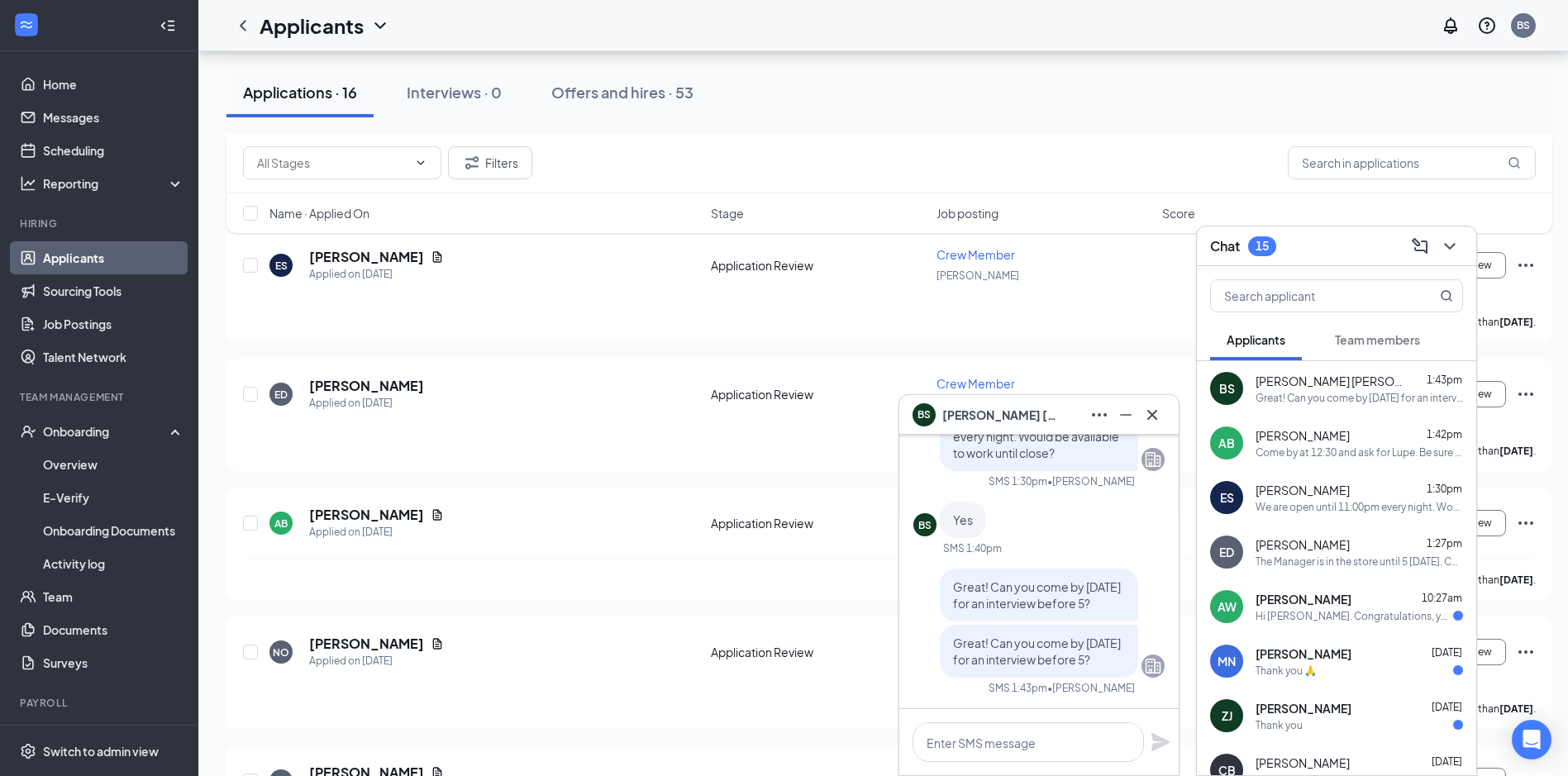
scroll to position [331, 0]
click at [1305, 396] on div "Great! Can you come by [DATE] for an interview before 5?" at bounding box center [1359, 398] width 207 height 14
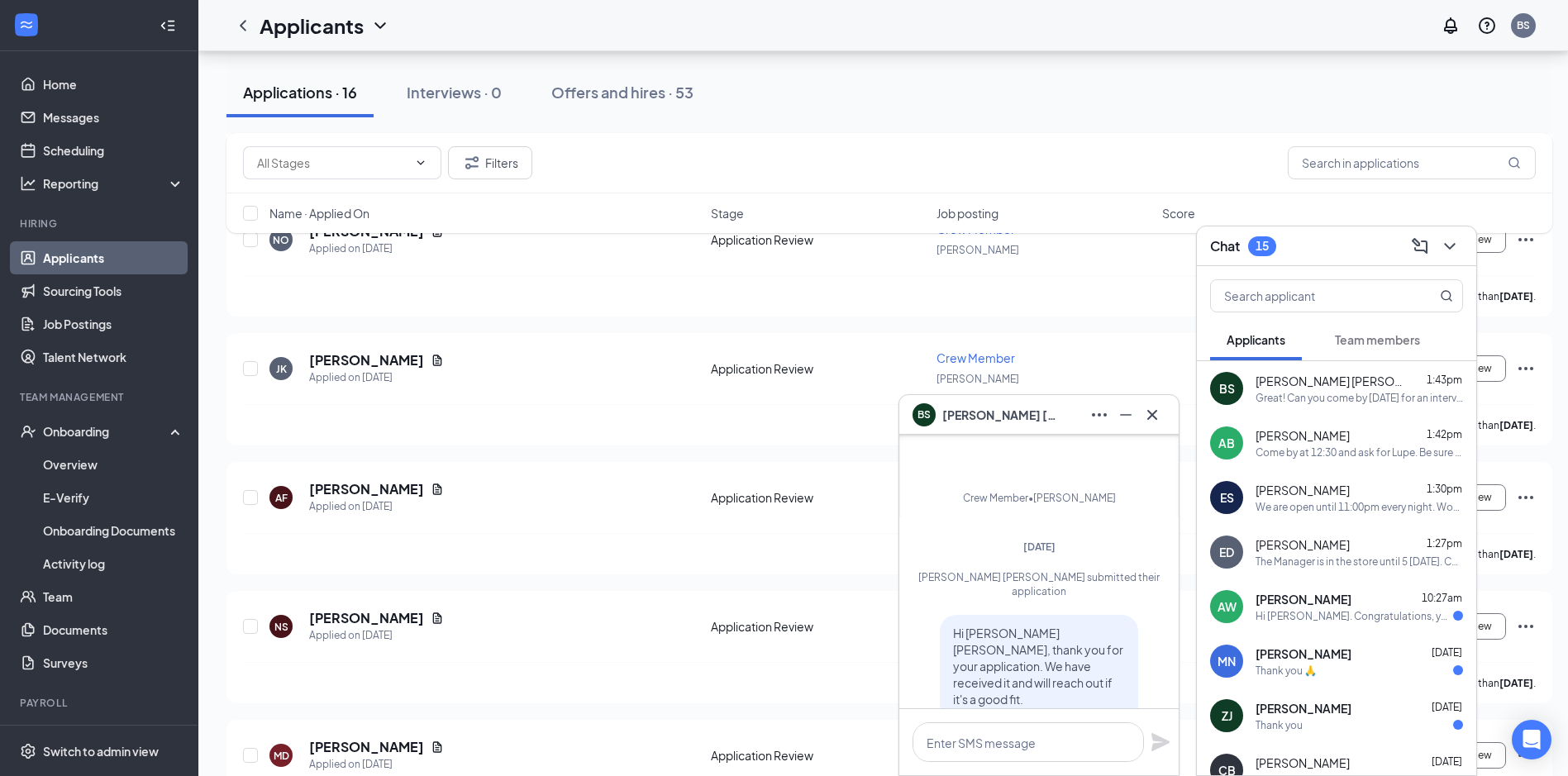
scroll to position [0, 0]
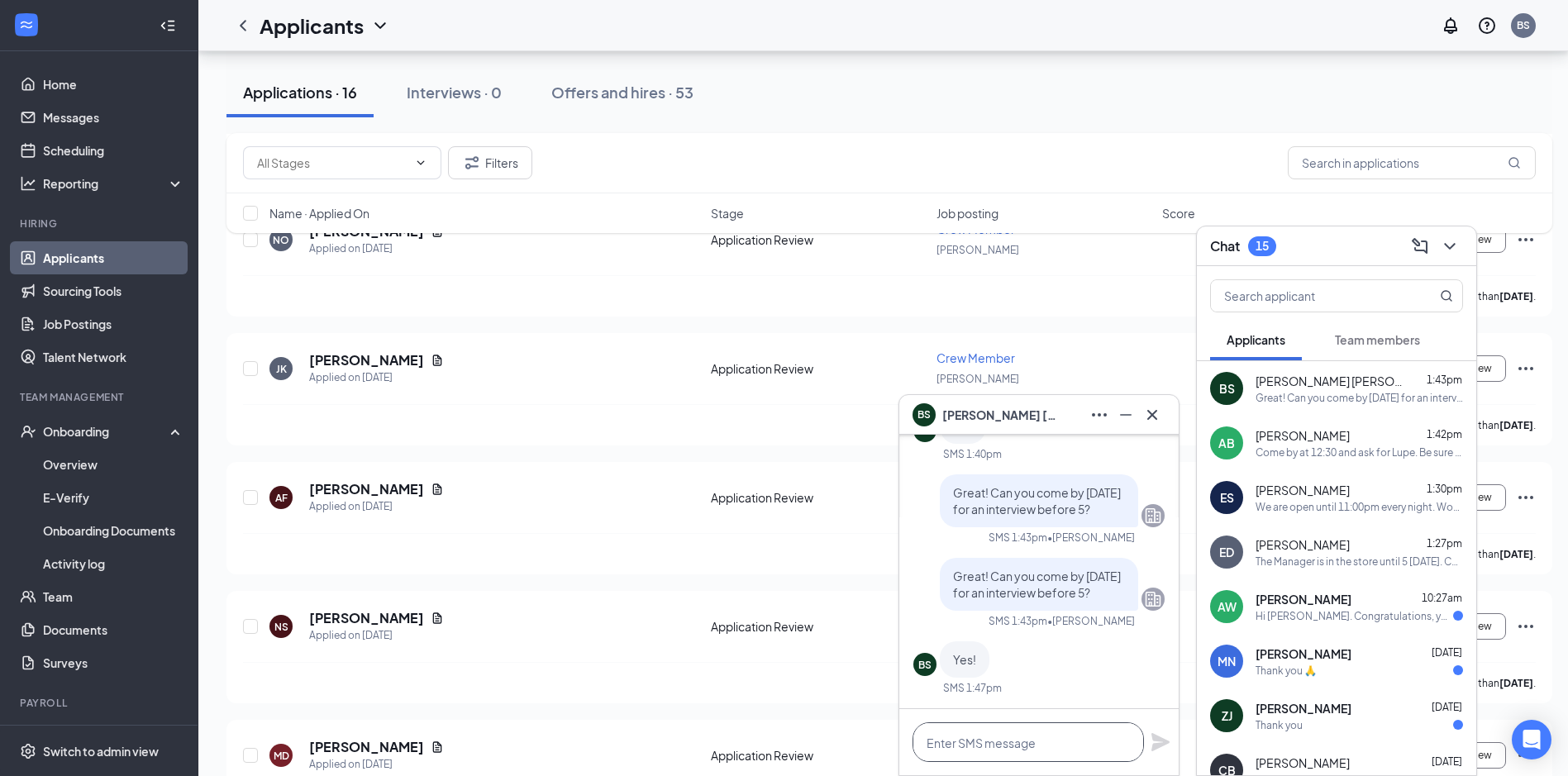
click at [980, 739] on textarea at bounding box center [1028, 741] width 231 height 40
type textarea "W"
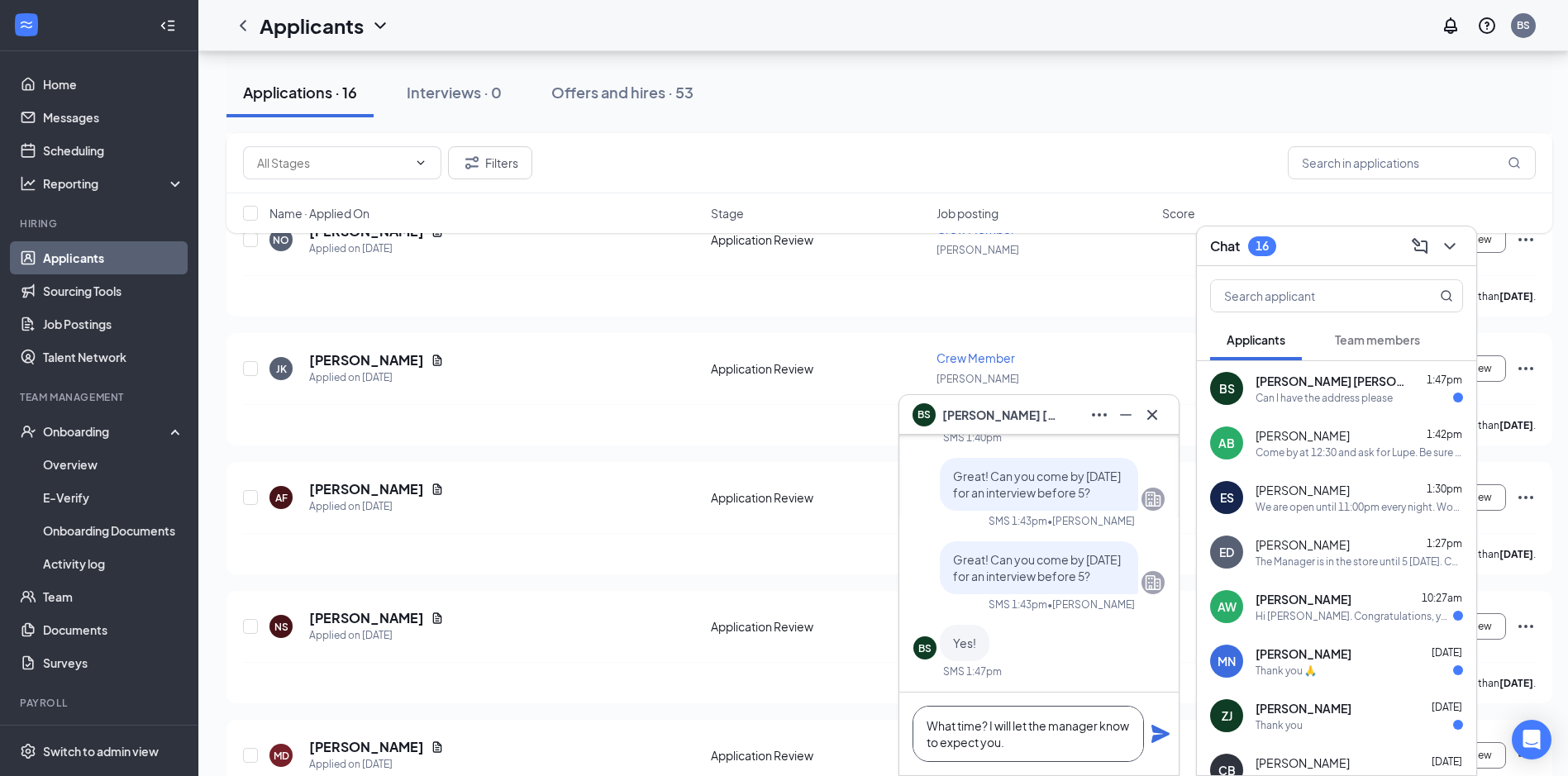
type textarea "What time? I will let the manager know to expect you."
click at [1157, 736] on icon "Plane" at bounding box center [1161, 734] width 19 height 19
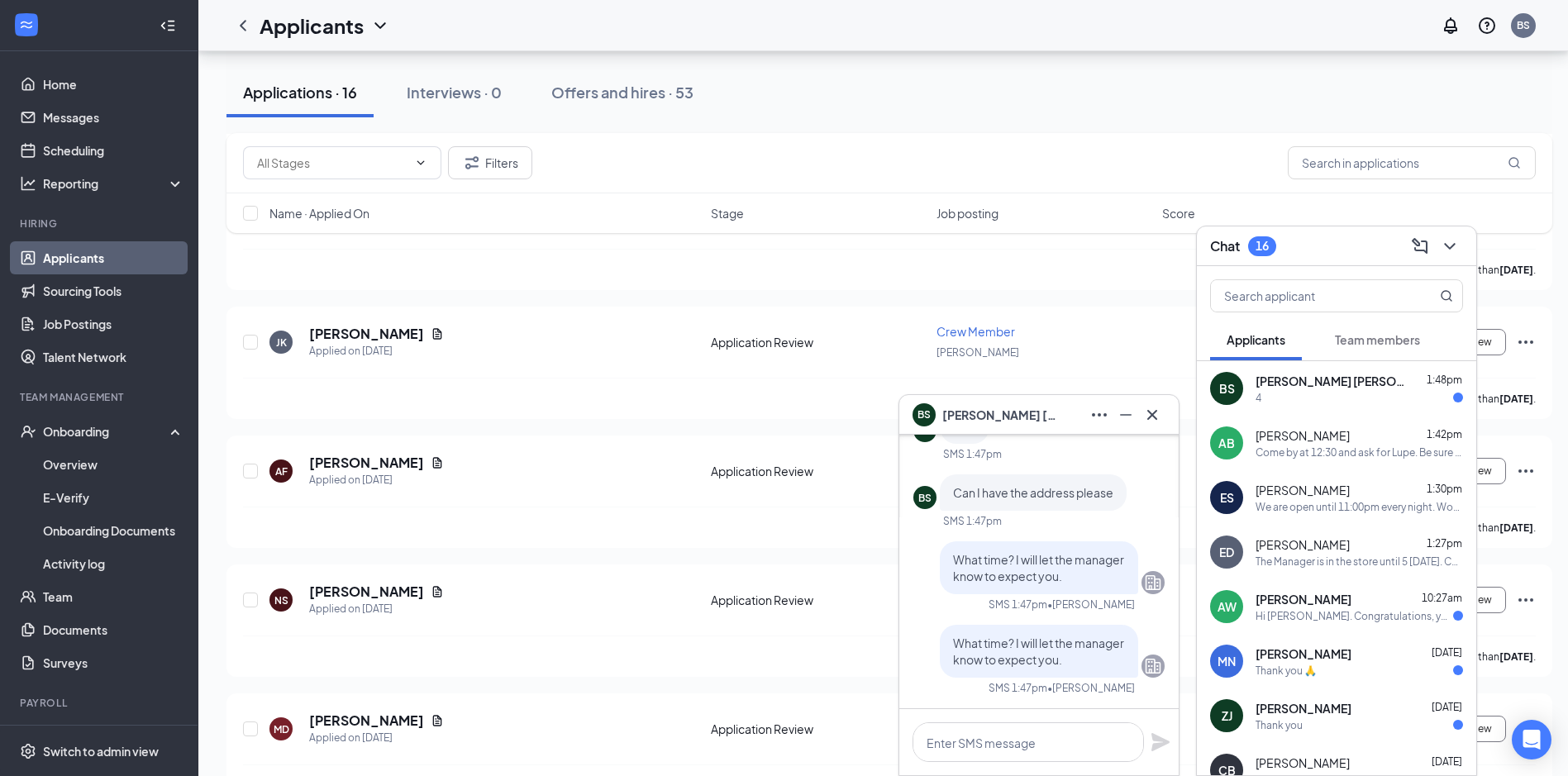
scroll to position [992, 0]
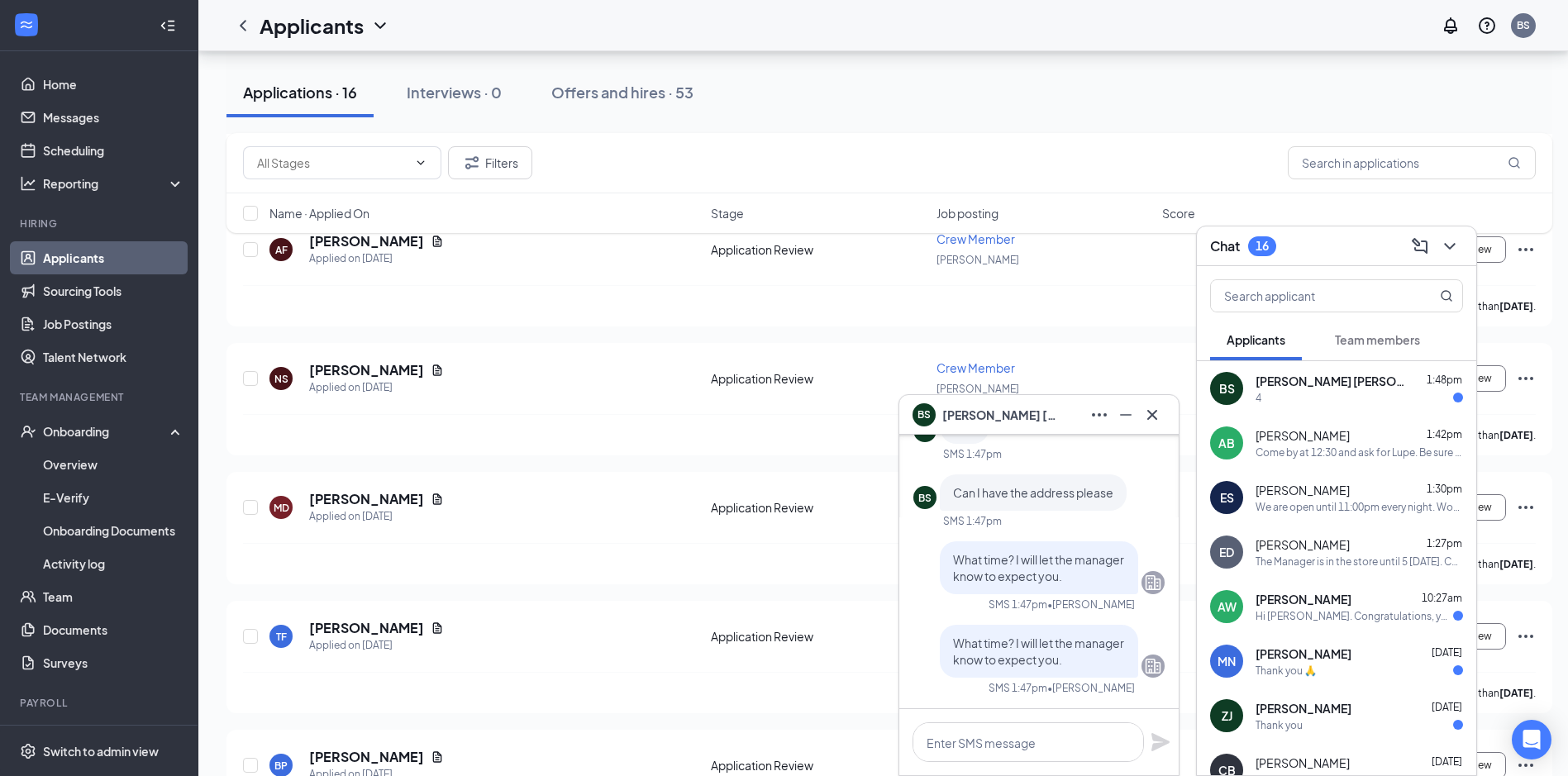
click at [1292, 402] on div "4" at bounding box center [1359, 398] width 207 height 14
click at [1288, 450] on div "Come by at 12:30 and ask for Lupe. Be sure to mention your other job and what a…" at bounding box center [1359, 452] width 207 height 14
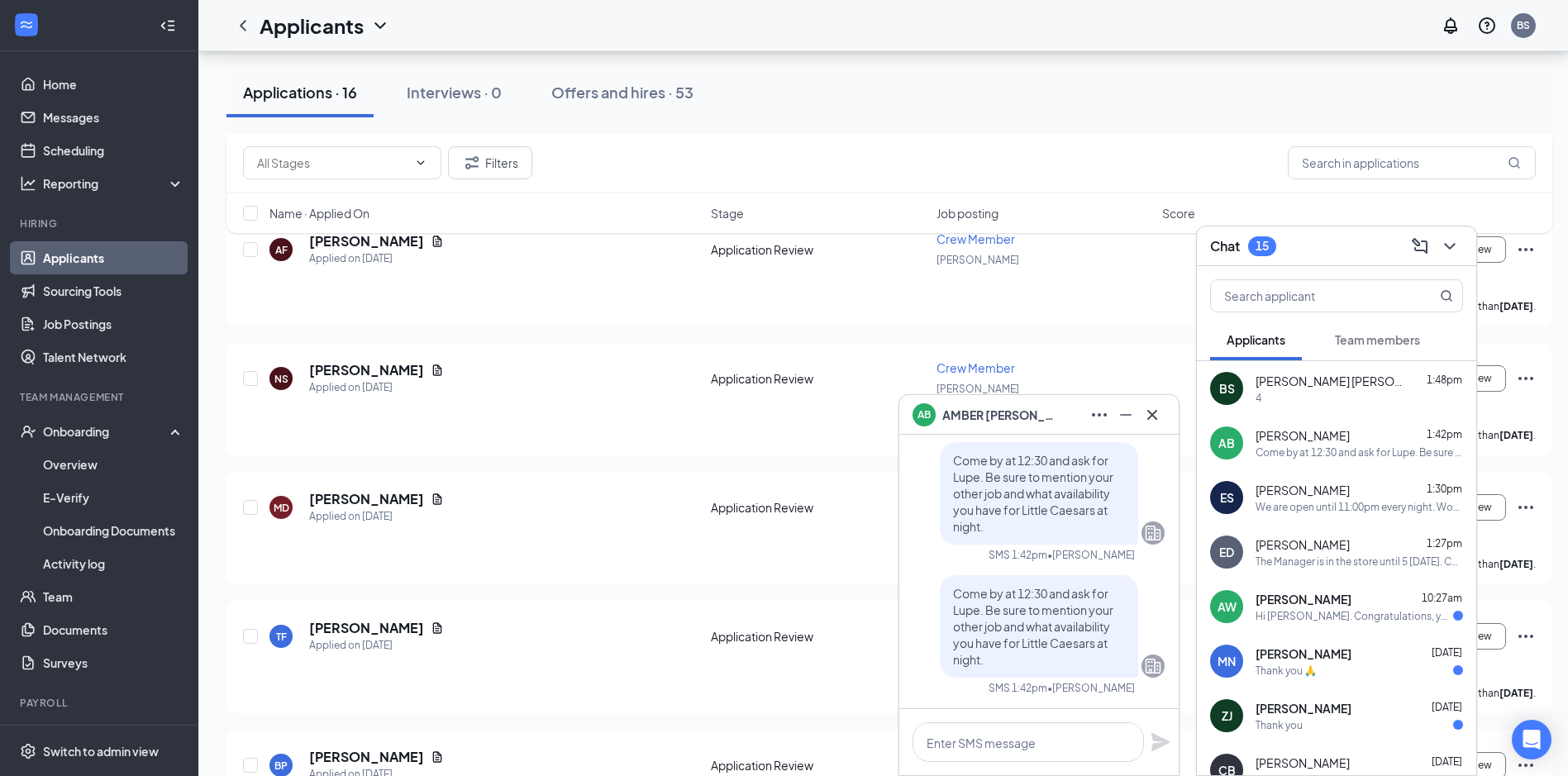
click at [1282, 407] on div "[PERSON_NAME] 1:48pm 4" at bounding box center [1337, 388] width 280 height 55
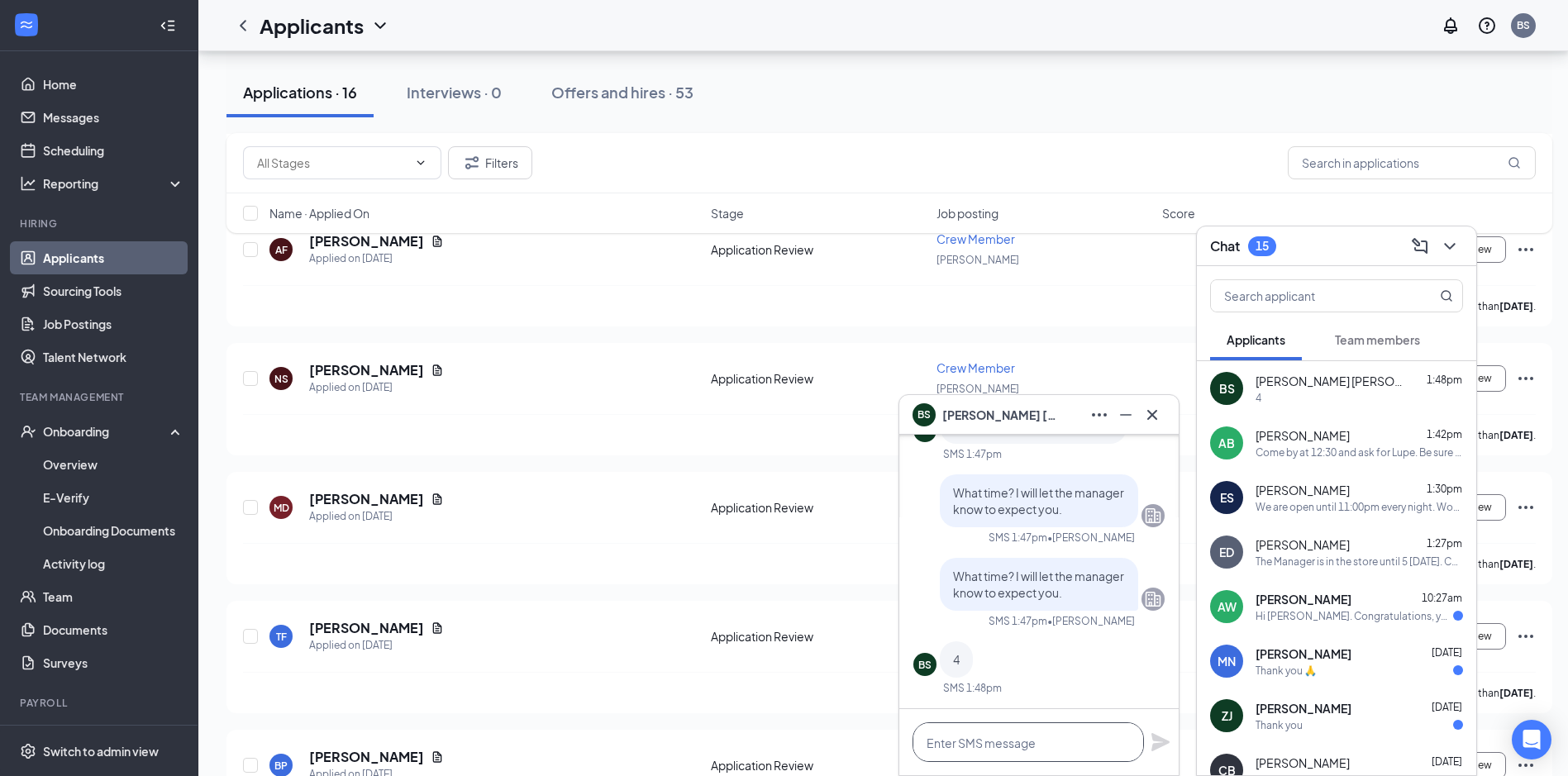
click at [1040, 735] on textarea at bounding box center [1028, 741] width 231 height 40
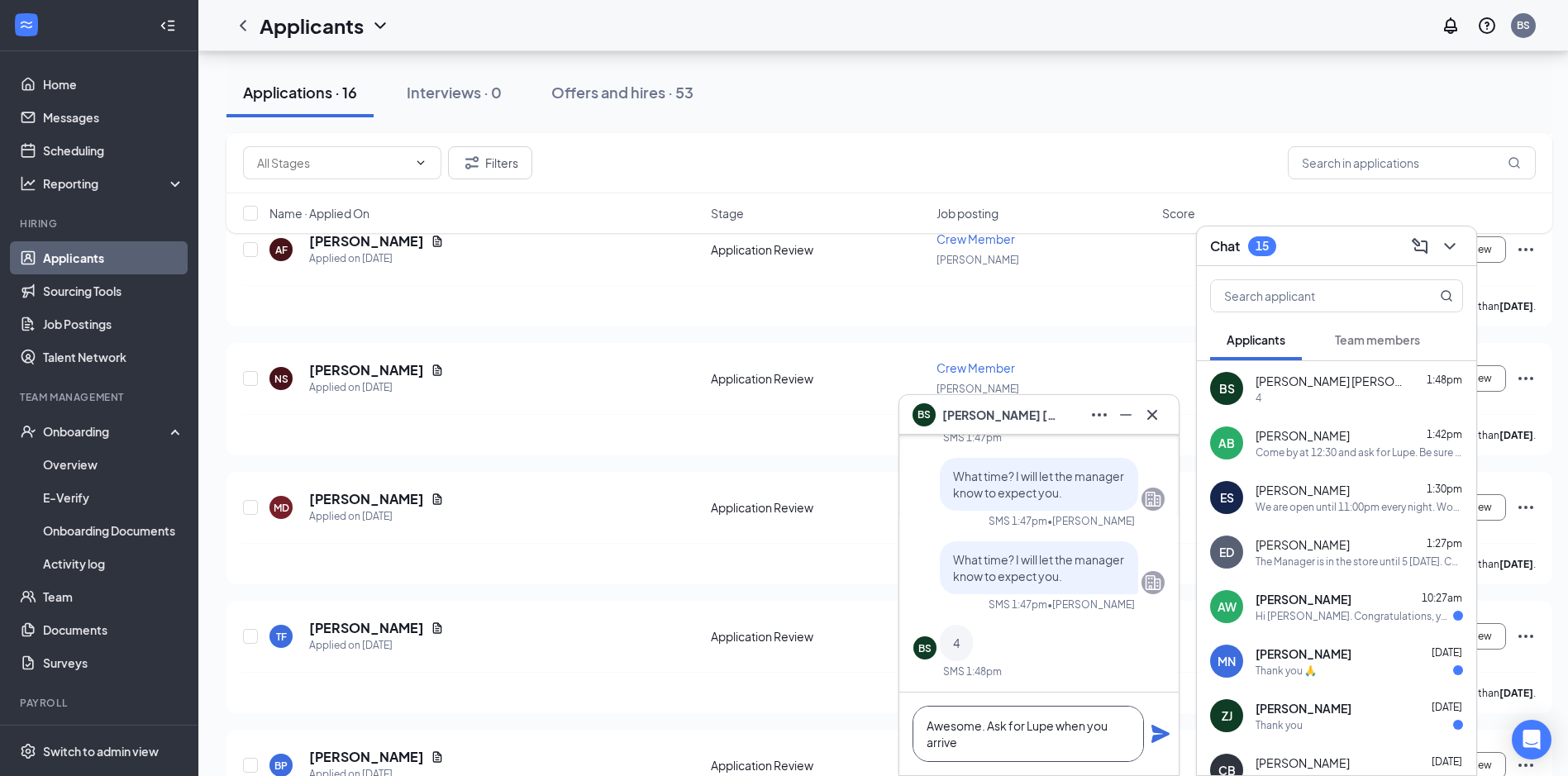
type textarea "Awesome. Ask for Lupe when you arrive"
click at [1162, 740] on icon "Plane" at bounding box center [1161, 734] width 19 height 19
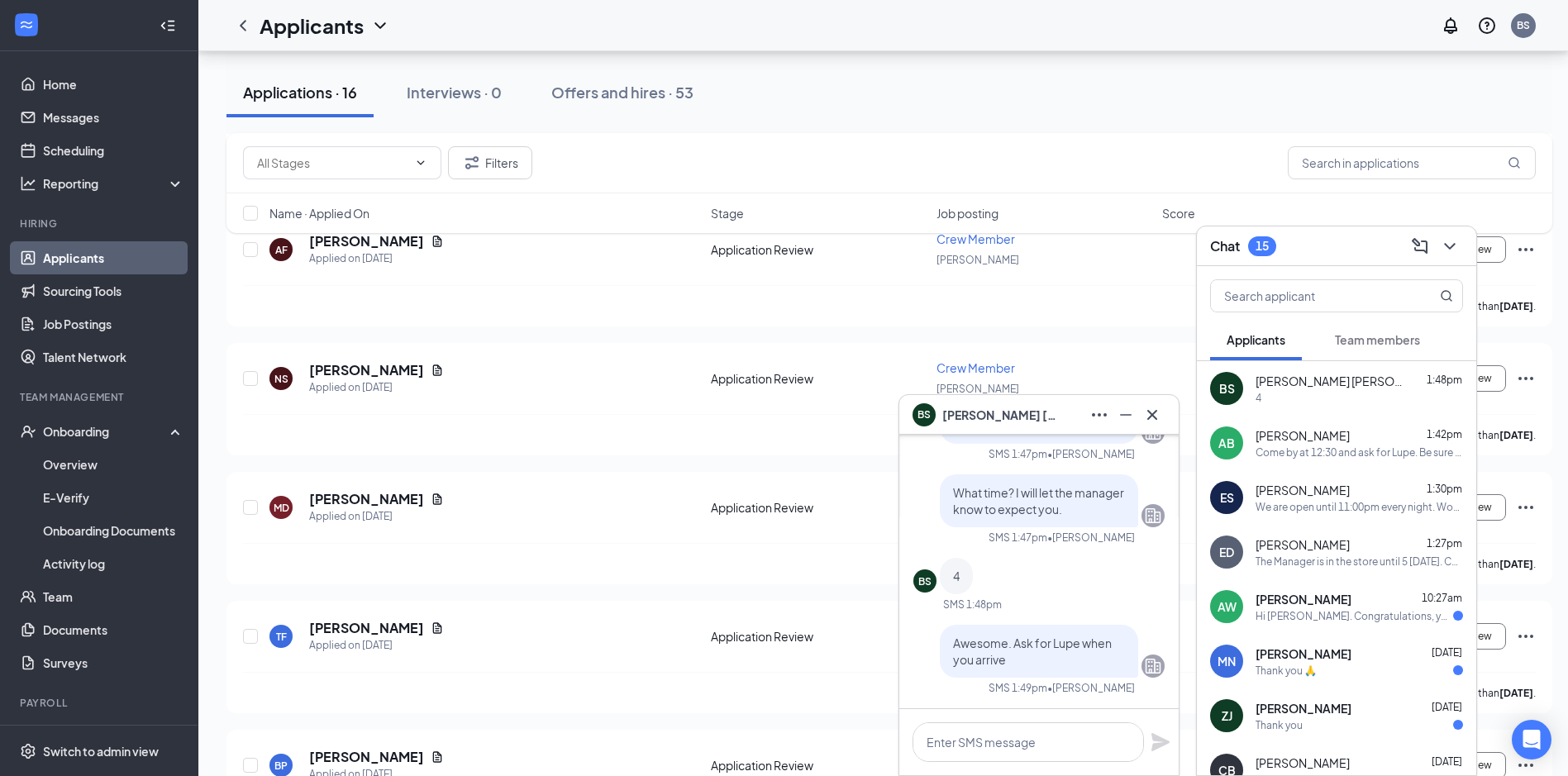
scroll to position [0, 0]
